Goal: Task Accomplishment & Management: Use online tool/utility

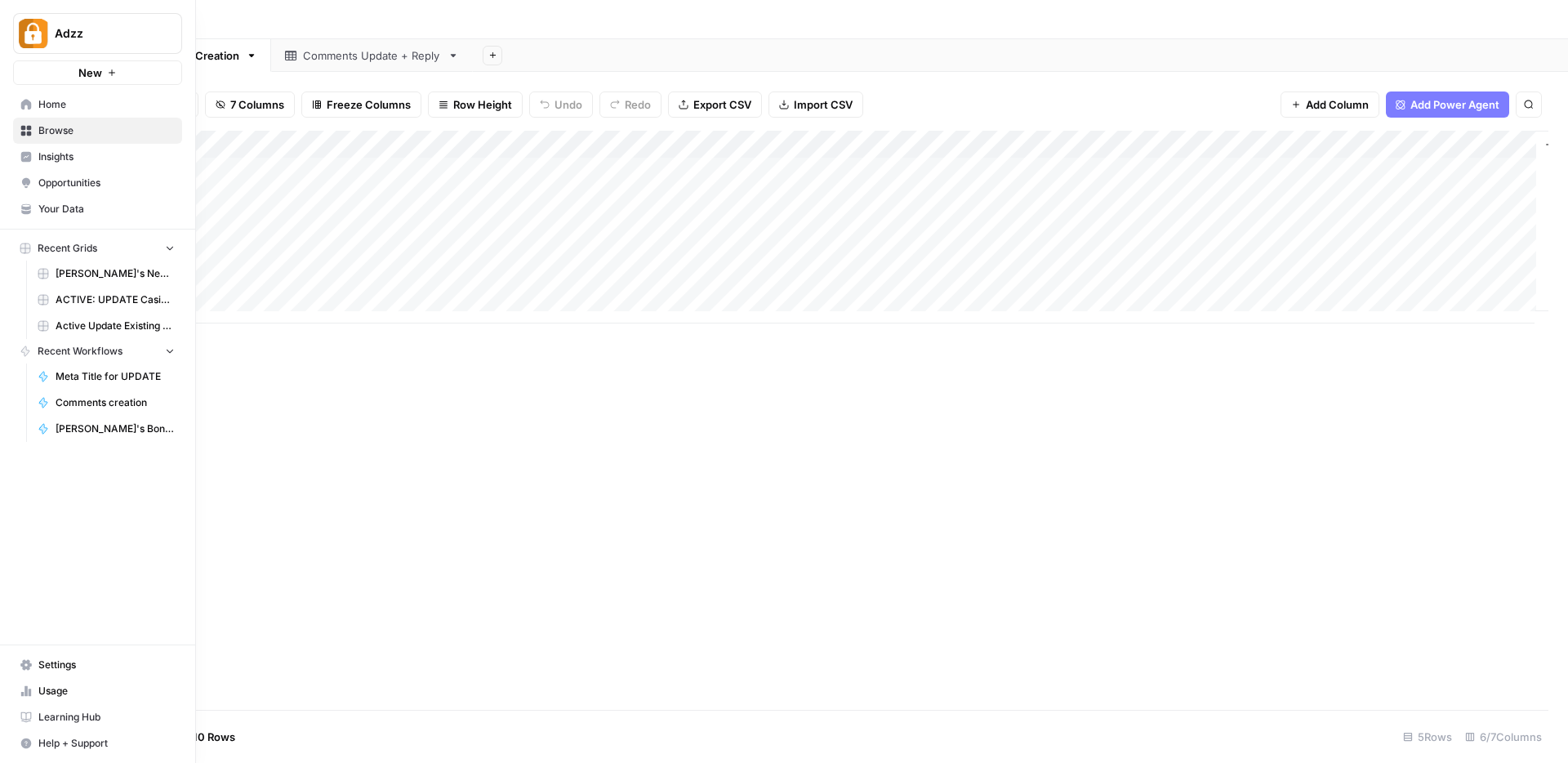
click at [48, 135] on span "Browse" at bounding box center [107, 130] width 137 height 14
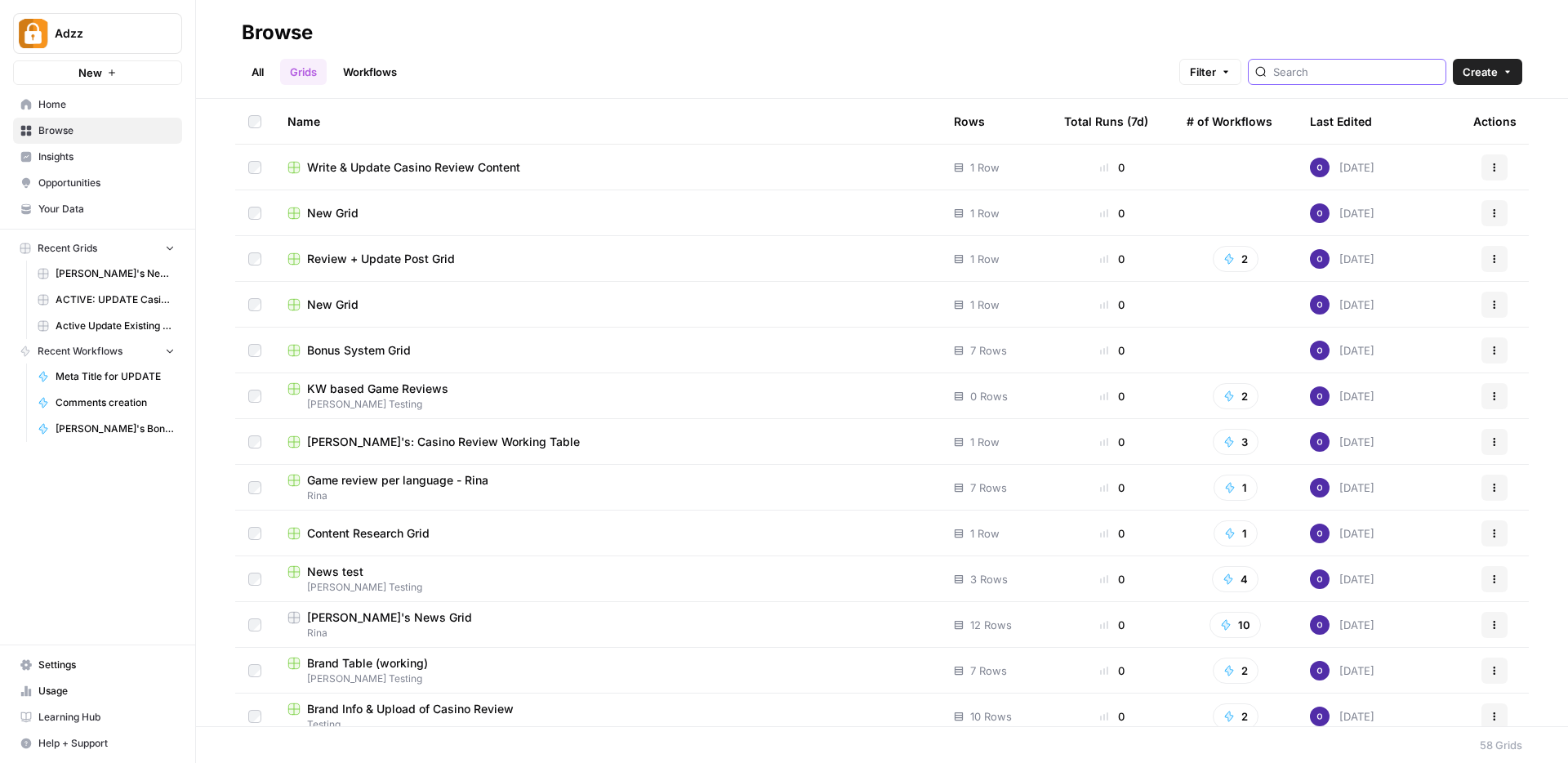
click at [1333, 73] on input "search" at bounding box center [1356, 72] width 166 height 16
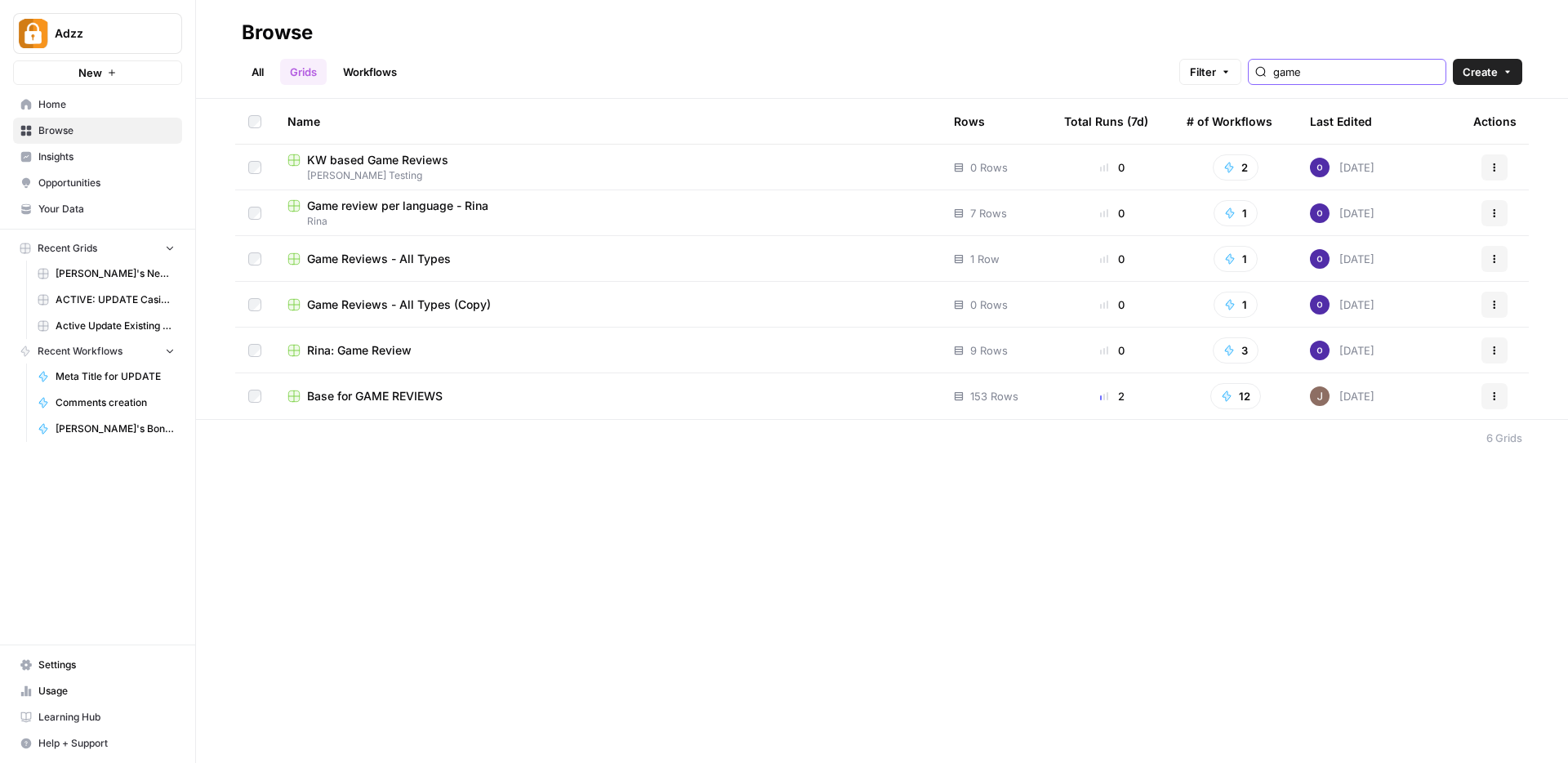
type input "game"
click at [438, 394] on span "Base for GAME REVIEWS" at bounding box center [375, 396] width 136 height 16
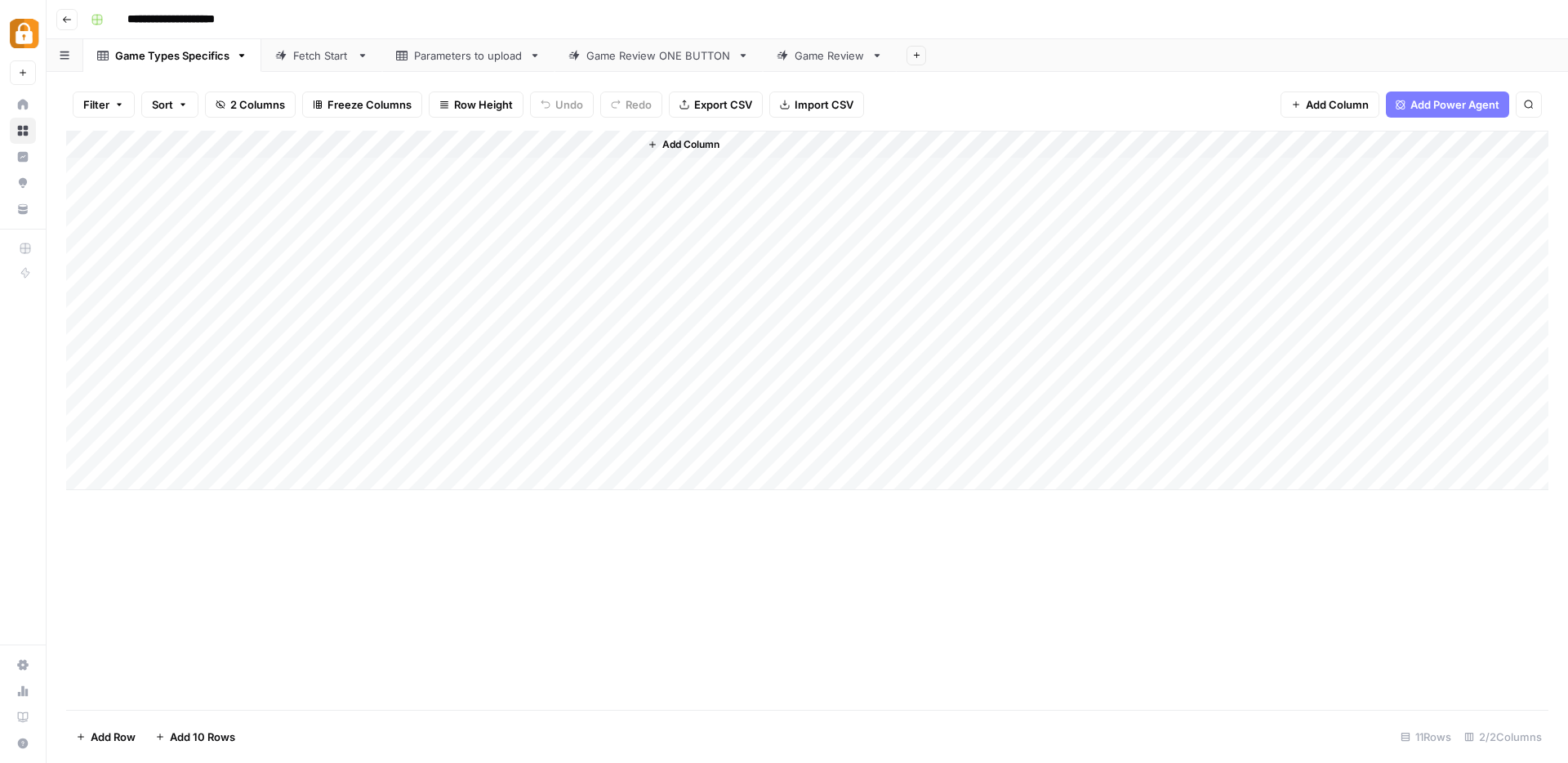
click at [642, 61] on div "Game Review ONE BUTTON" at bounding box center [659, 56] width 145 height 16
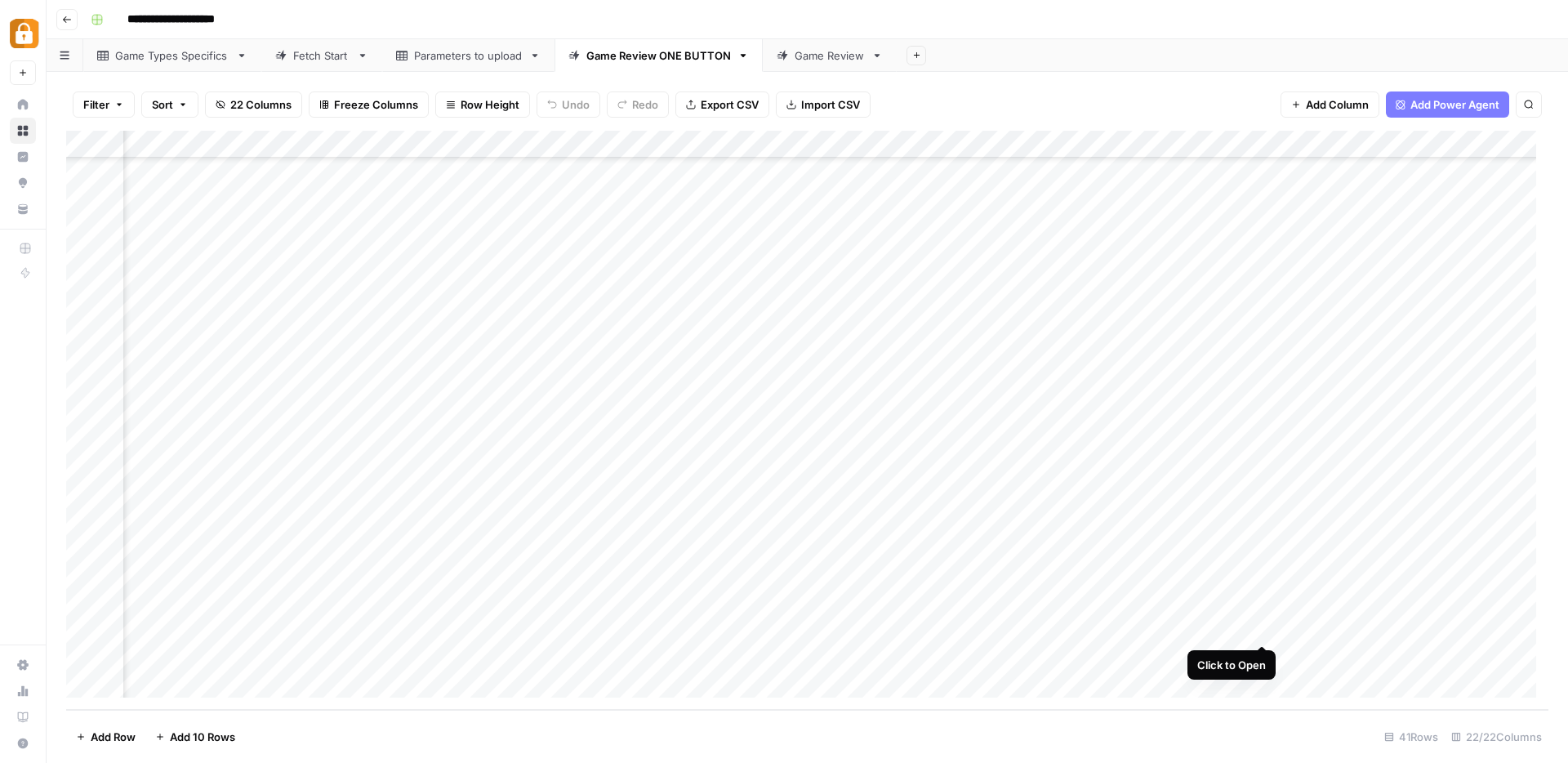
click at [1266, 629] on div "Add Column" at bounding box center [808, 420] width 1483 height 579
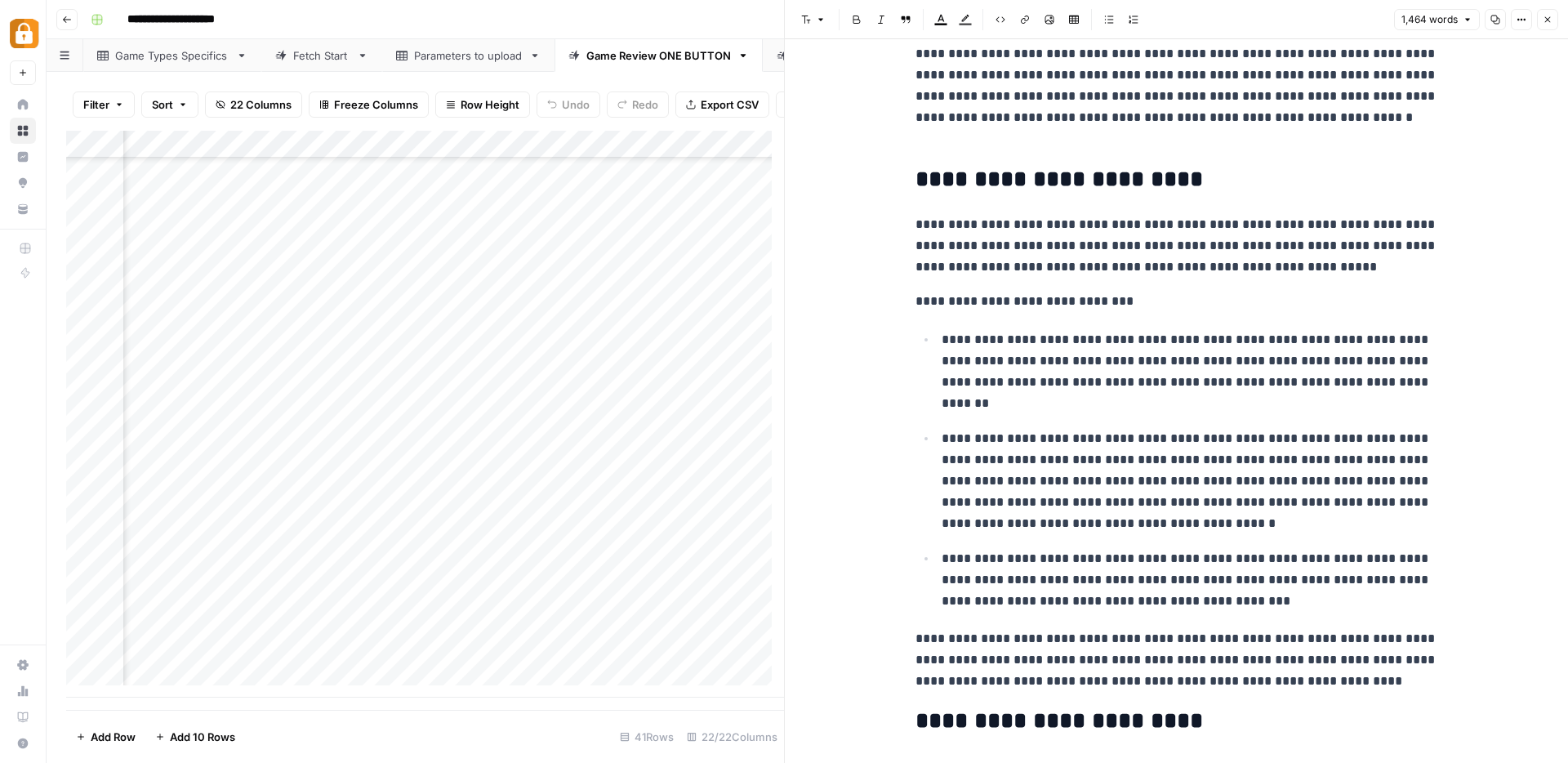
scroll to position [2260, 0]
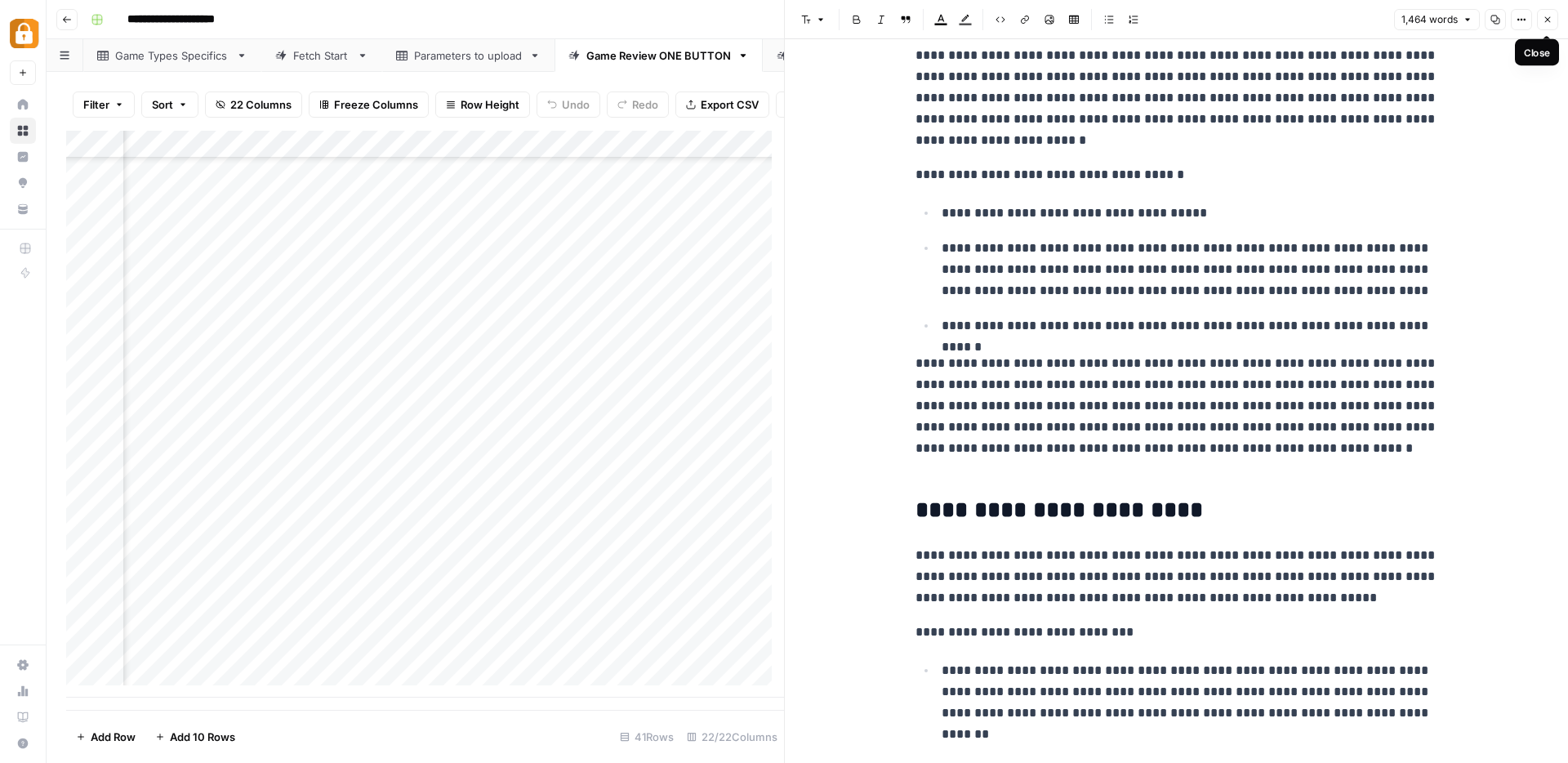
click at [1544, 16] on icon "button" at bounding box center [1547, 19] width 10 height 10
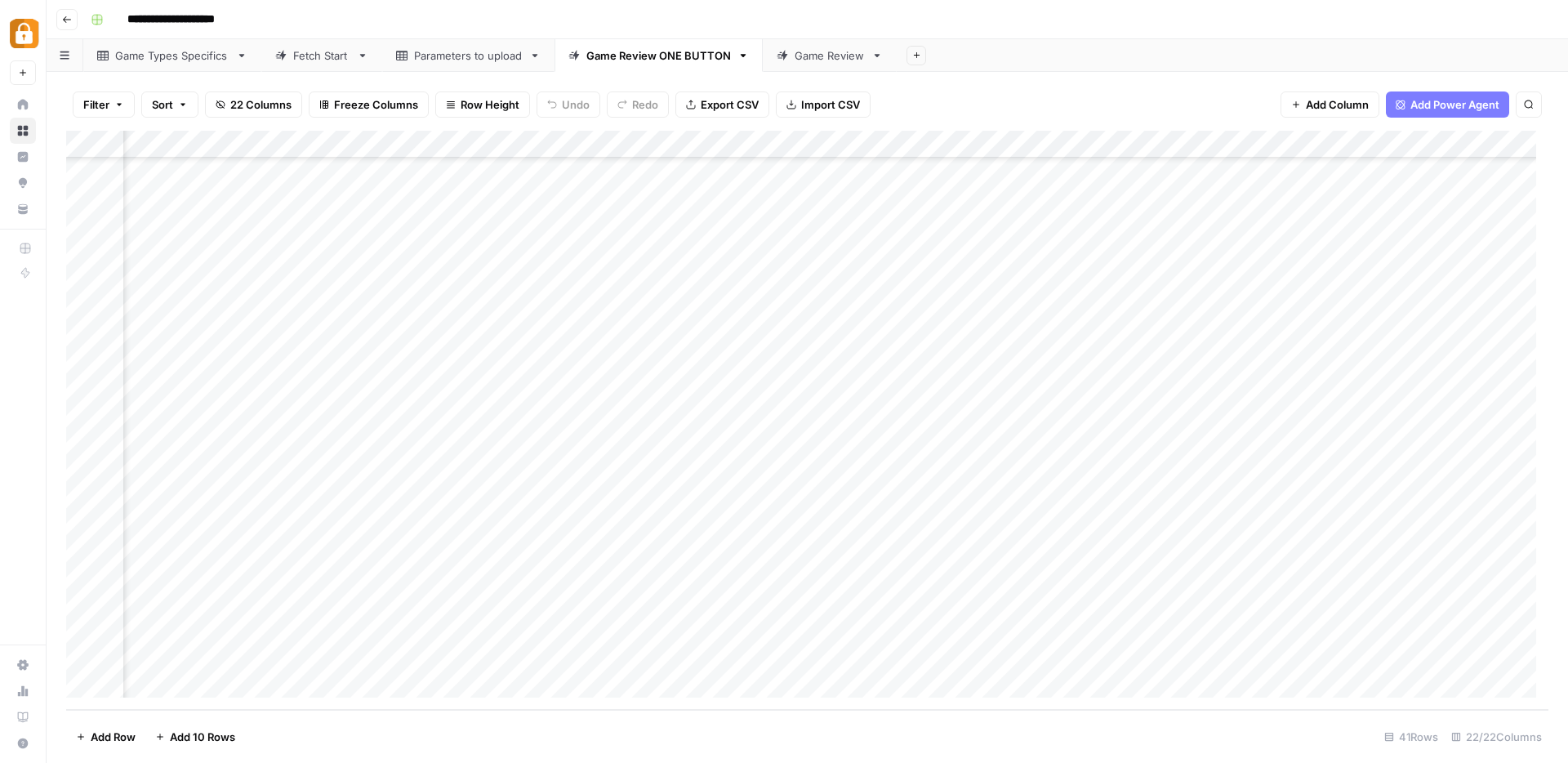
click at [1020, 146] on div "Add Column" at bounding box center [808, 420] width 1483 height 579
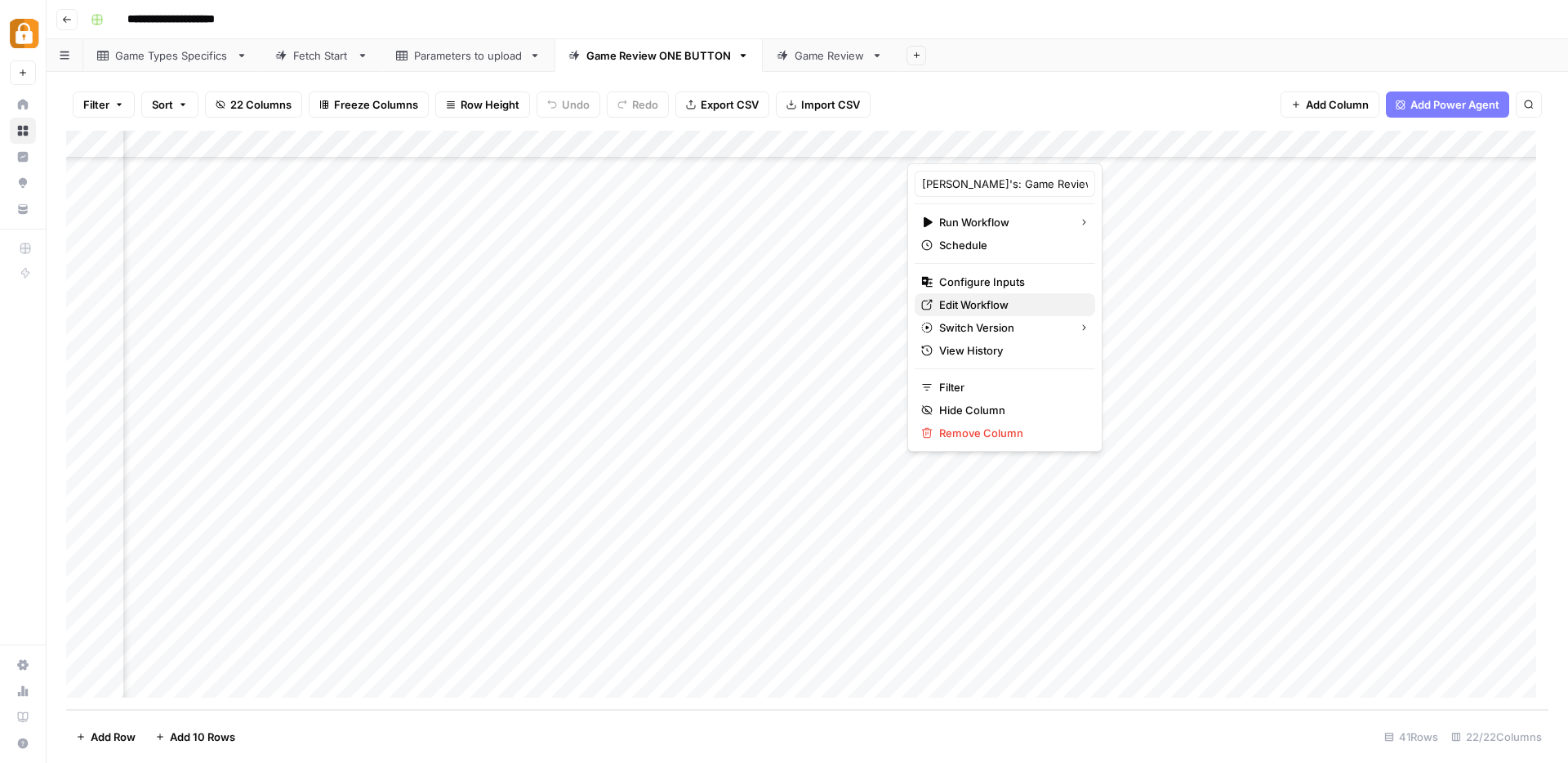
click at [969, 301] on span "Edit Workflow" at bounding box center [1010, 305] width 143 height 16
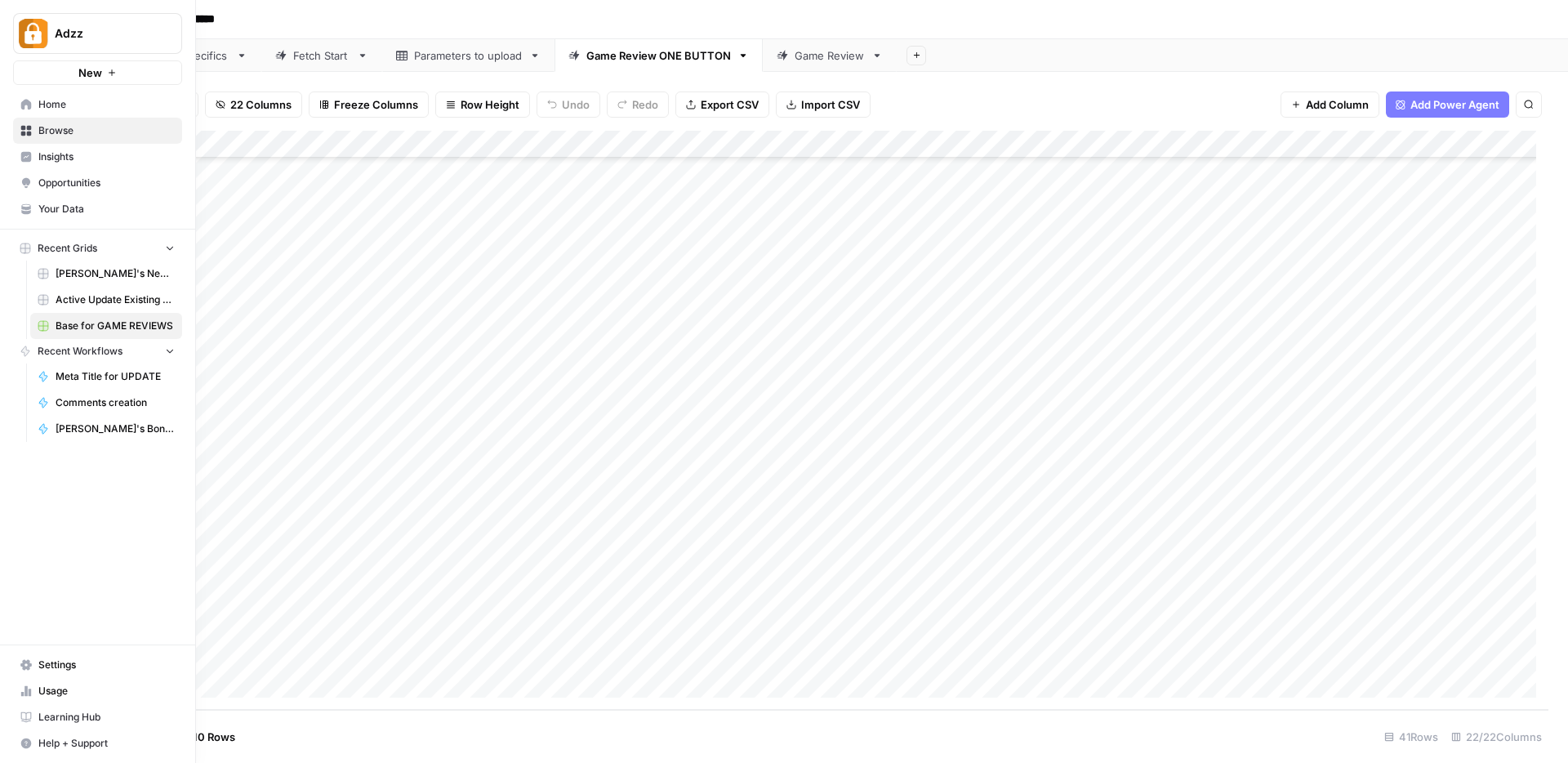
click at [39, 124] on span "Browse" at bounding box center [107, 130] width 137 height 14
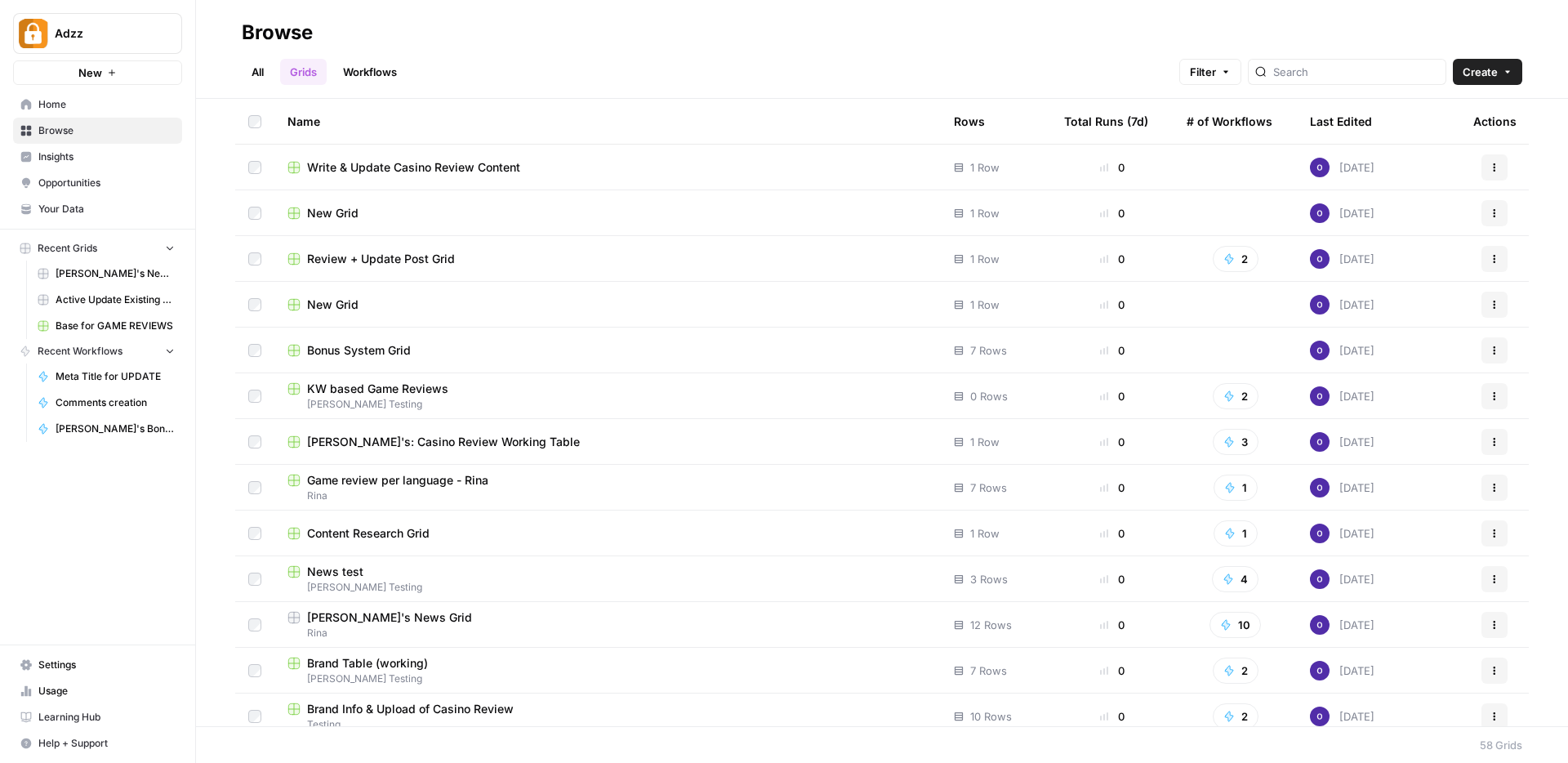
click at [374, 69] on link "Workflows" at bounding box center [370, 71] width 74 height 26
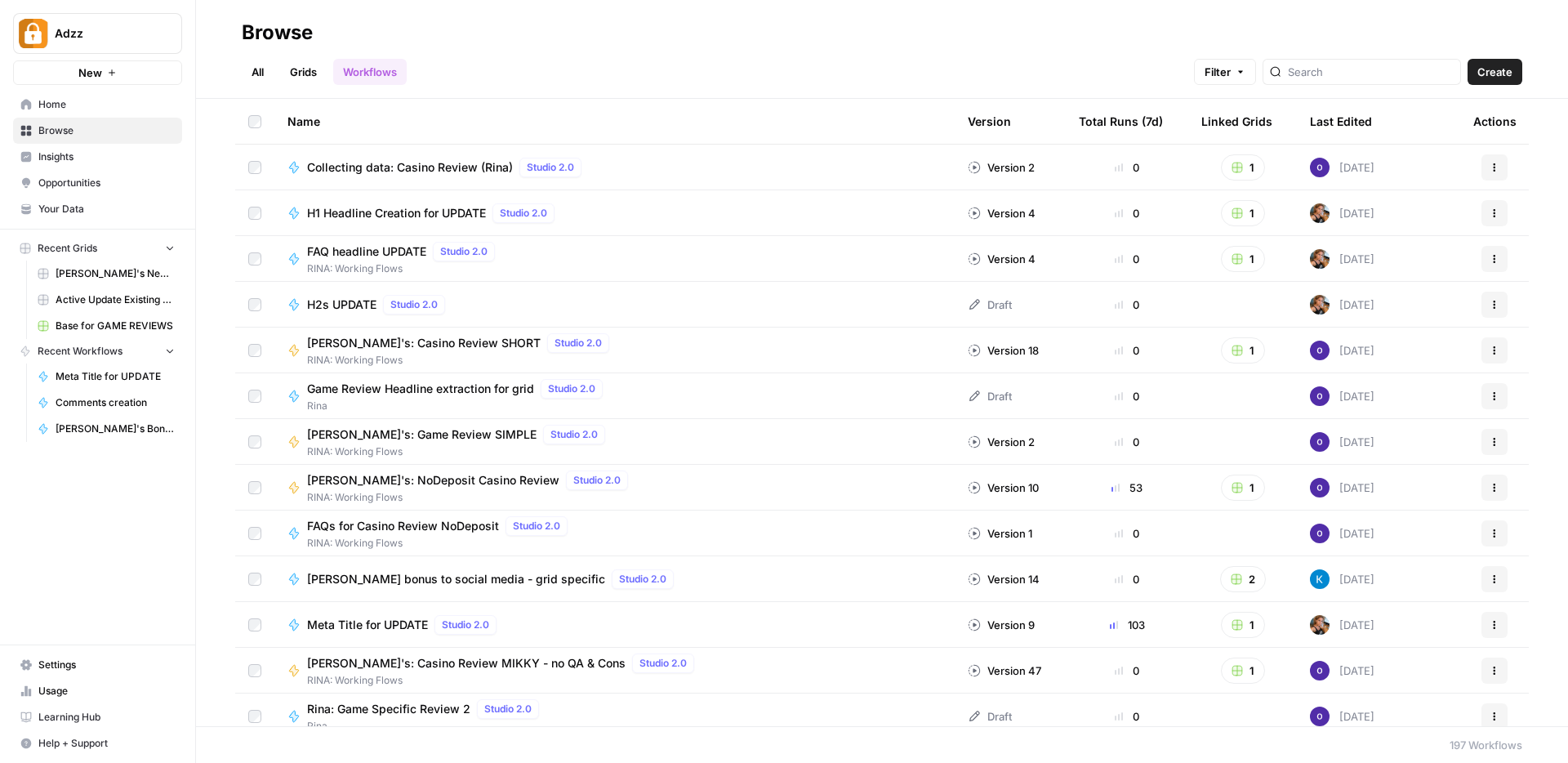
click at [1331, 66] on div at bounding box center [1361, 71] width 199 height 26
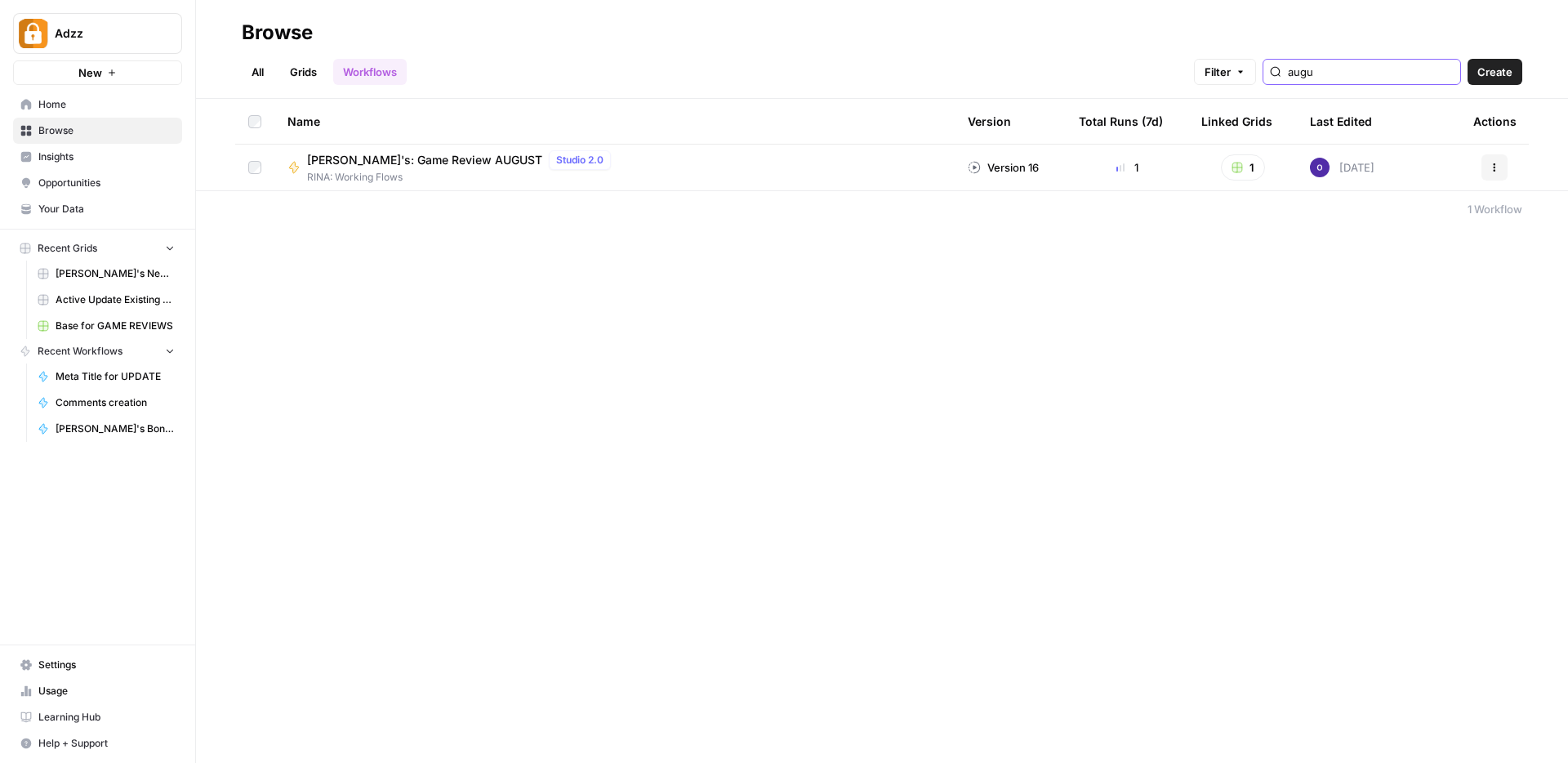
type input "augu"
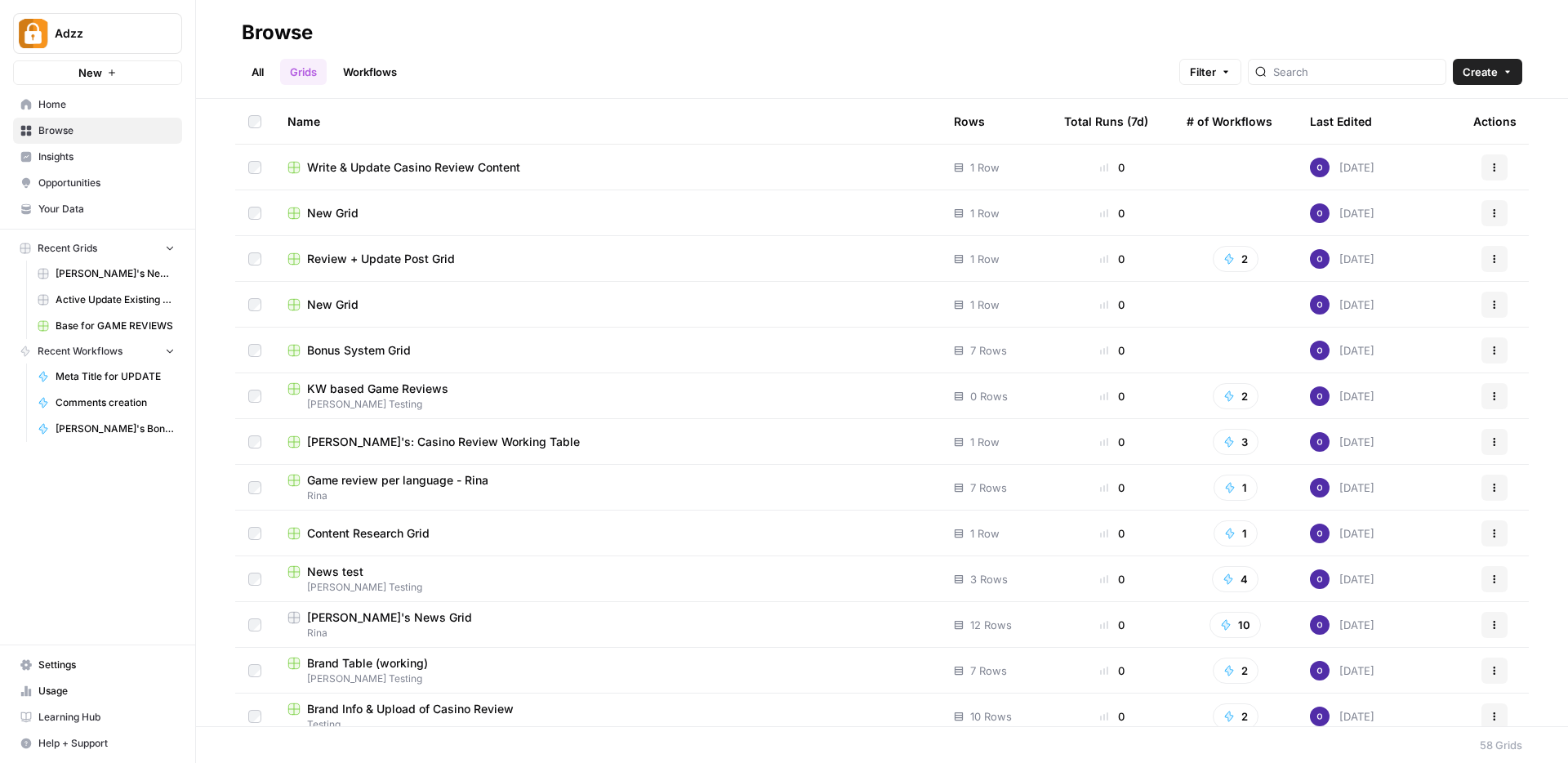
click at [391, 357] on span "Bonus System Grid" at bounding box center [359, 350] width 103 height 16
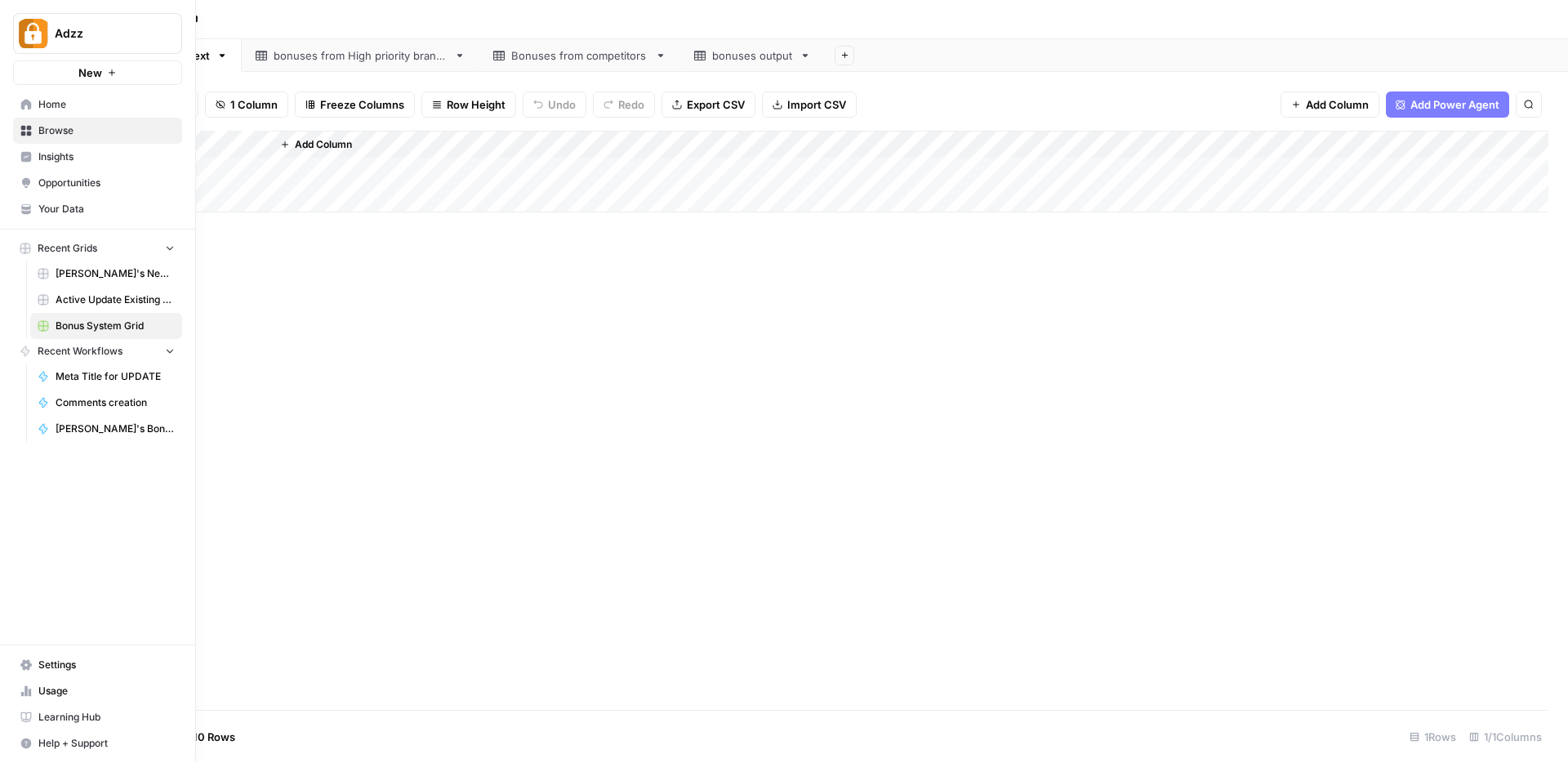
click at [51, 129] on span "Browse" at bounding box center [107, 130] width 137 height 14
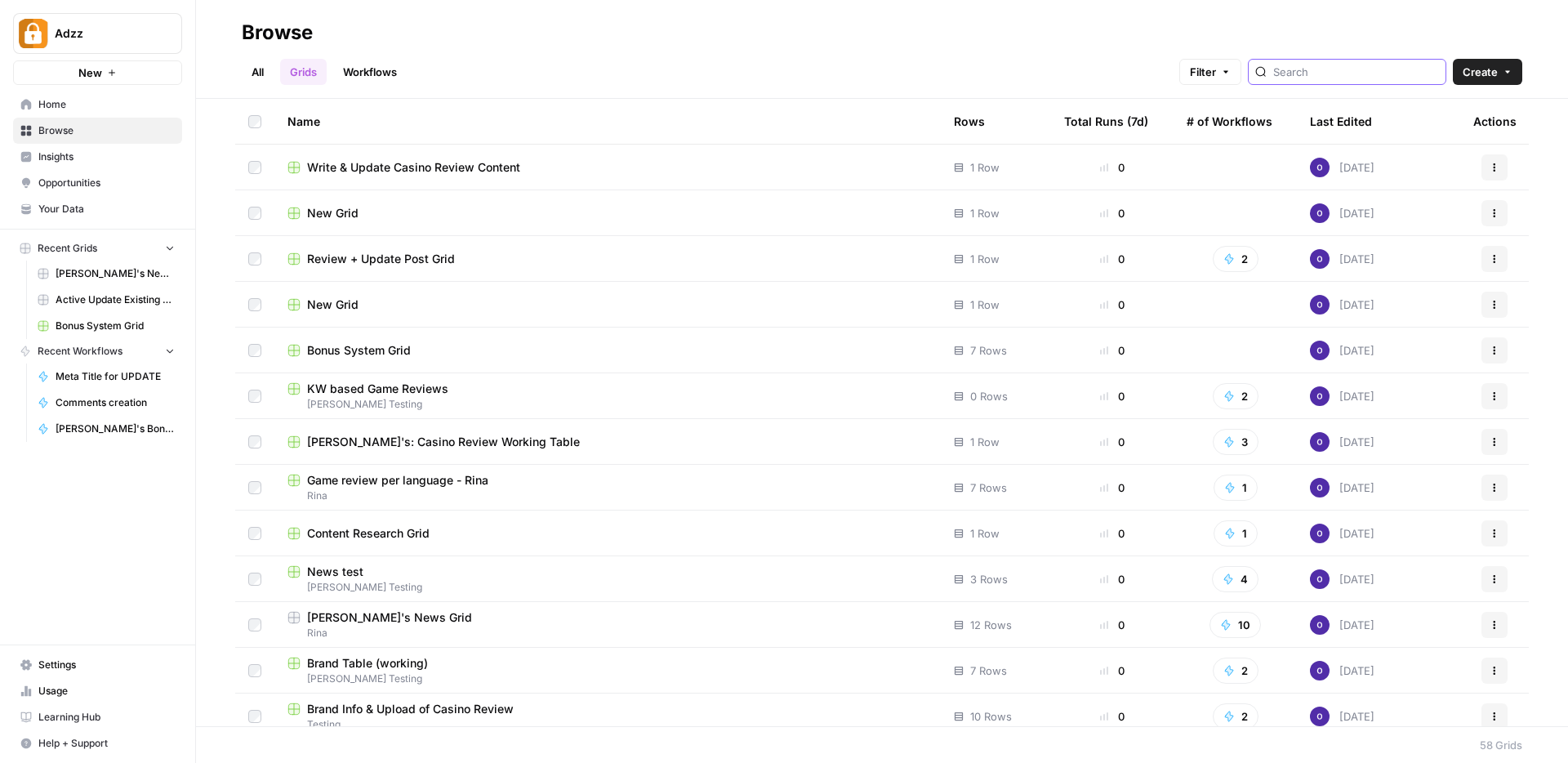
click at [1351, 64] on input "search" at bounding box center [1356, 72] width 166 height 16
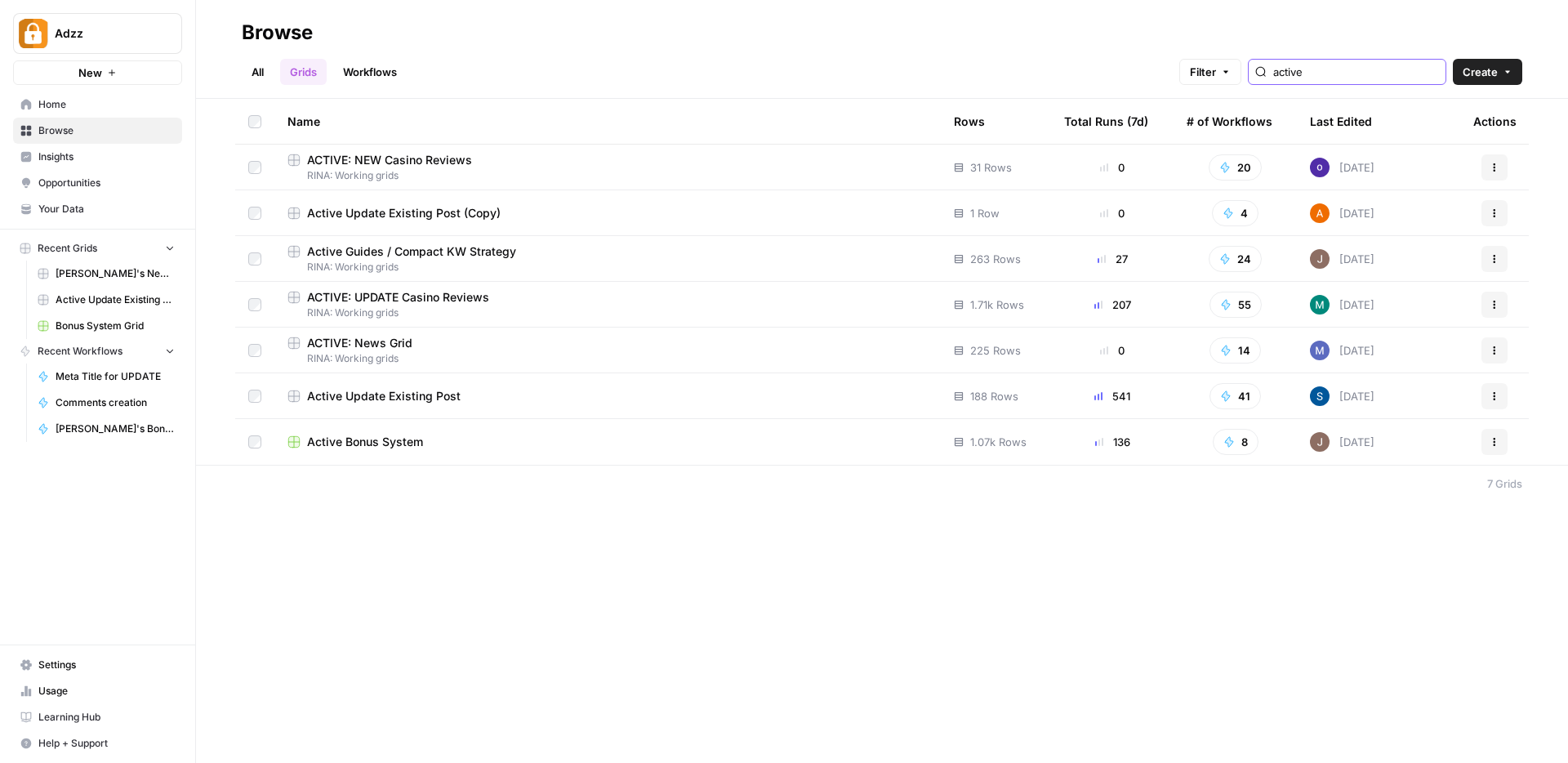
type input "active"
click at [359, 447] on span "Active Bonus System" at bounding box center [365, 442] width 116 height 16
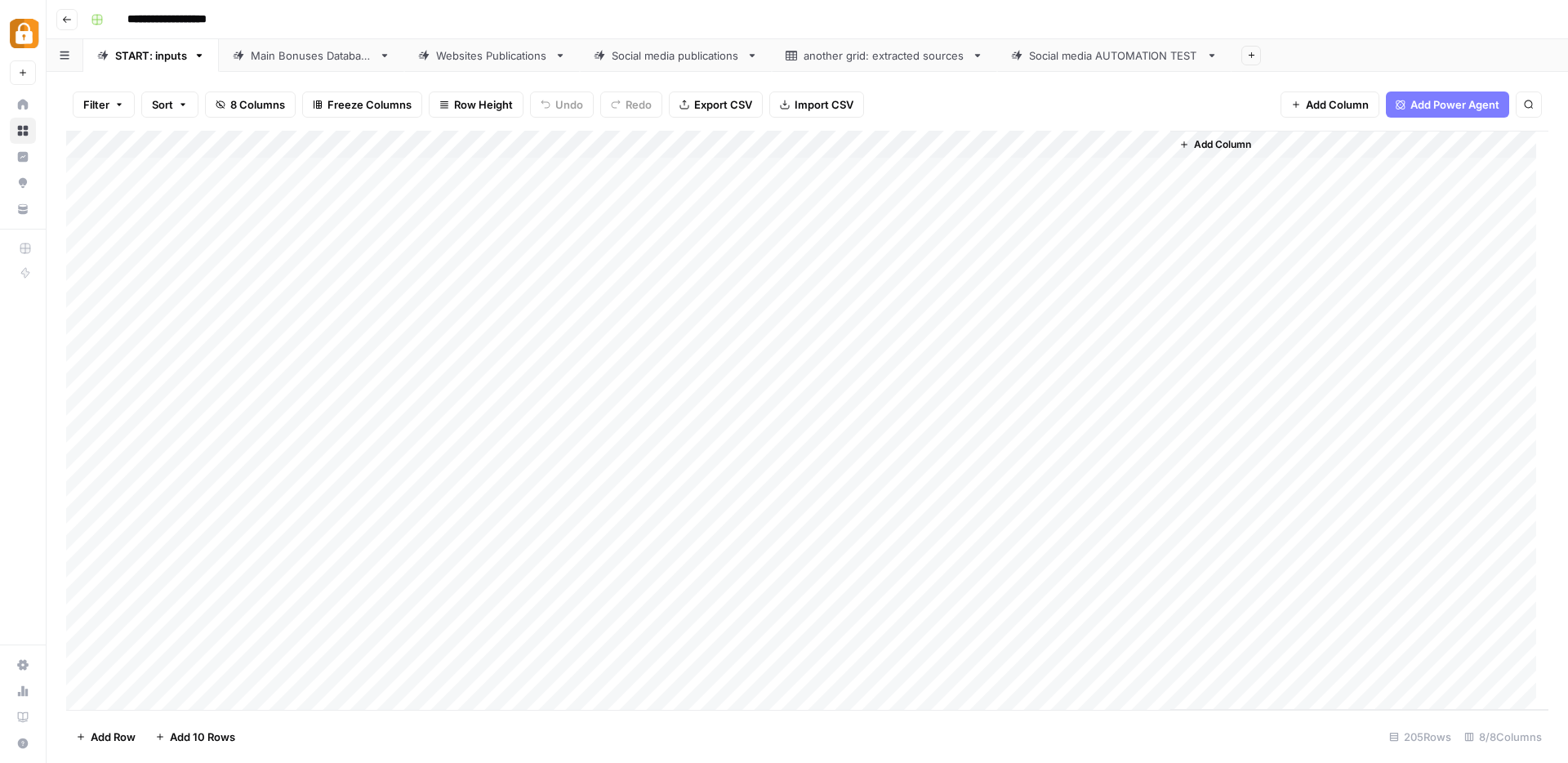
click at [327, 56] on div "Main Bonuses Database" at bounding box center [311, 56] width 121 height 16
click at [1278, 292] on div "Add Column" at bounding box center [808, 420] width 1483 height 579
click at [972, 297] on div "Add Column" at bounding box center [808, 420] width 1483 height 579
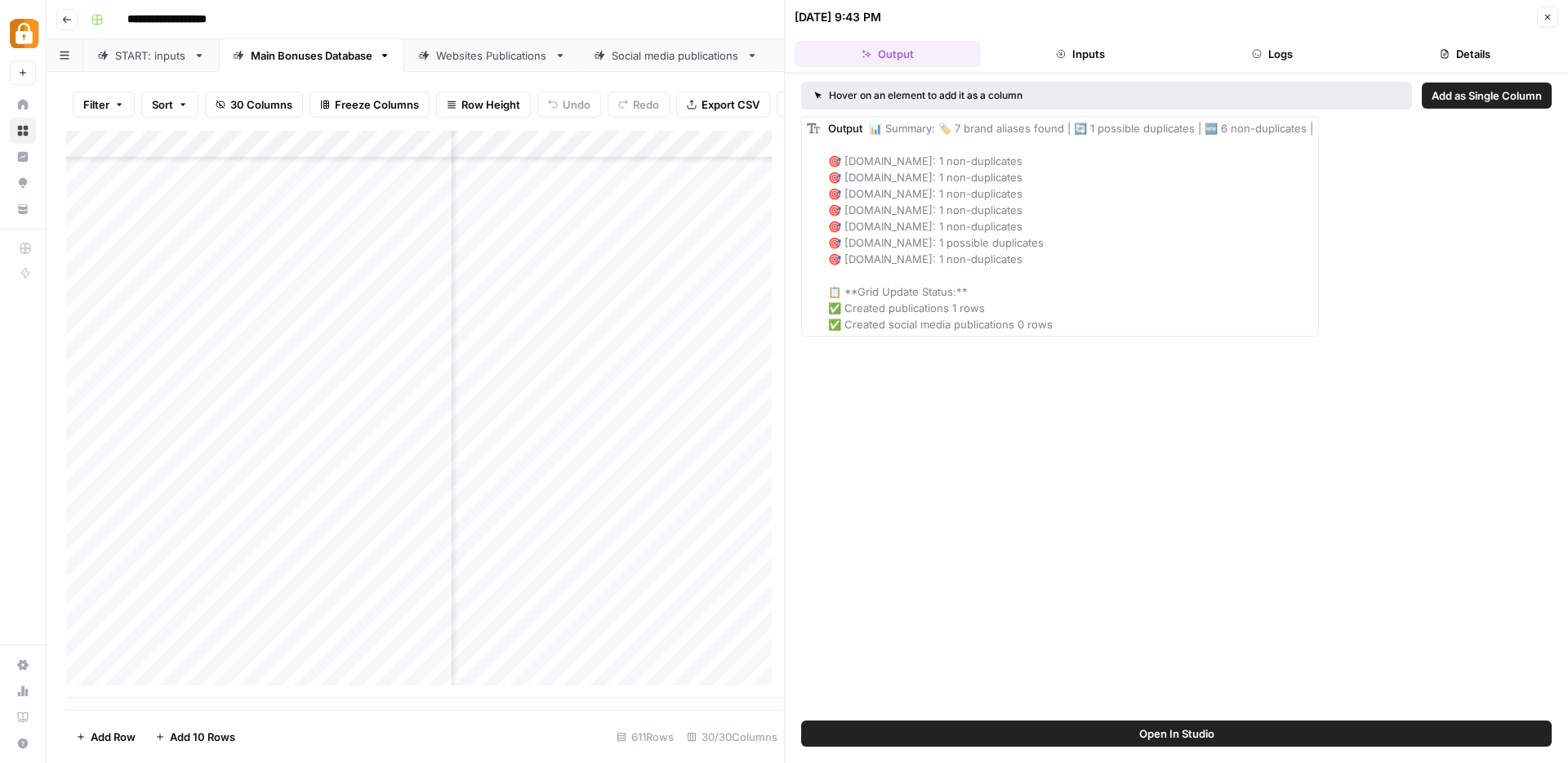
click at [1287, 61] on button "Logs" at bounding box center [1272, 53] width 186 height 26
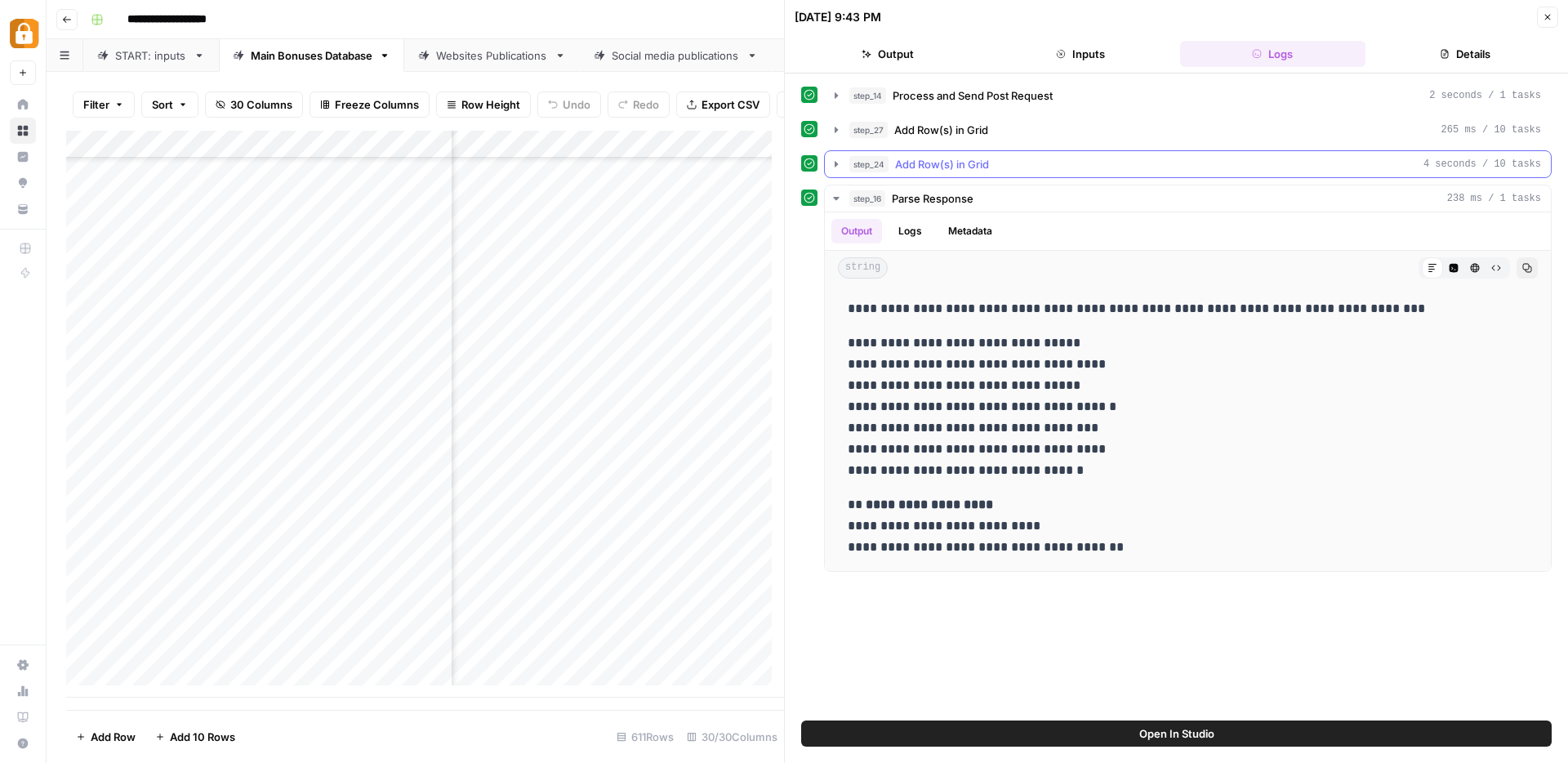
click at [838, 164] on icon "button" at bounding box center [837, 164] width 4 height 5
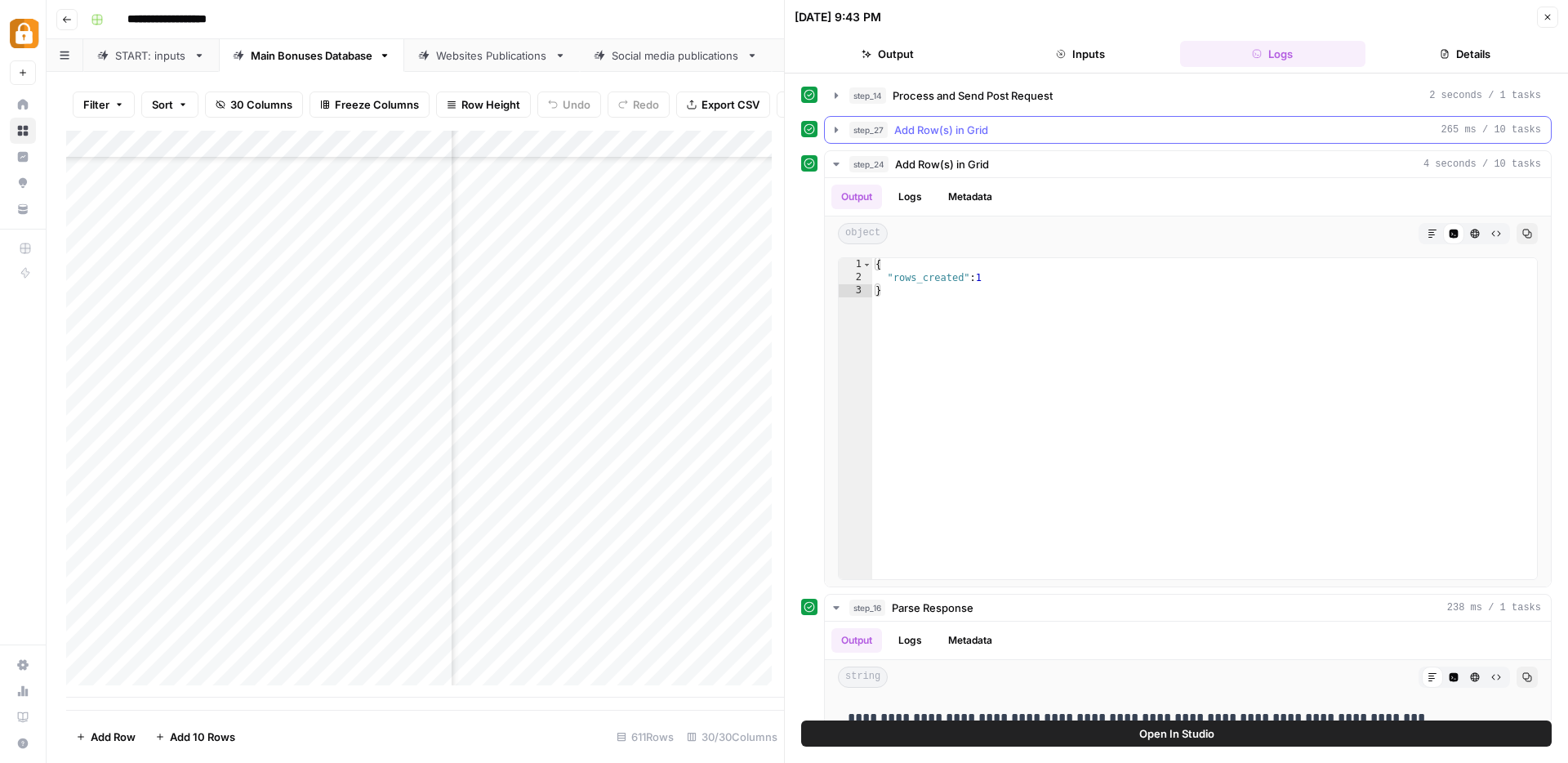
click at [837, 127] on icon "button" at bounding box center [837, 129] width 13 height 13
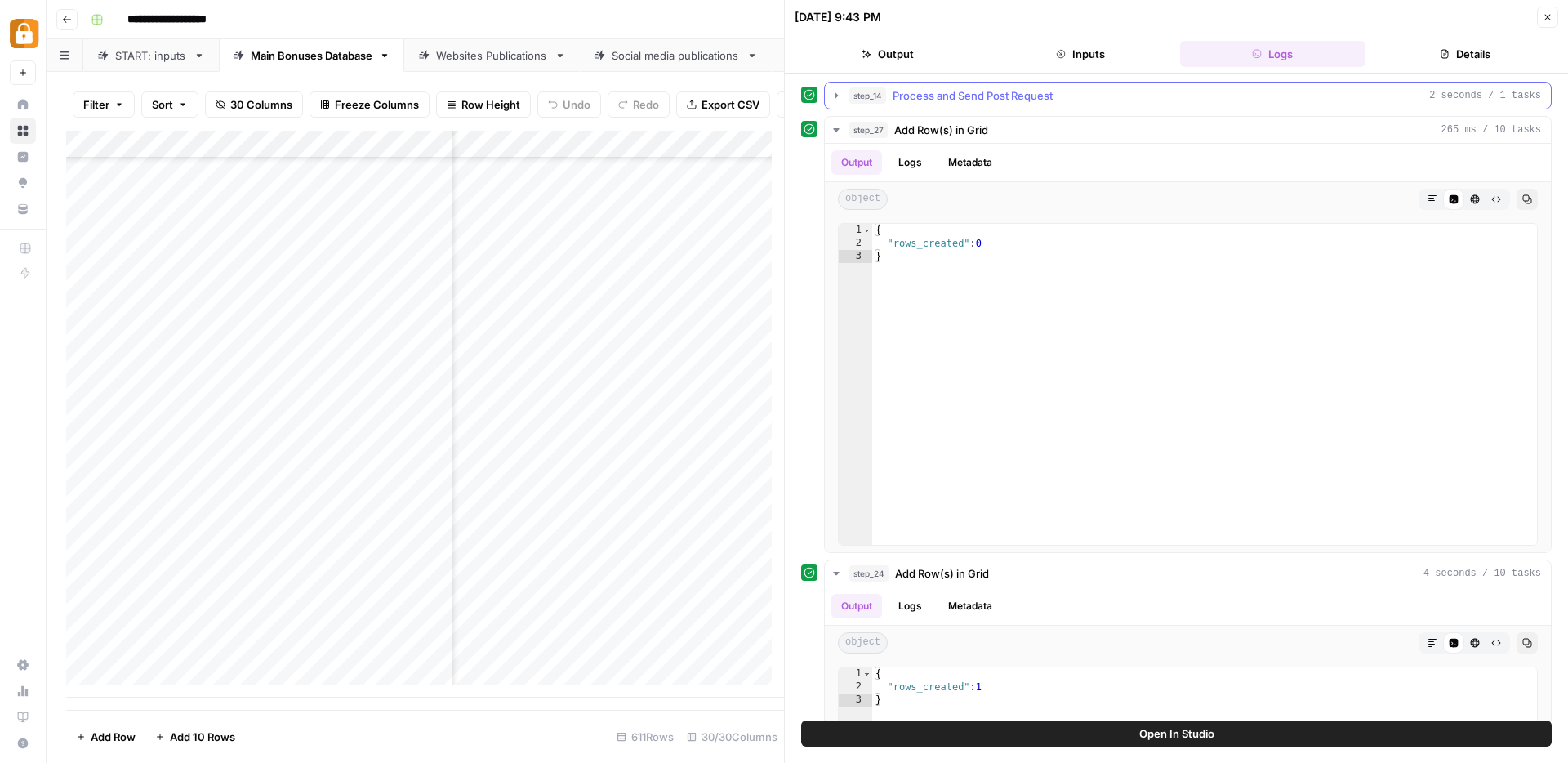
click at [834, 94] on icon "button" at bounding box center [837, 95] width 13 height 13
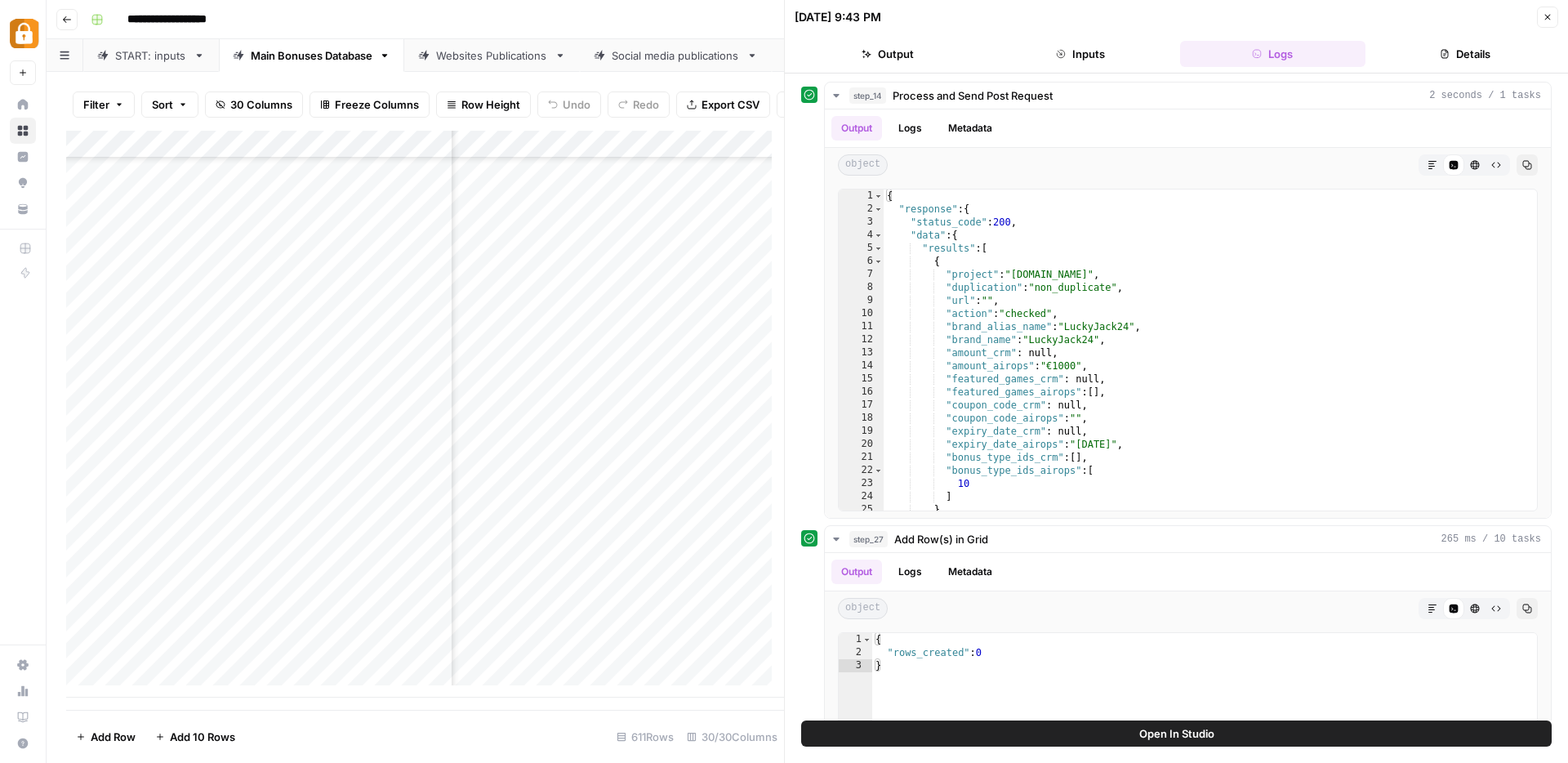
click at [1548, 13] on icon "button" at bounding box center [1547, 17] width 10 height 10
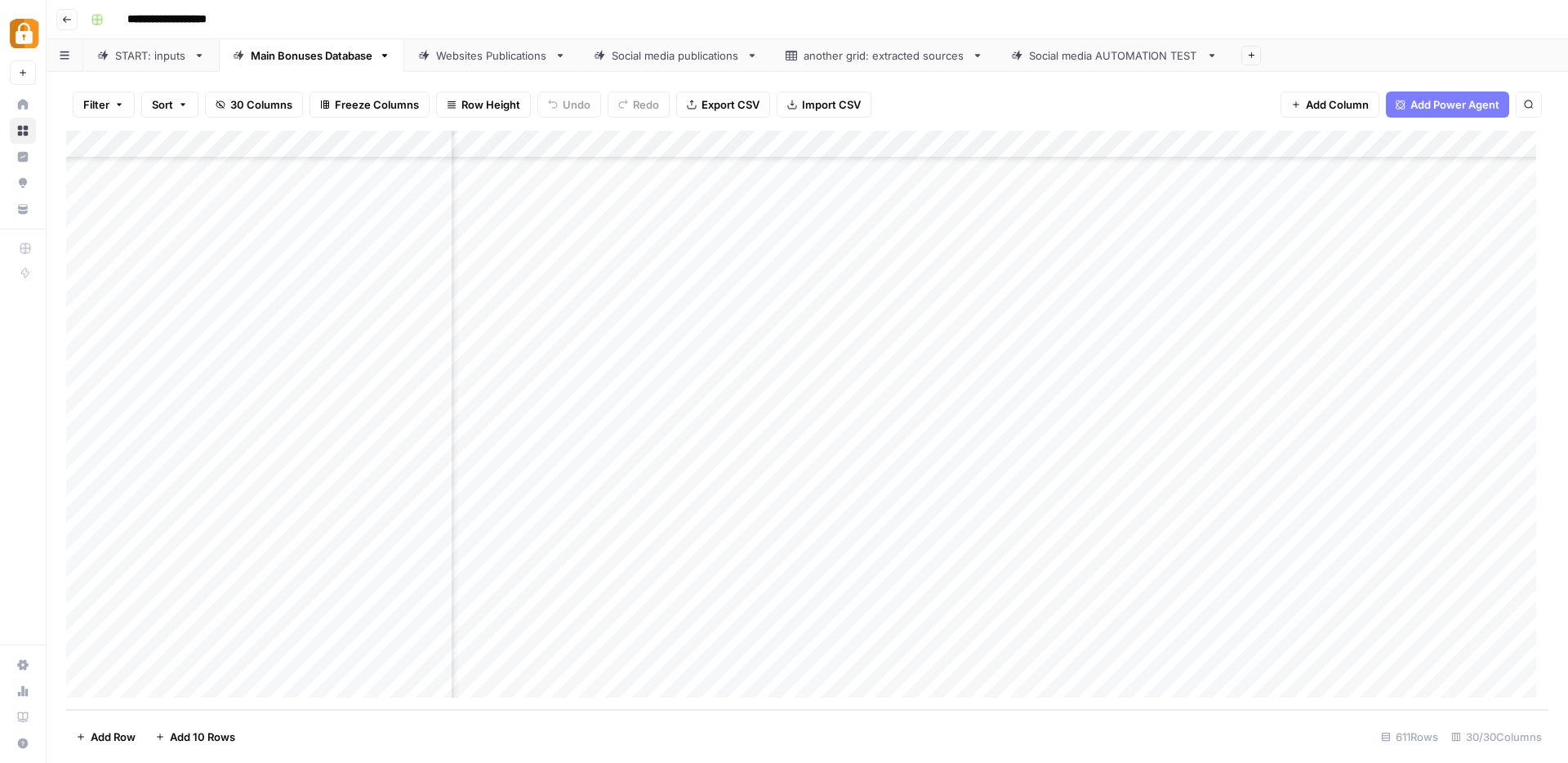
click at [1165, 292] on div "Add Column" at bounding box center [808, 420] width 1483 height 579
click at [1486, 135] on button "Add Column" at bounding box center [1503, 145] width 85 height 22
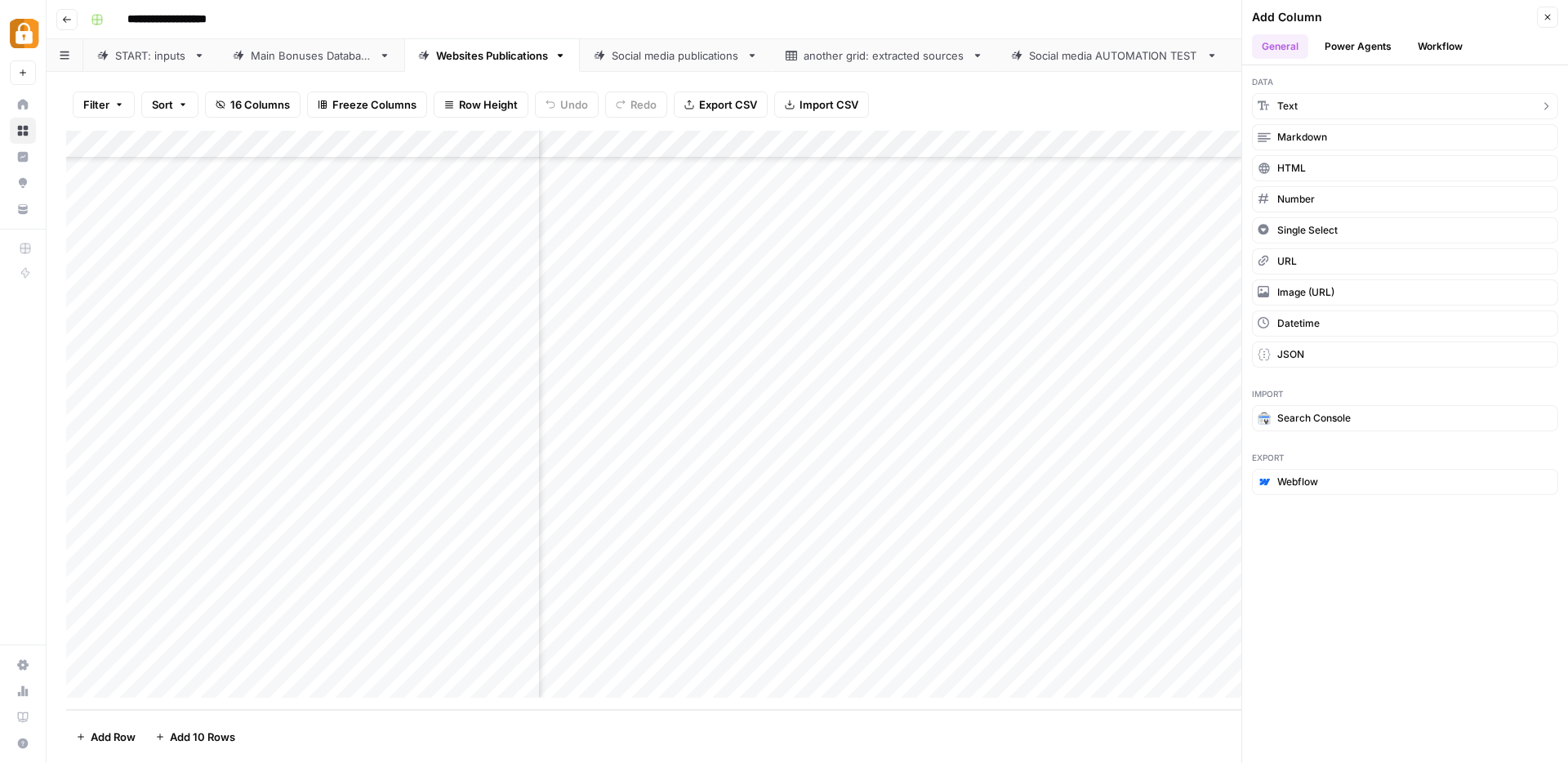
click at [1357, 112] on button "Text" at bounding box center [1404, 106] width 306 height 26
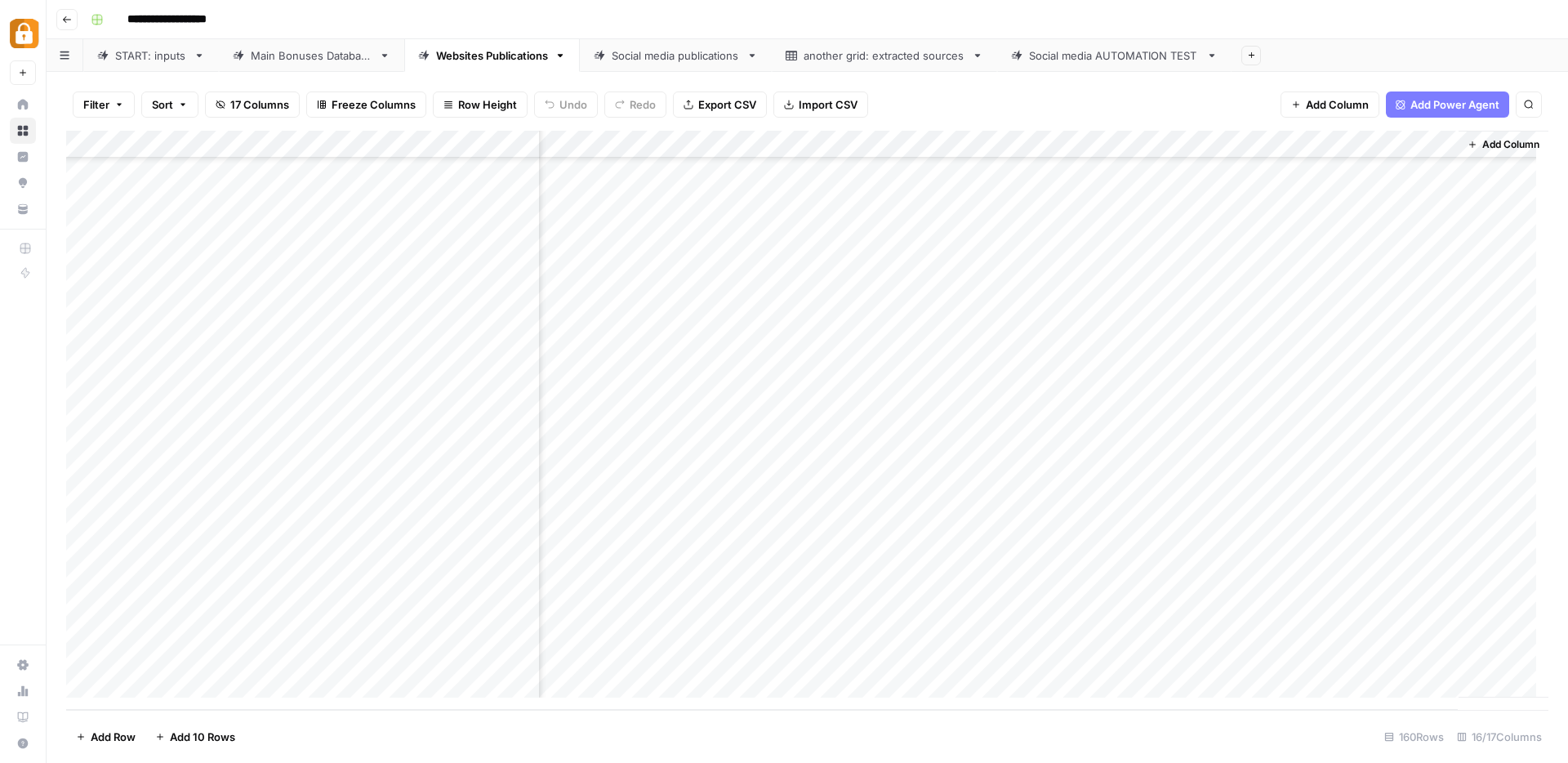
scroll to position [3919, 1356]
click at [1309, 147] on div "Add Column" at bounding box center [808, 420] width 1483 height 579
drag, startPoint x: 1297, startPoint y: 180, endPoint x: 1211, endPoint y: 175, distance: 86.1
click at [1211, 175] on div "New Column Text Sort Ascending Sort Descending Filter Hide Column Remove Column" at bounding box center [1307, 273] width 195 height 220
type input "URL for bonus update"
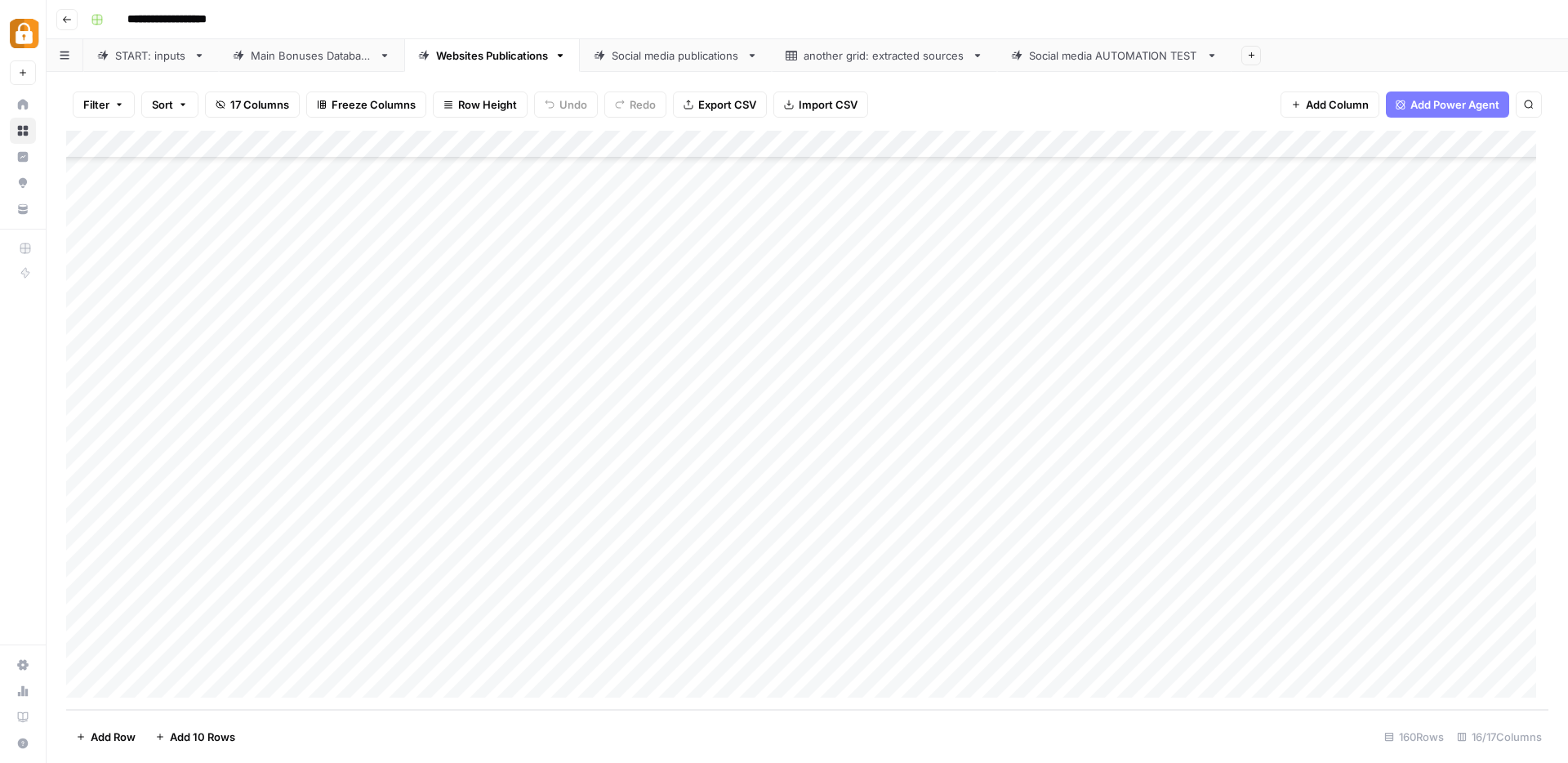
scroll to position [3919, 0]
drag, startPoint x: 1351, startPoint y: 149, endPoint x: 625, endPoint y: 159, distance: 726.1
click at [625, 159] on div "Add Column" at bounding box center [808, 420] width 1483 height 579
click at [672, 148] on div "Add Column" at bounding box center [808, 420] width 1483 height 579
click at [662, 187] on input "URL for bonus update" at bounding box center [636, 183] width 166 height 16
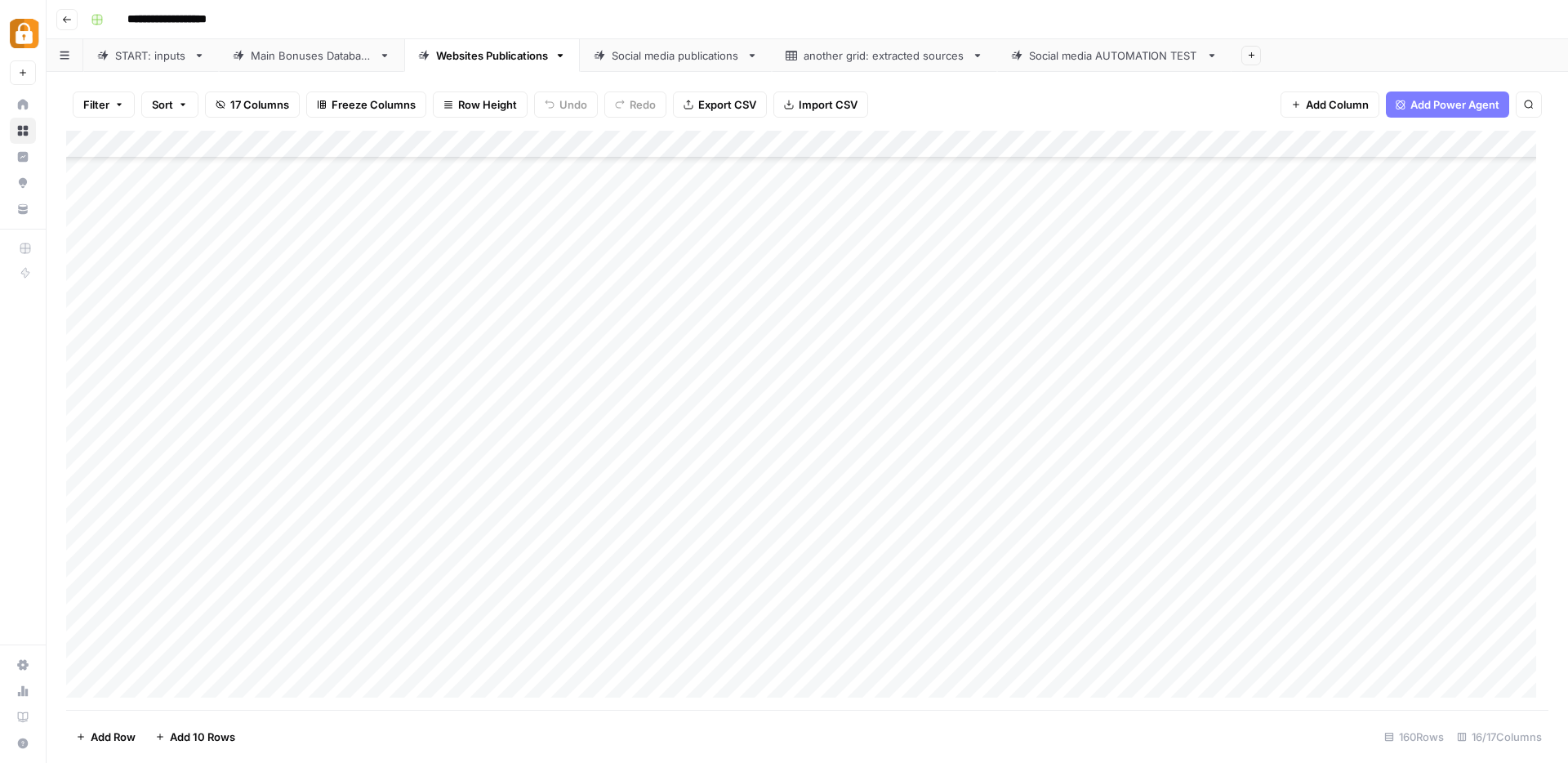
scroll to position [3931, 0]
click at [138, 56] on div "START: inputs" at bounding box center [151, 56] width 72 height 16
click at [421, 585] on div "Add Column" at bounding box center [808, 420] width 1483 height 579
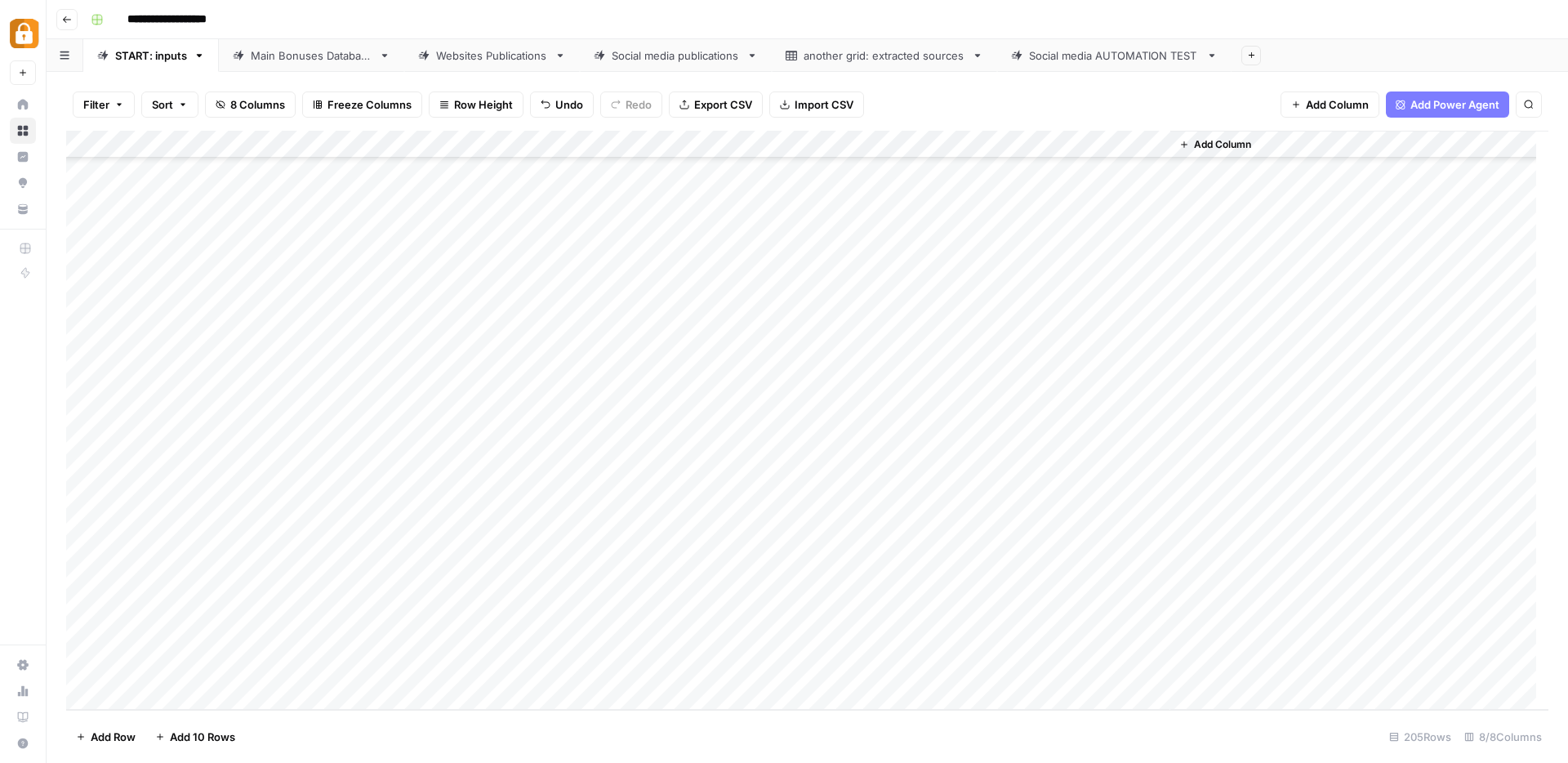
click at [302, 584] on div "Add Column" at bounding box center [808, 420] width 1483 height 579
click at [320, 735] on button "Rina" at bounding box center [313, 737] width 34 height 20
click at [1087, 586] on div "Add Column" at bounding box center [808, 420] width 1483 height 579
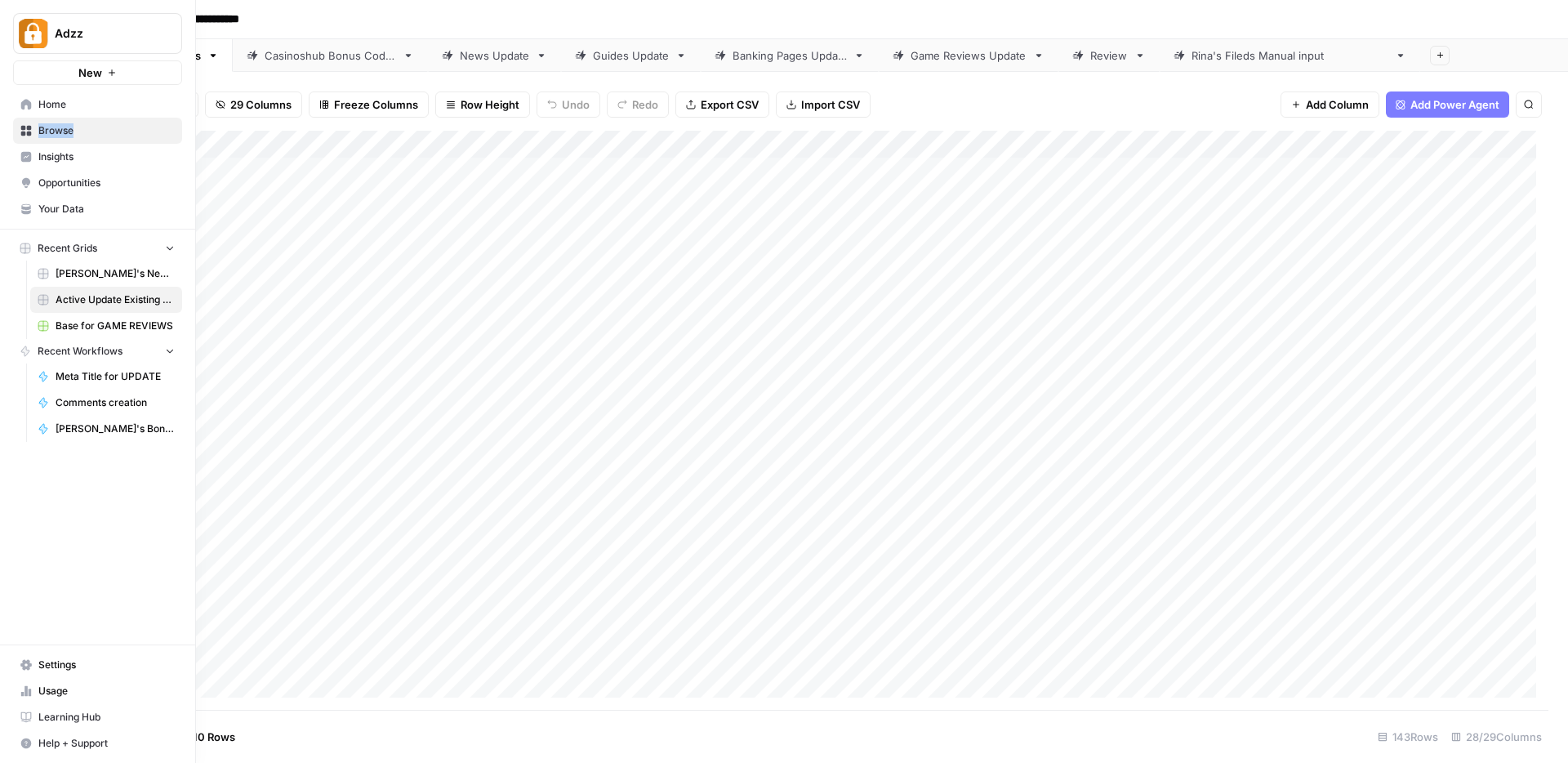
click at [51, 129] on span "Browse" at bounding box center [107, 130] width 137 height 14
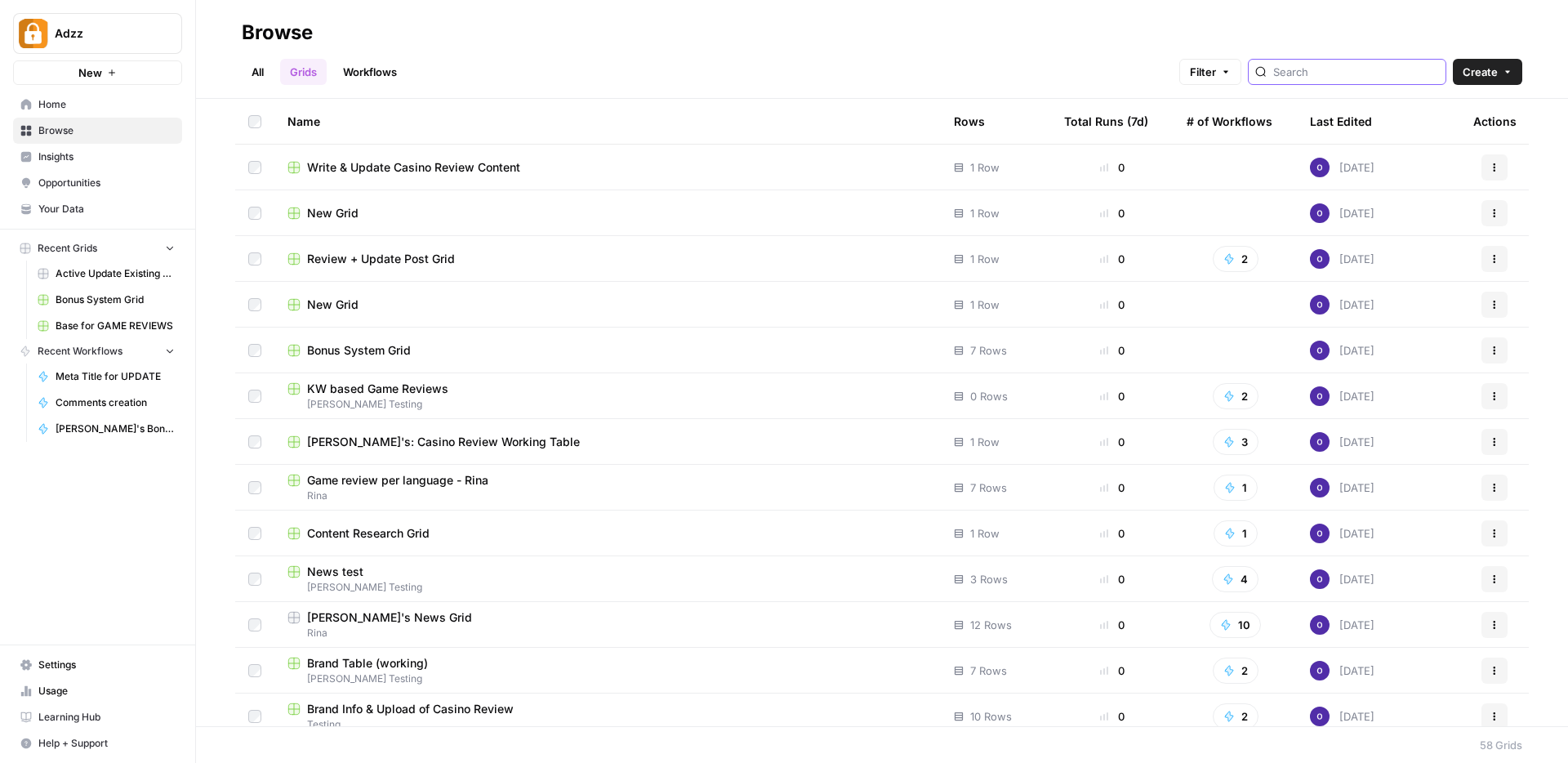
click at [1364, 76] on input "search" at bounding box center [1356, 72] width 166 height 16
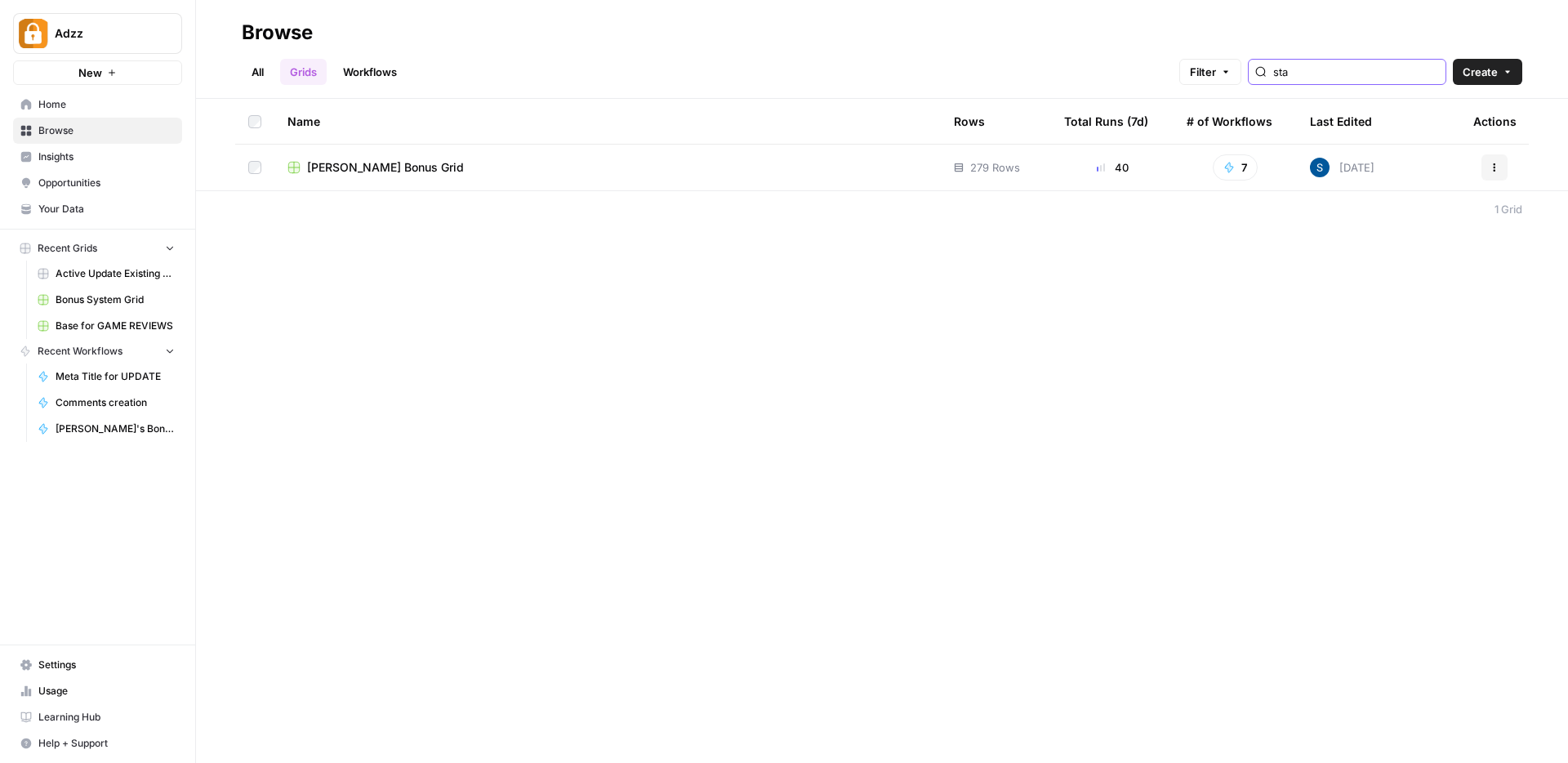
type input "sta"
click at [328, 169] on span "[PERSON_NAME] Bonus Grid" at bounding box center [385, 167] width 157 height 16
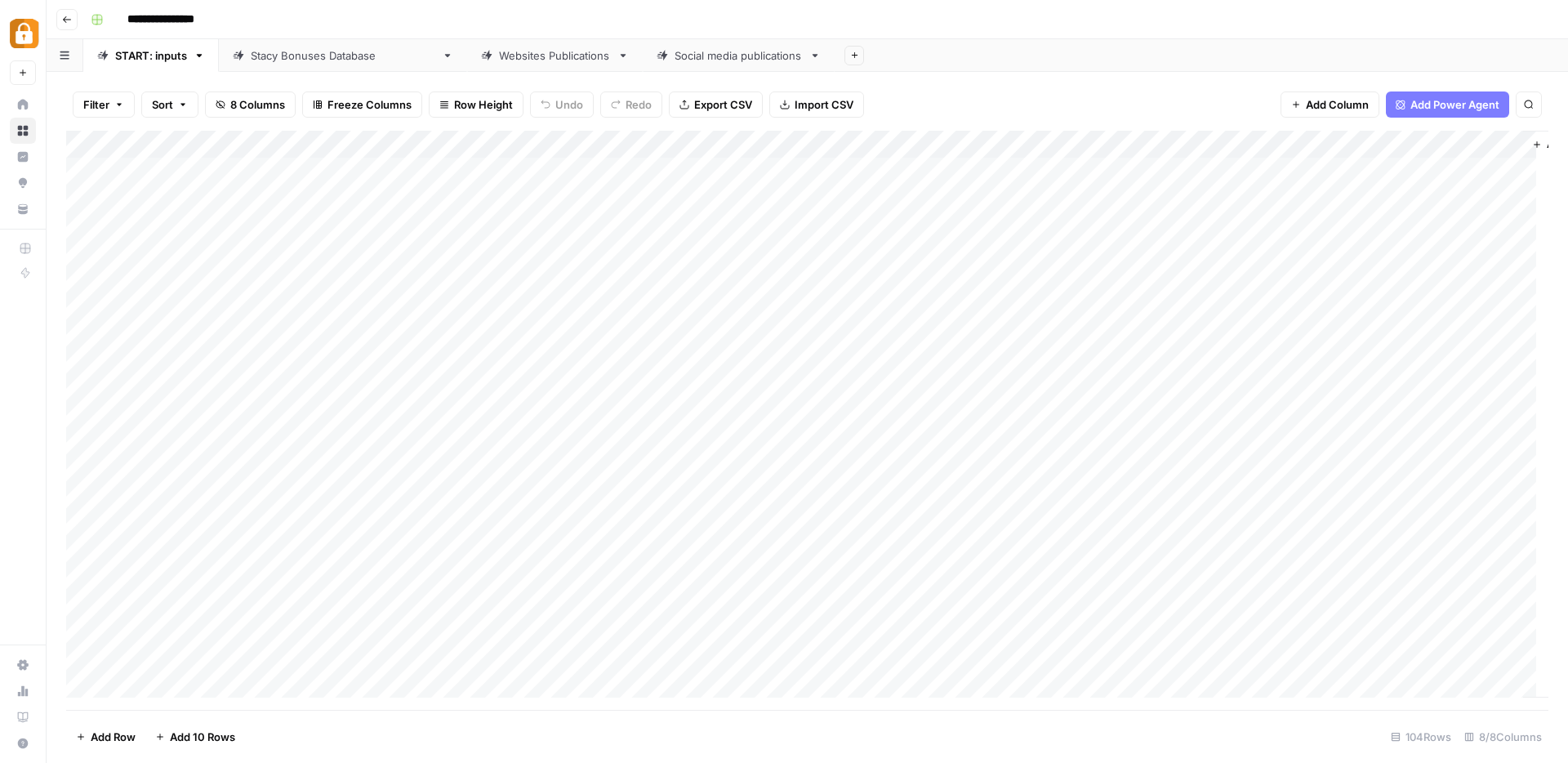
click at [327, 58] on div "Stacy Bonuses Database" at bounding box center [342, 56] width 184 height 16
click at [1531, 104] on icon "button" at bounding box center [1528, 104] width 8 height 8
type input "****"
click at [142, 61] on div "START: inputs" at bounding box center [151, 56] width 72 height 16
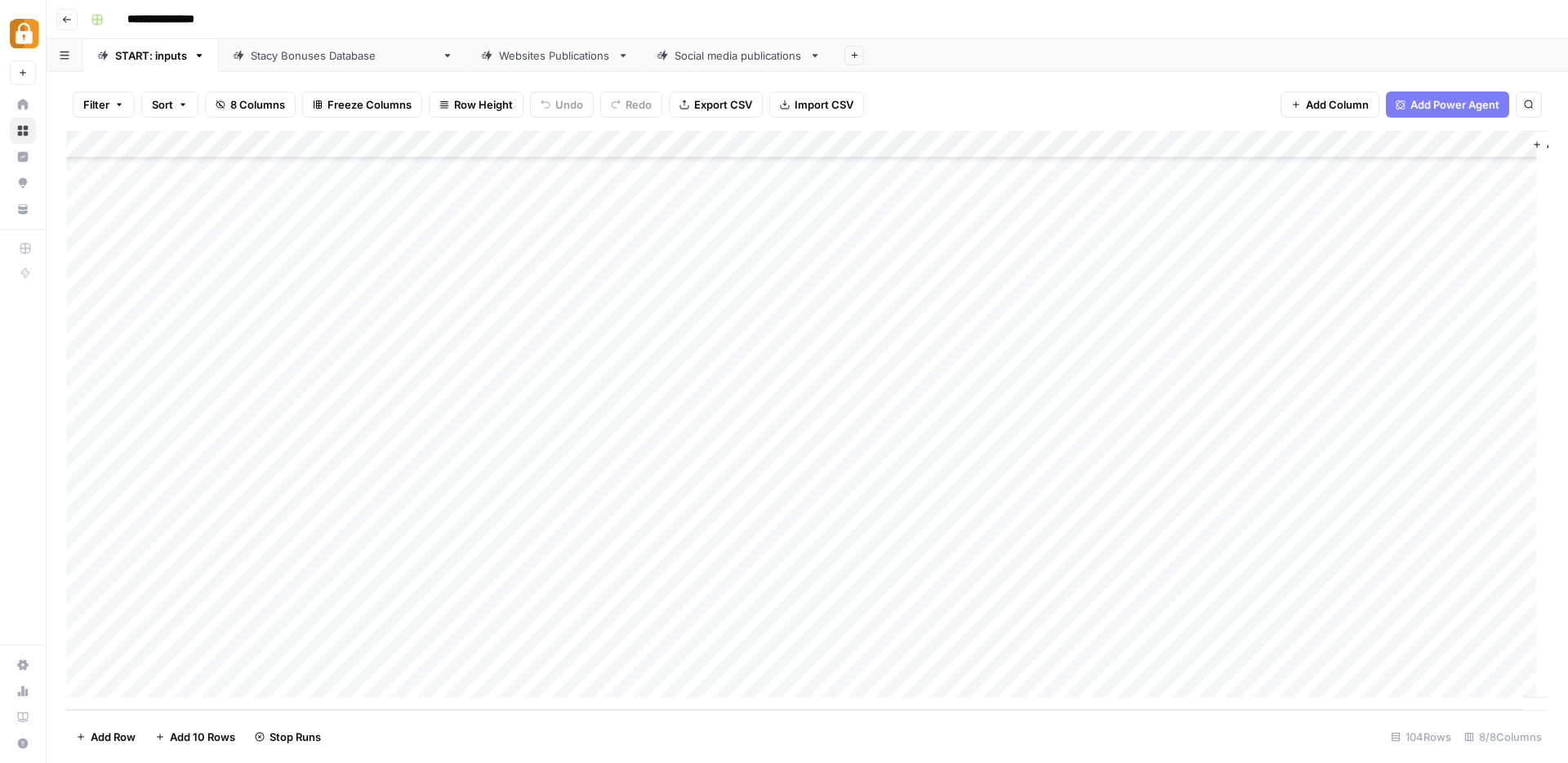
scroll to position [2373, 0]
click at [887, 220] on div "Add Column" at bounding box center [808, 420] width 1483 height 579
click at [766, 215] on div "Add Column" at bounding box center [808, 420] width 1483 height 579
click at [766, 211] on div "Add Column" at bounding box center [808, 420] width 1483 height 579
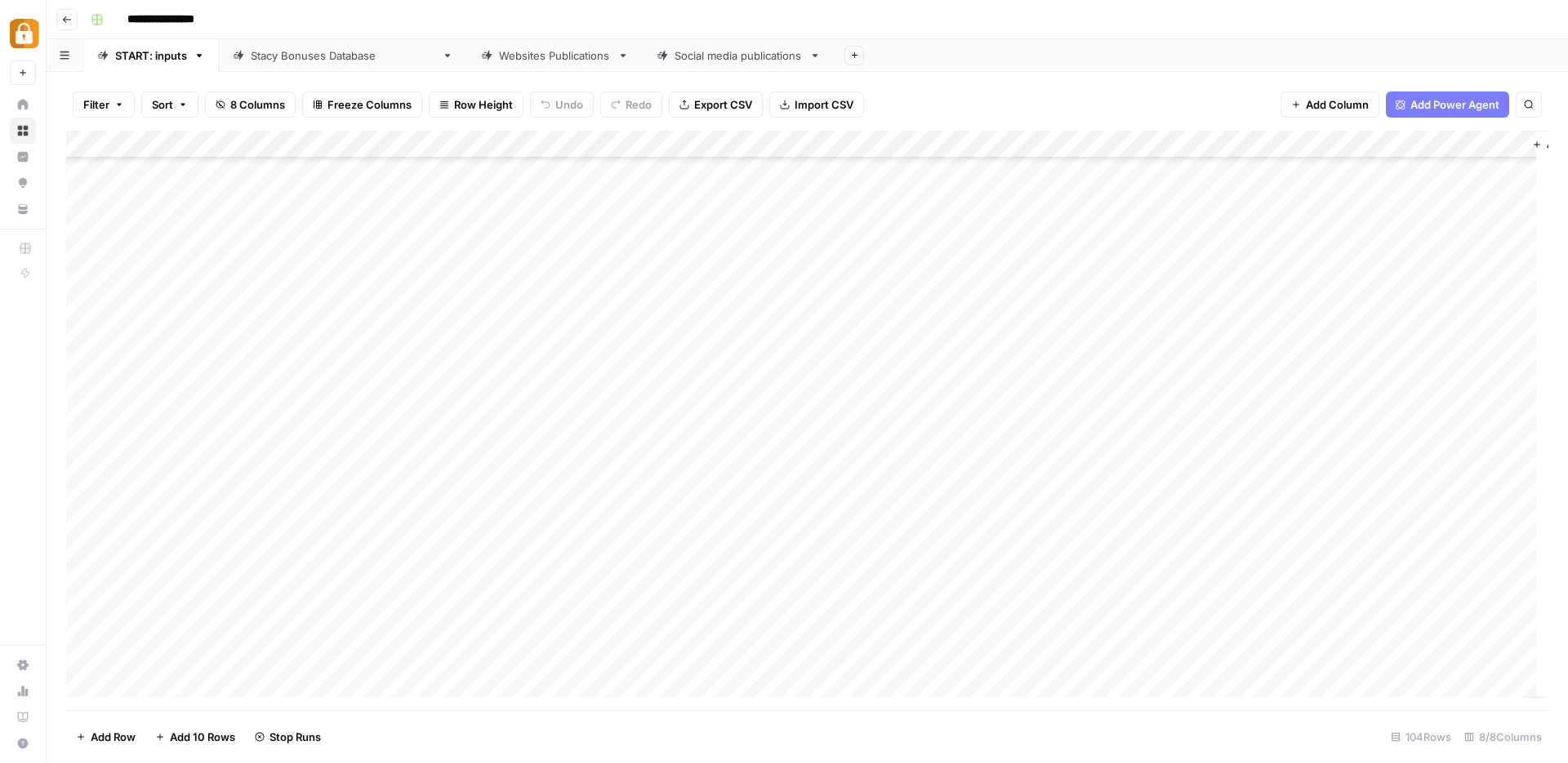
scroll to position [2231, 0]
click at [252, 357] on div "Add Column" at bounding box center [808, 420] width 1483 height 579
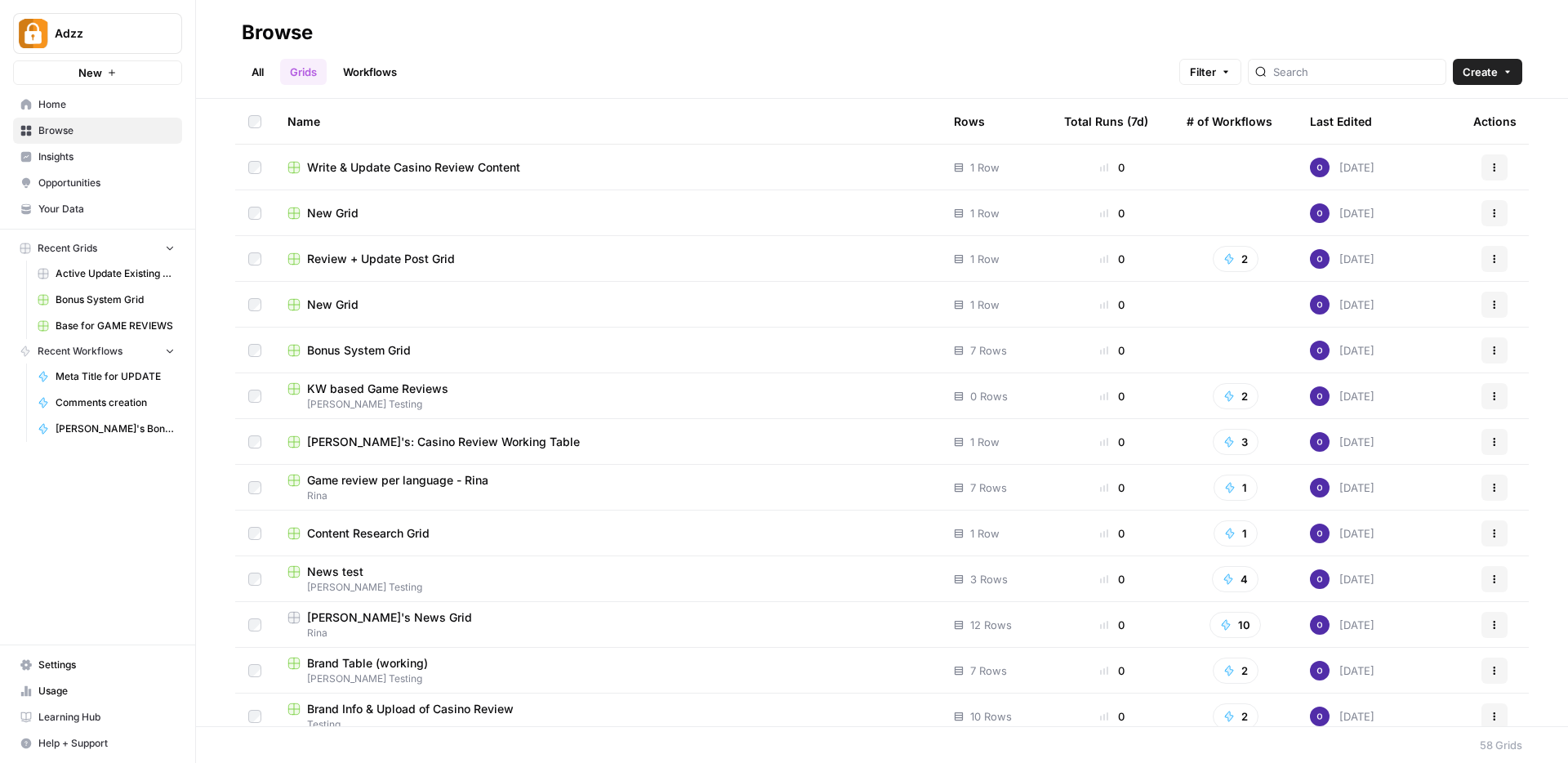
click at [490, 265] on div "Review + Update Post Grid" at bounding box center [607, 259] width 641 height 16
click at [1325, 120] on div "Last Edited" at bounding box center [1341, 121] width 62 height 45
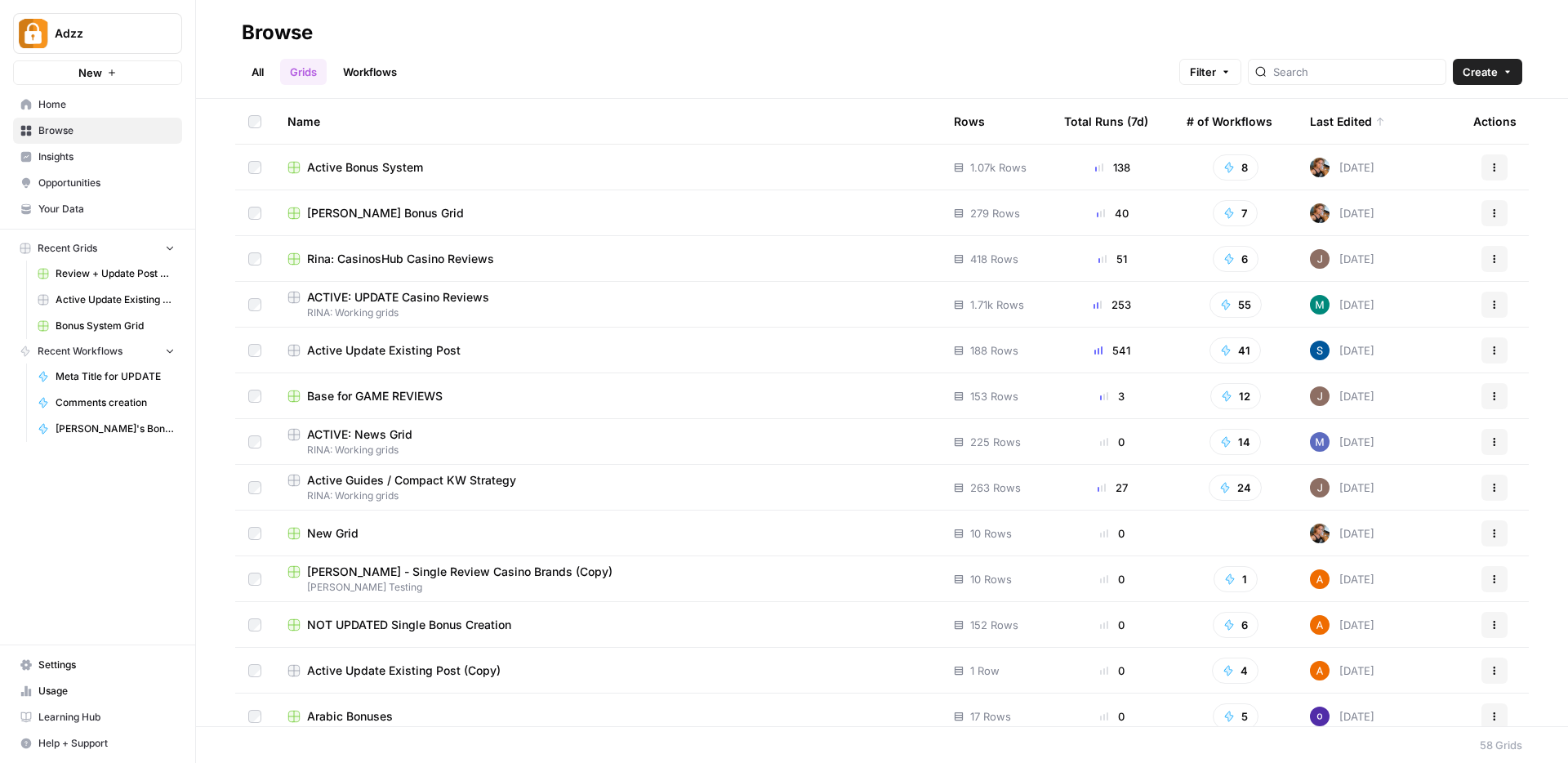
click at [666, 256] on div "Rina: CasinosHub Casino Reviews" at bounding box center [607, 259] width 641 height 16
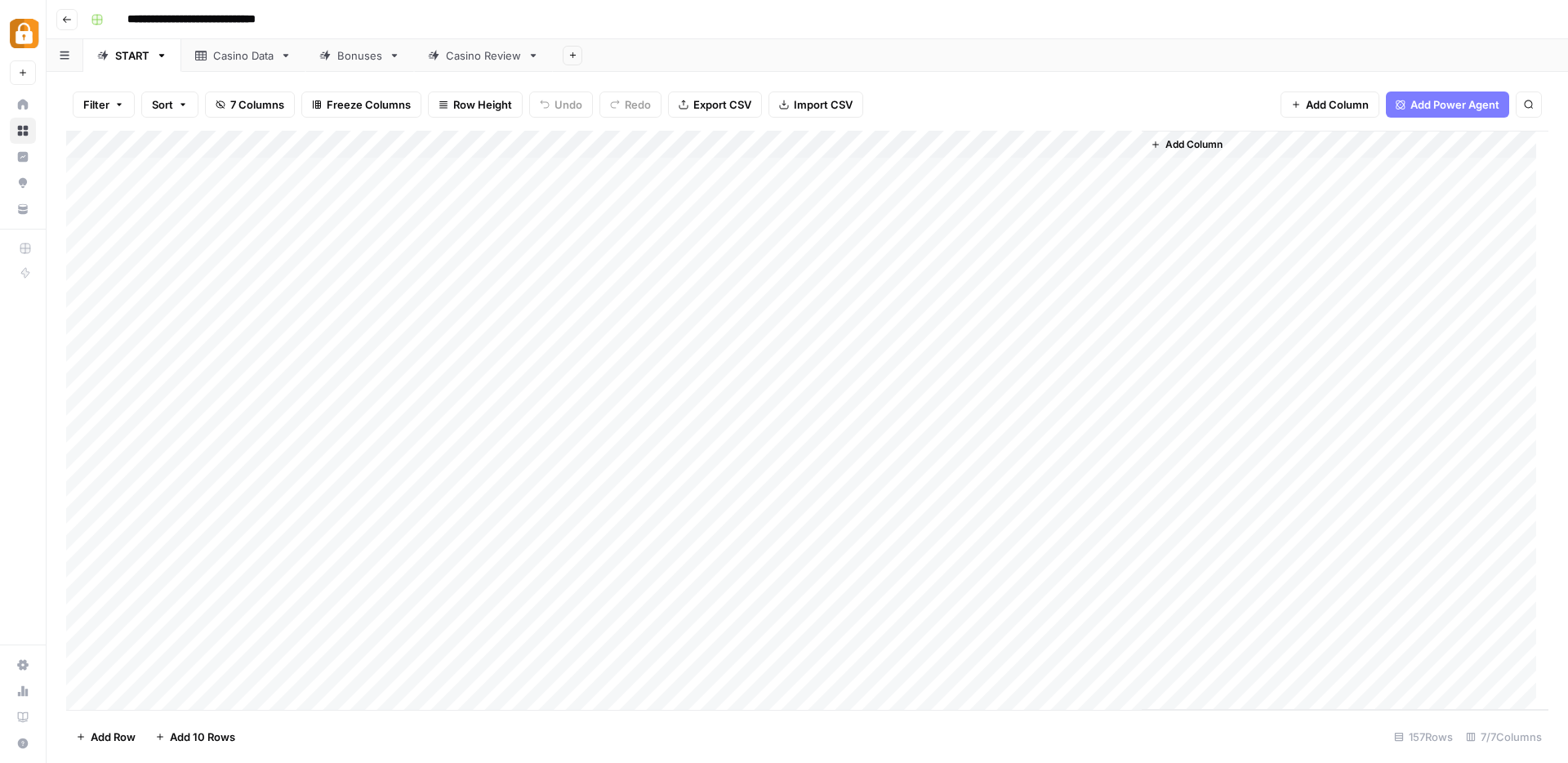
click at [492, 63] on link "Casino Review" at bounding box center [483, 56] width 139 height 32
click at [680, 172] on div "Add Column" at bounding box center [808, 420] width 1483 height 579
click at [294, 57] on div "Main Bonuses Database" at bounding box center [311, 56] width 121 height 16
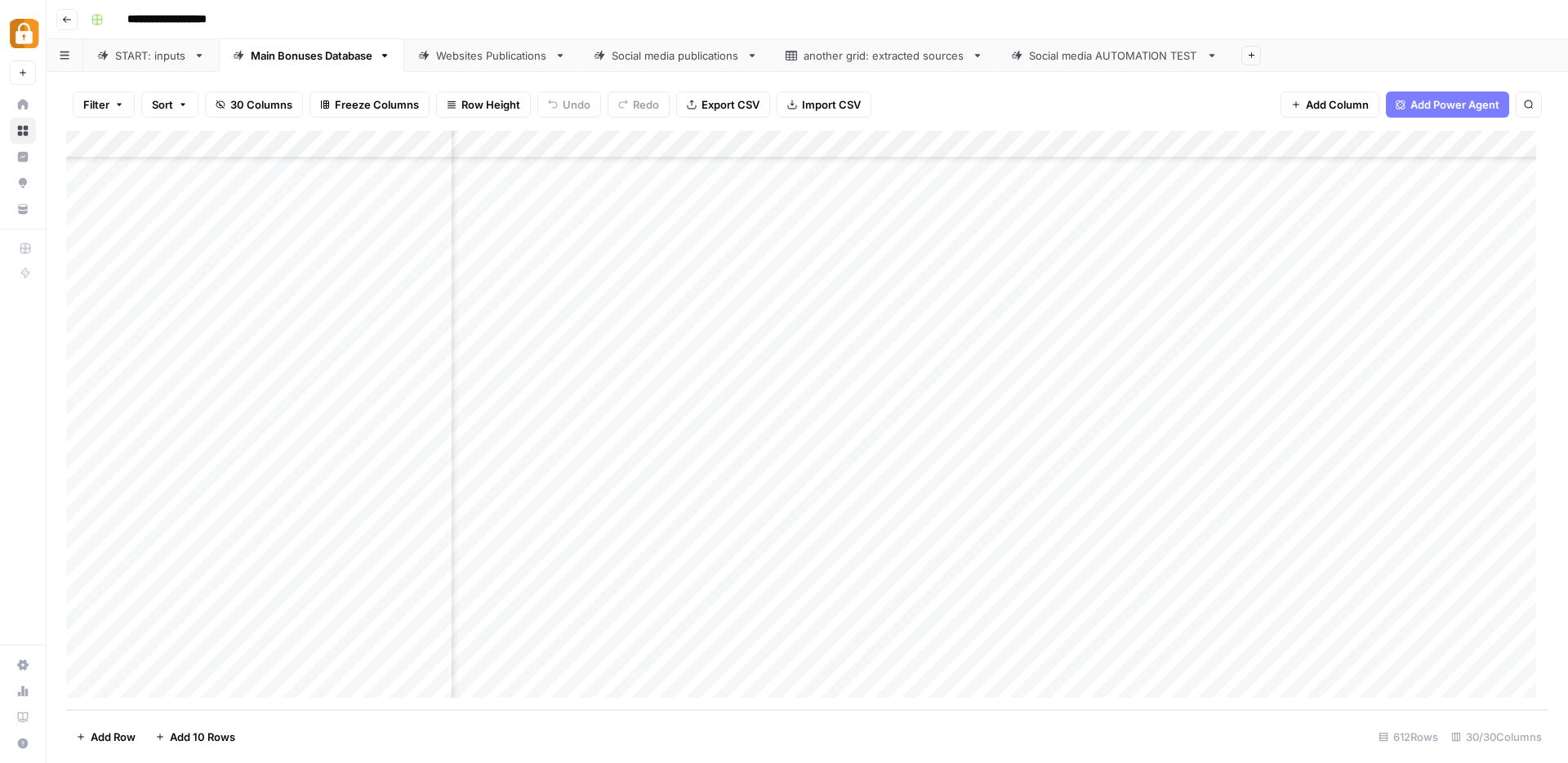
scroll to position [16485, 116]
click at [1292, 265] on div "Add Column" at bounding box center [808, 420] width 1483 height 579
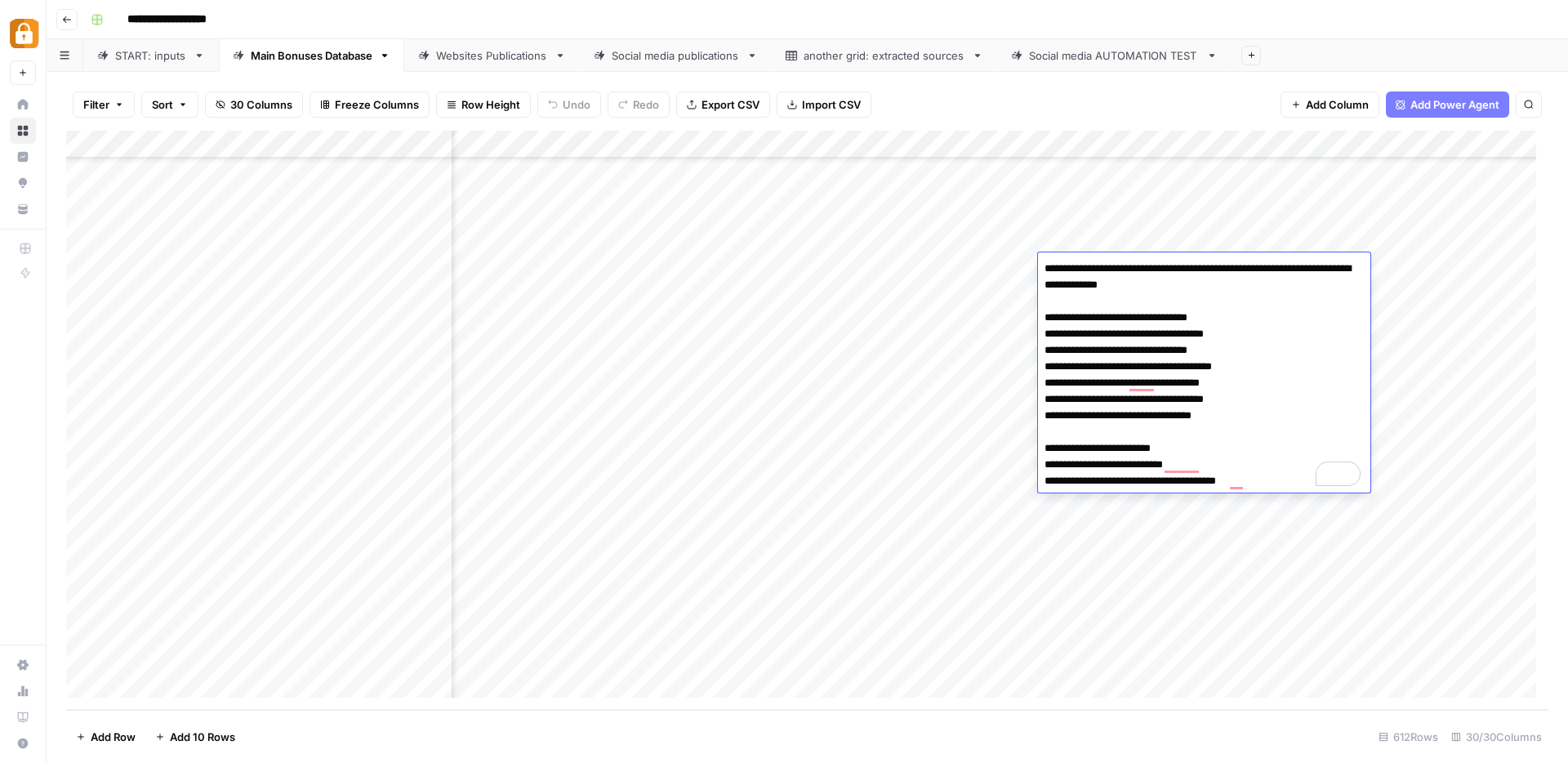
click at [1252, 398] on textarea "**********" at bounding box center [1204, 375] width 332 height 235
click at [624, 264] on div "Add Column" at bounding box center [808, 420] width 1483 height 579
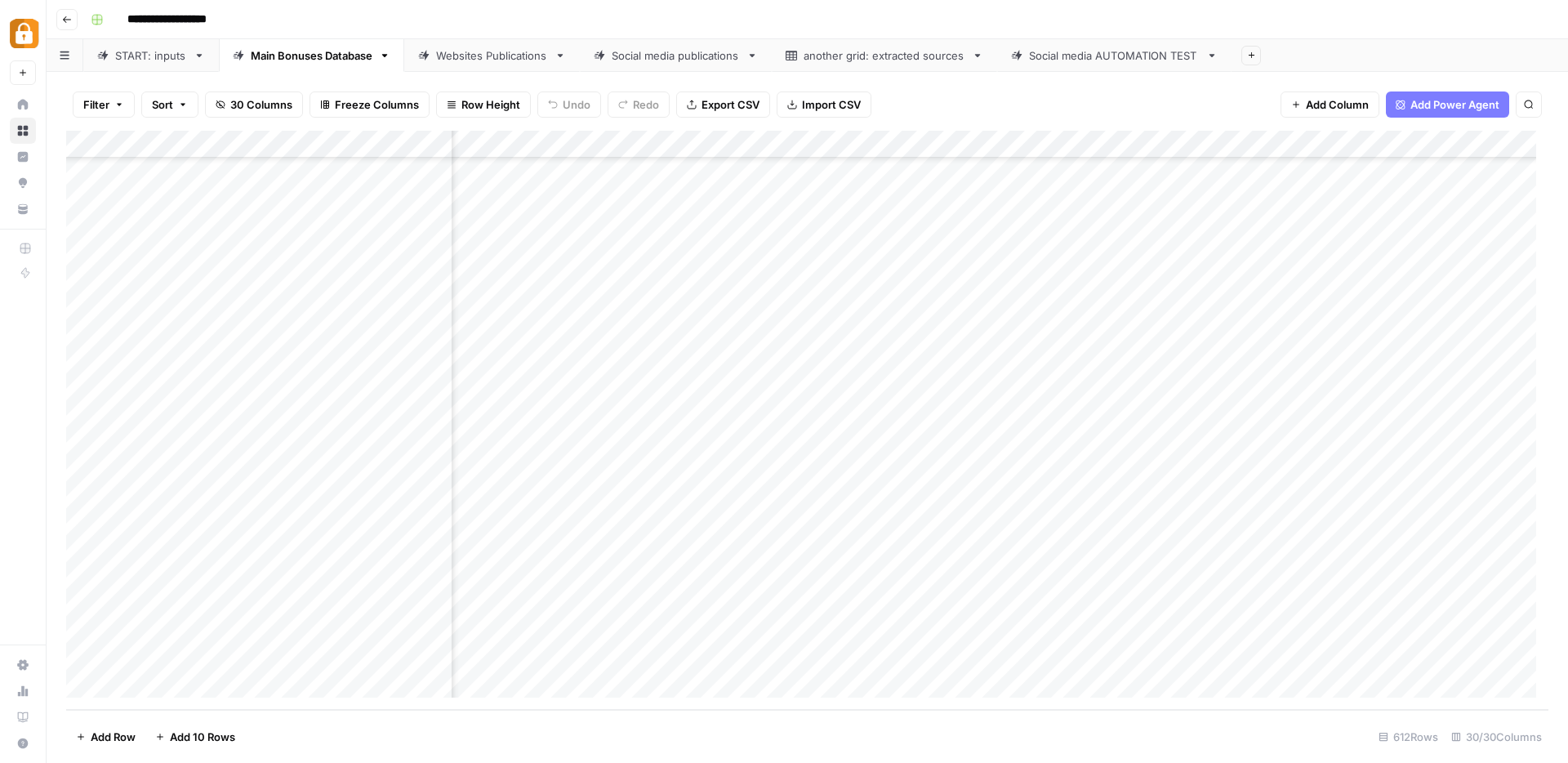
click at [1254, 262] on div "Add Column" at bounding box center [808, 420] width 1483 height 579
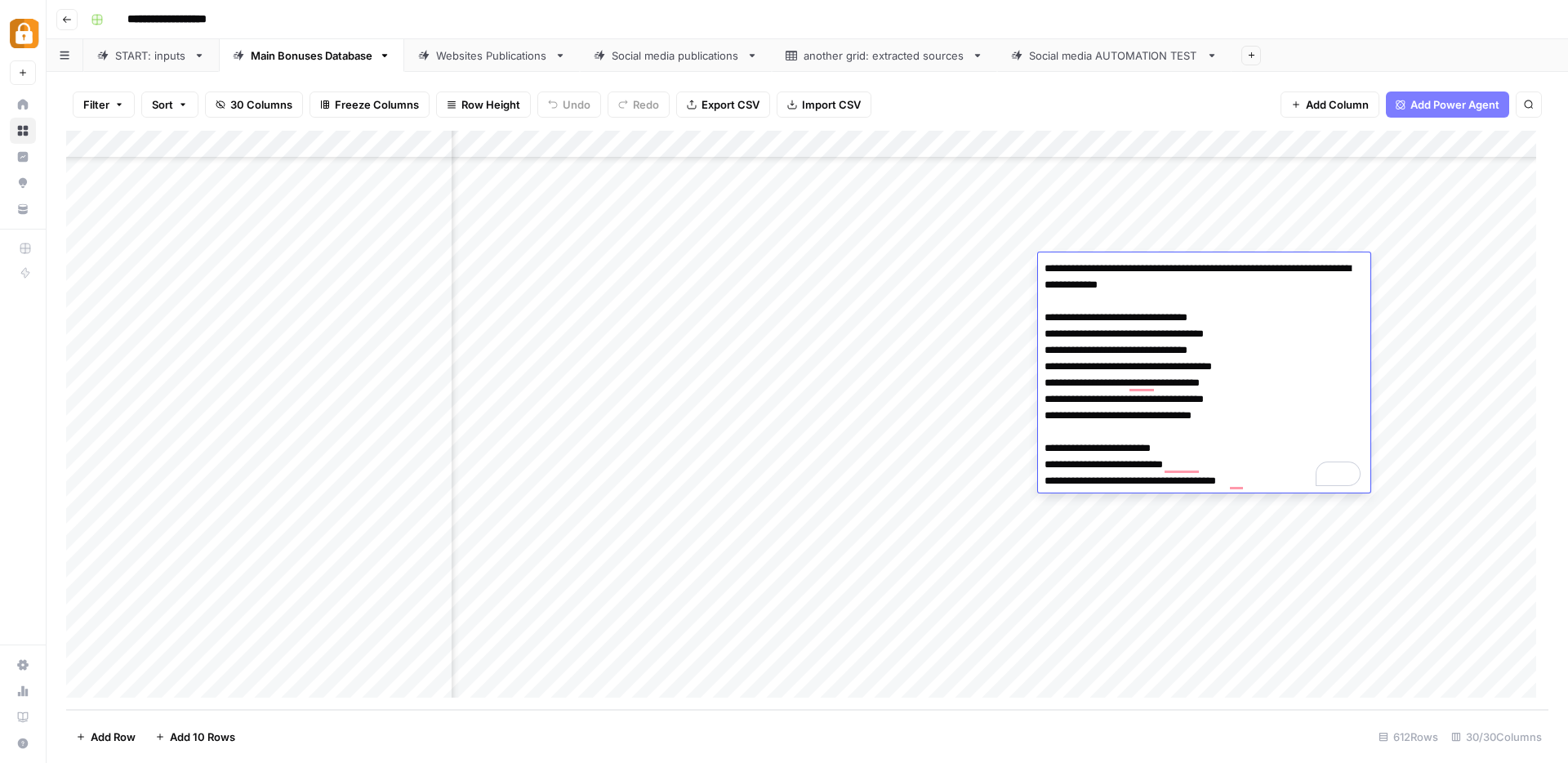
drag, startPoint x: 1064, startPoint y: 401, endPoint x: 1119, endPoint y: 406, distance: 55.2
click at [1119, 406] on textarea "**********" at bounding box center [1204, 375] width 332 height 235
click at [615, 264] on div "Add Column" at bounding box center [808, 420] width 1483 height 579
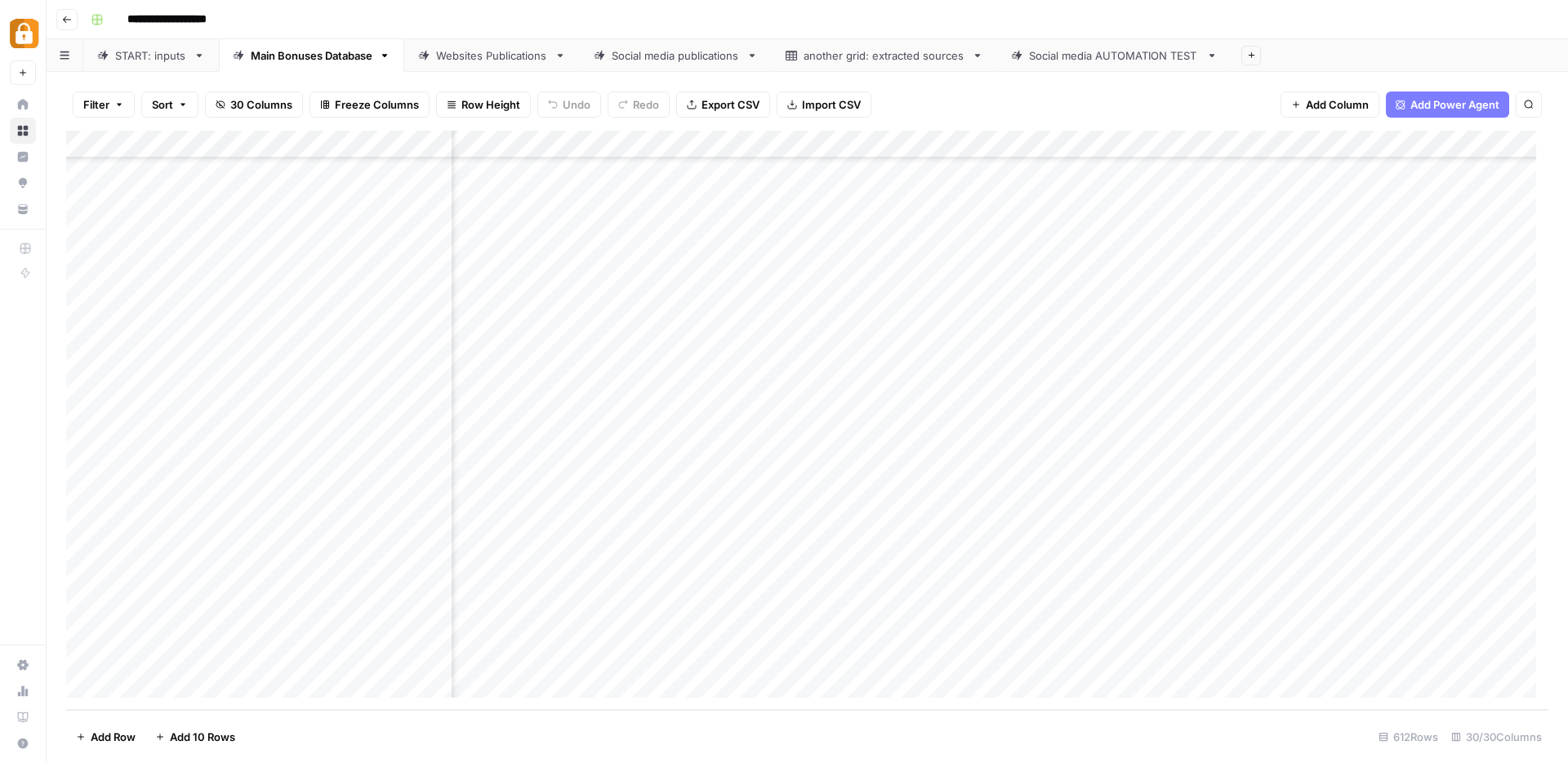
click at [614, 267] on div "Add Column" at bounding box center [808, 420] width 1483 height 579
click at [497, 58] on div "Websites Publications" at bounding box center [492, 56] width 112 height 16
click at [1042, 144] on div "Add Column" at bounding box center [808, 420] width 1483 height 579
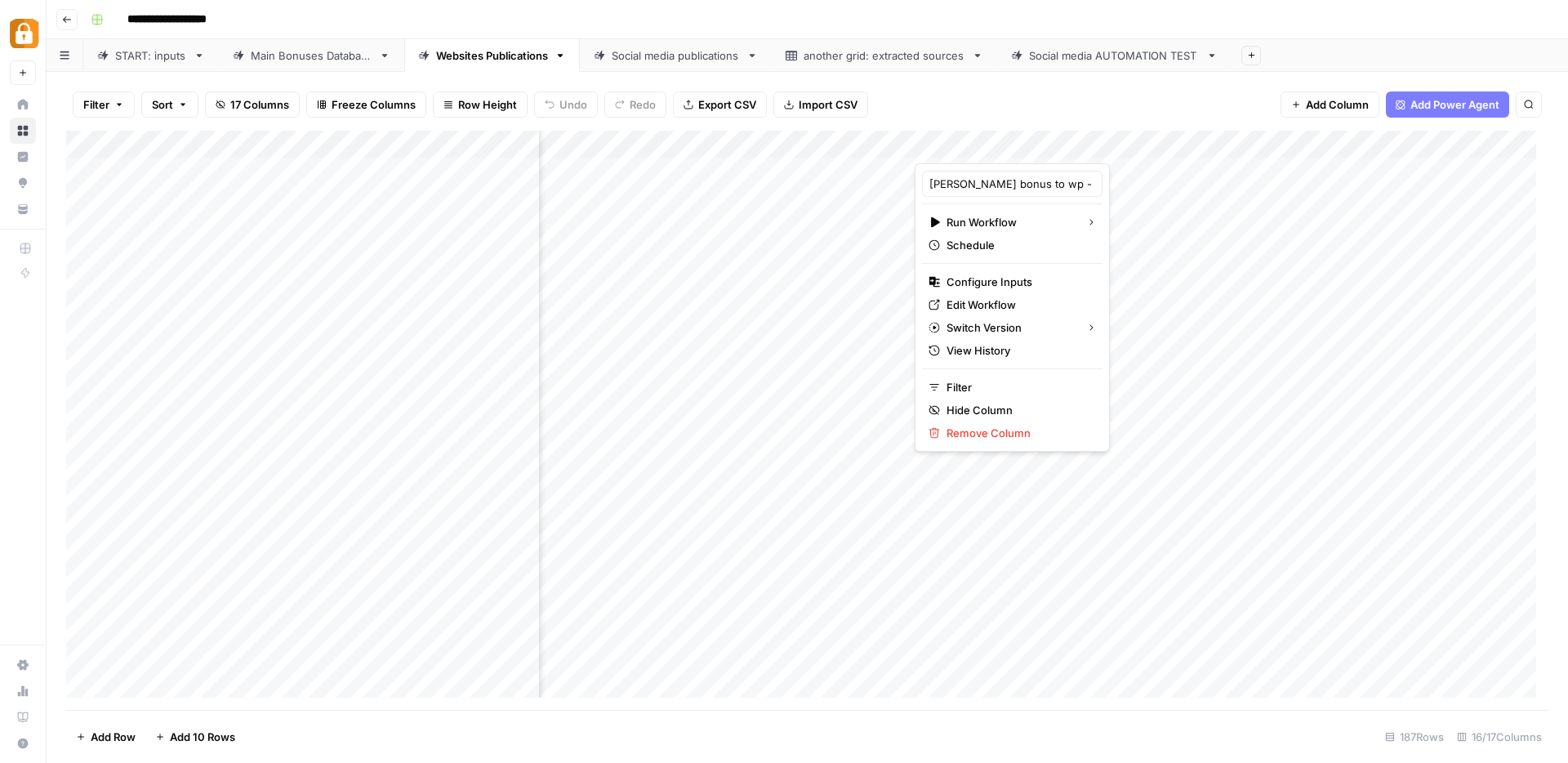
click at [1043, 144] on div at bounding box center [996, 146] width 163 height 32
click at [1041, 148] on div at bounding box center [996, 146] width 163 height 32
click at [1044, 146] on div at bounding box center [996, 146] width 163 height 32
click at [982, 306] on span "Edit Workflow" at bounding box center [1018, 305] width 143 height 16
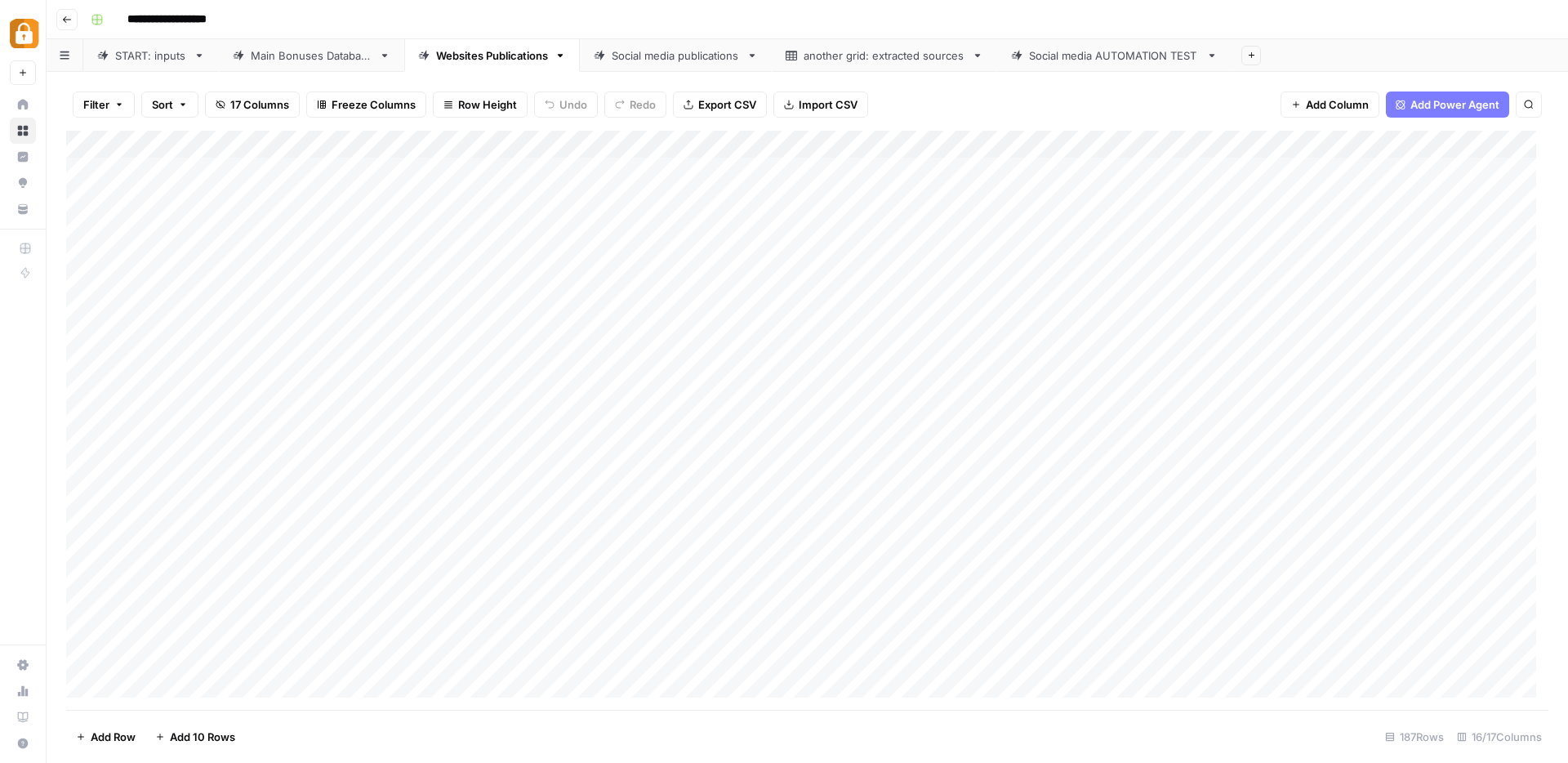
click at [612, 225] on div "Add Column" at bounding box center [808, 420] width 1483 height 579
click at [619, 229] on div "Add Column" at bounding box center [808, 420] width 1483 height 579
click at [354, 249] on div "Add Column" at bounding box center [808, 420] width 1483 height 579
click at [610, 256] on div "Add Column" at bounding box center [808, 420] width 1483 height 579
click at [666, 224] on div "Add Column" at bounding box center [808, 420] width 1483 height 579
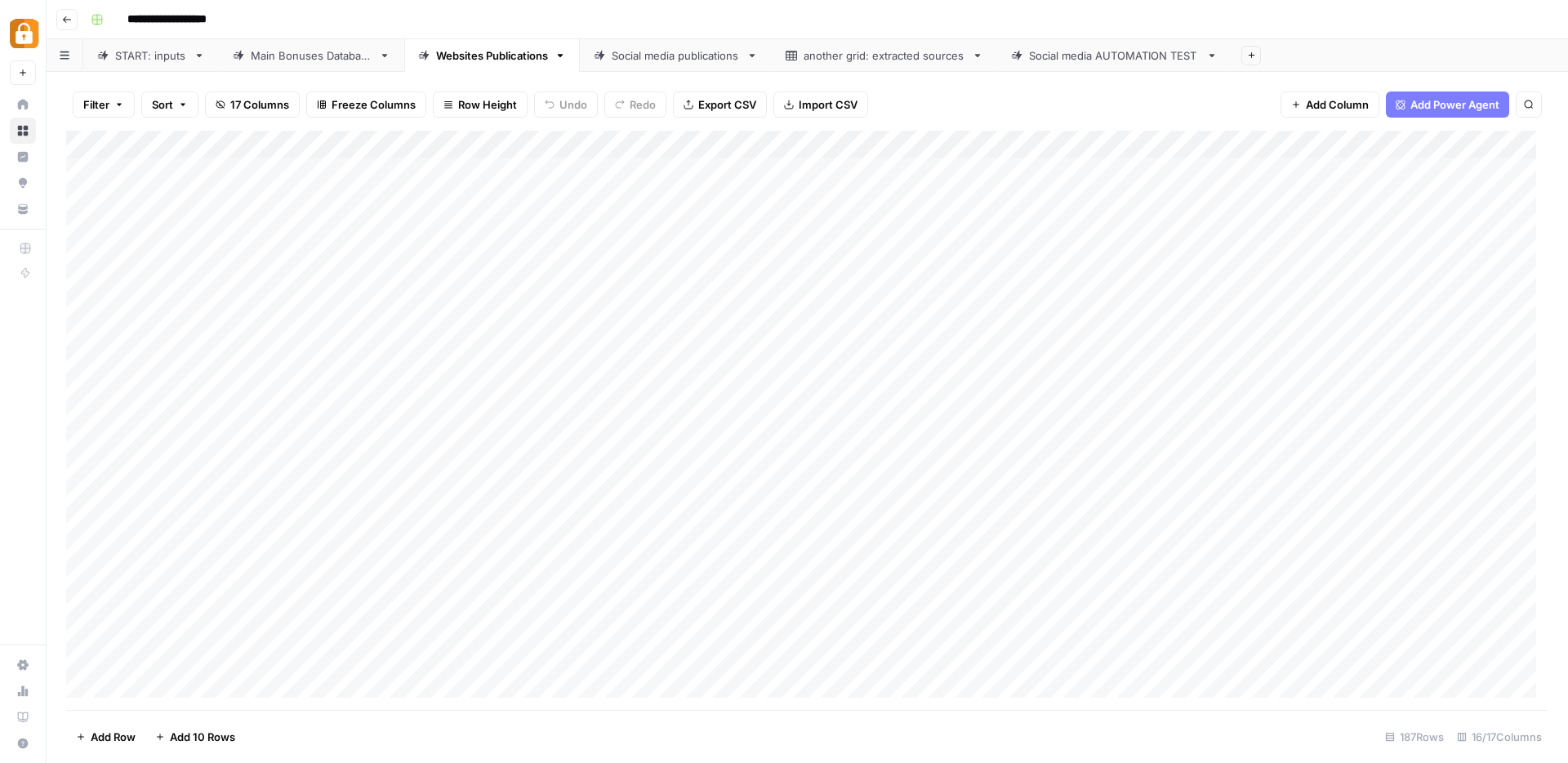
click at [678, 339] on div "Add Column" at bounding box center [808, 420] width 1483 height 579
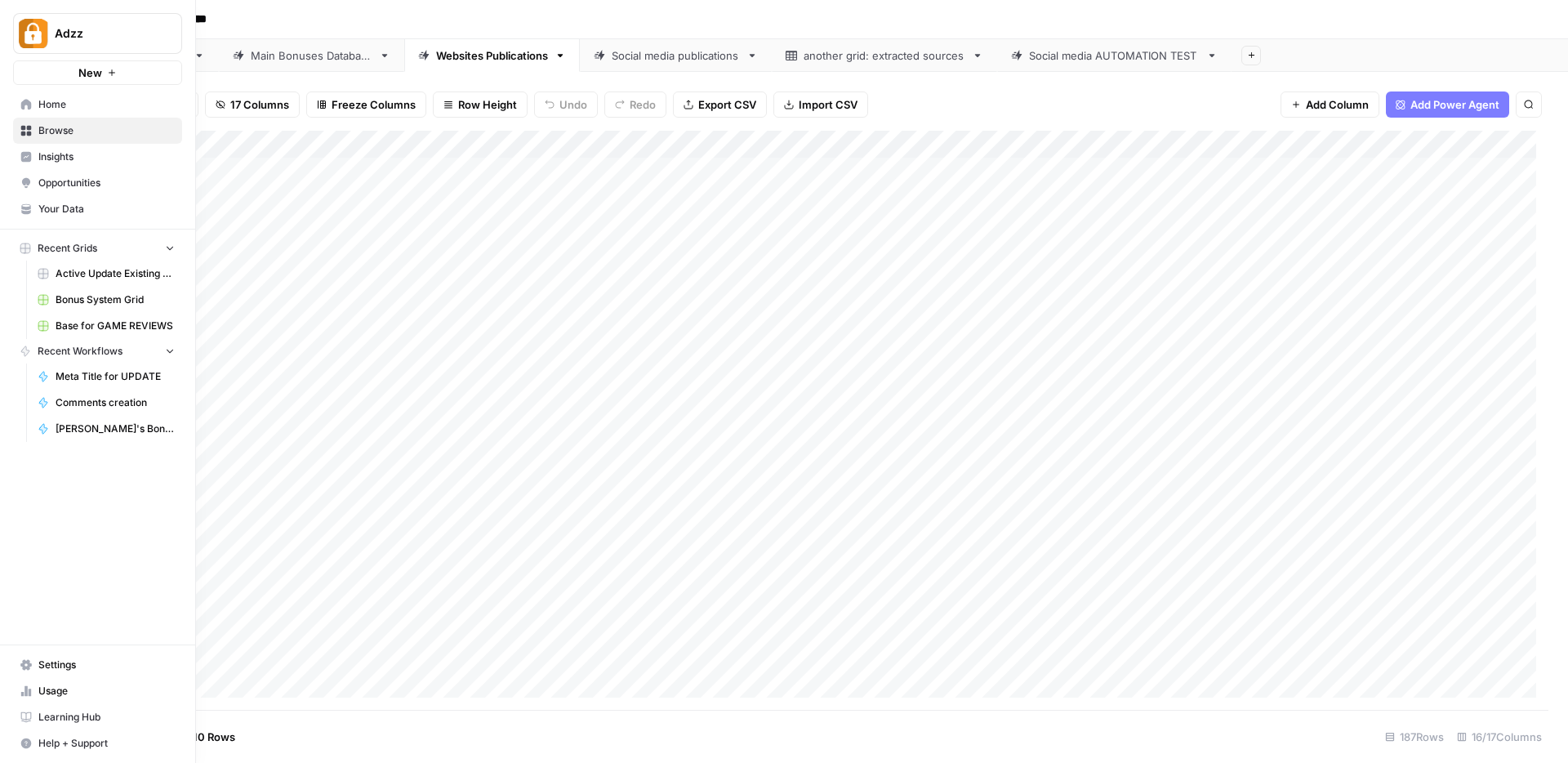
click at [17, 130] on link "Browse" at bounding box center [98, 130] width 169 height 26
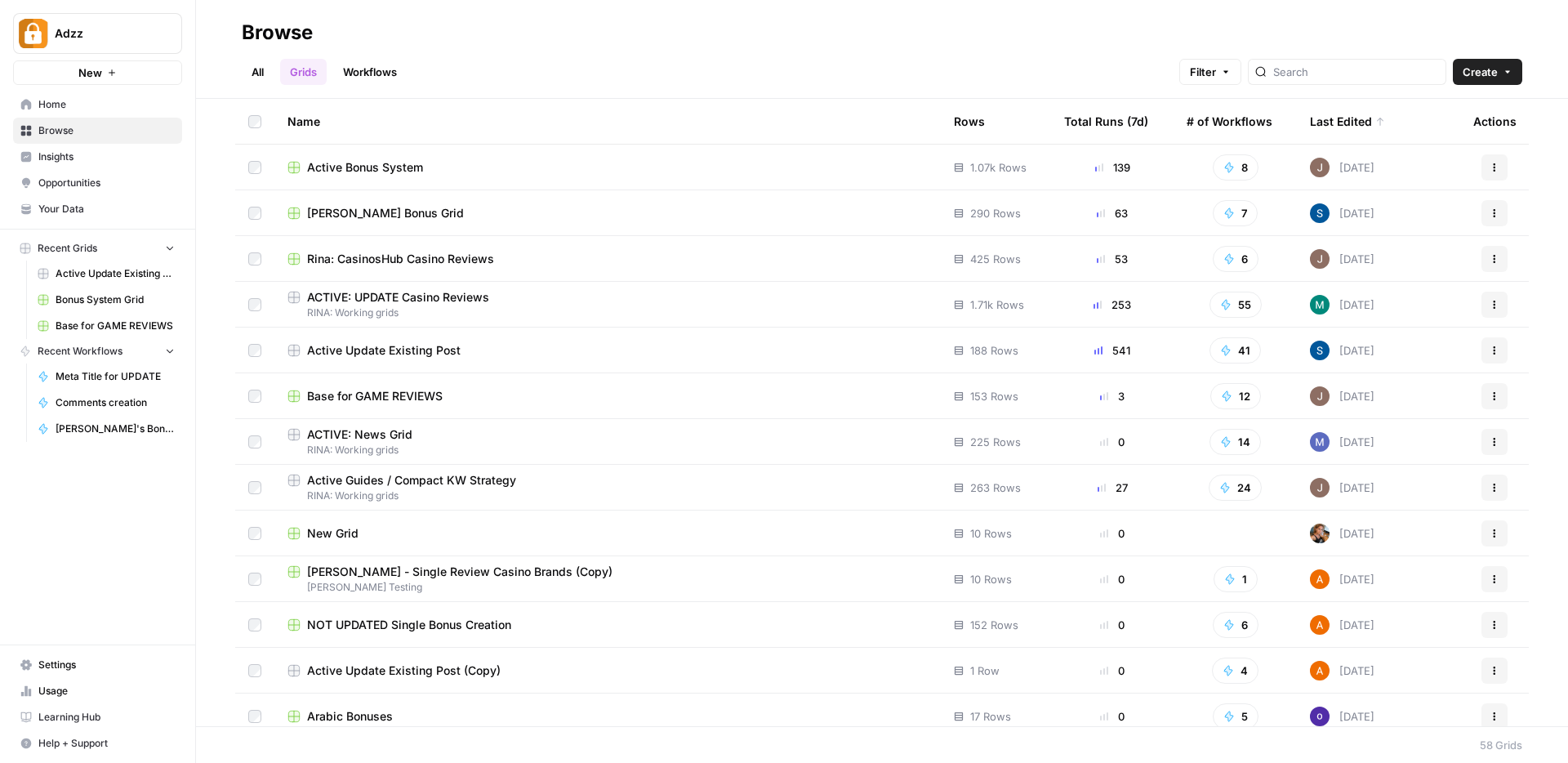
click at [560, 530] on div "New Grid" at bounding box center [607, 533] width 641 height 16
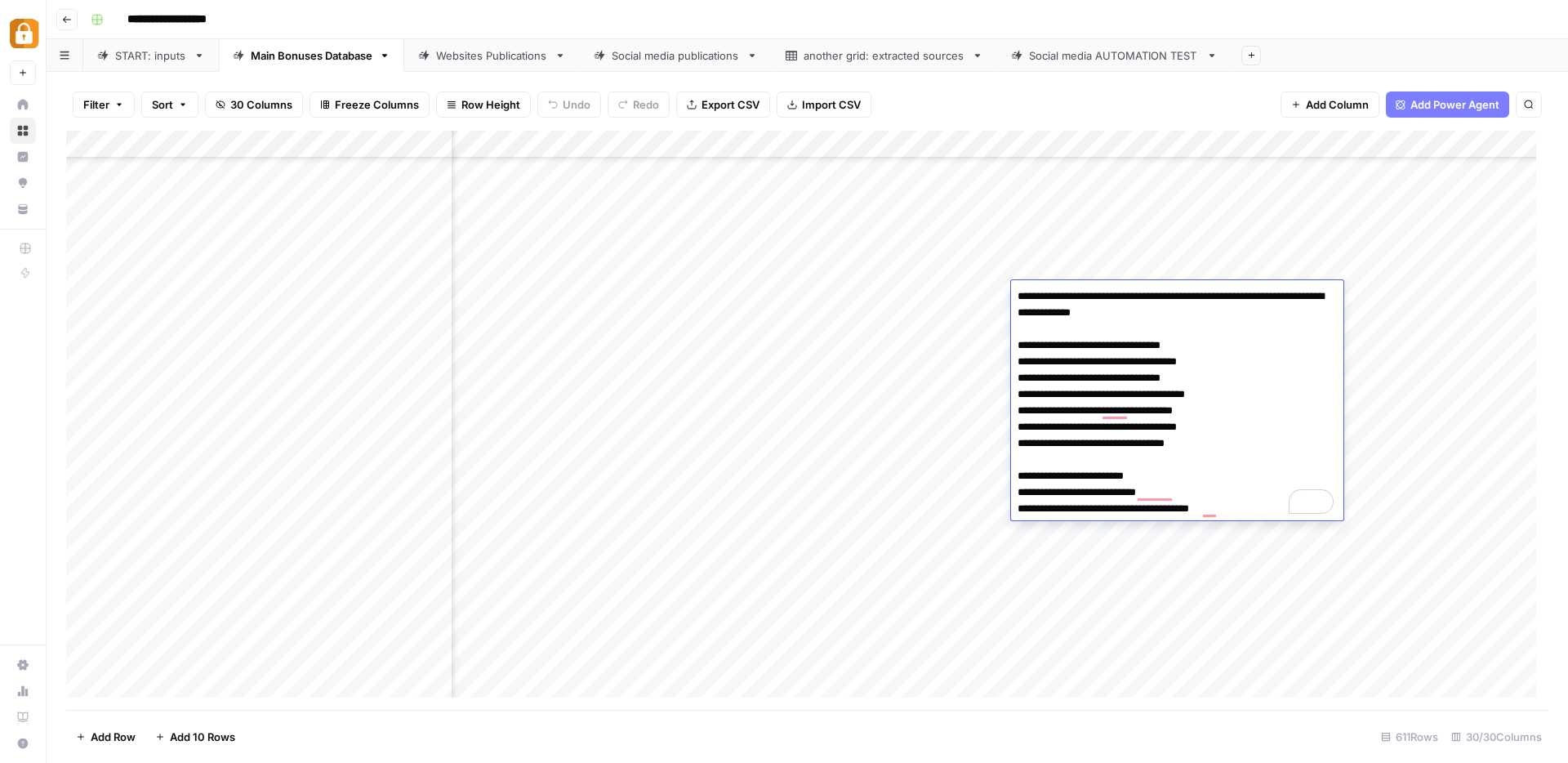
scroll to position [16457, 143]
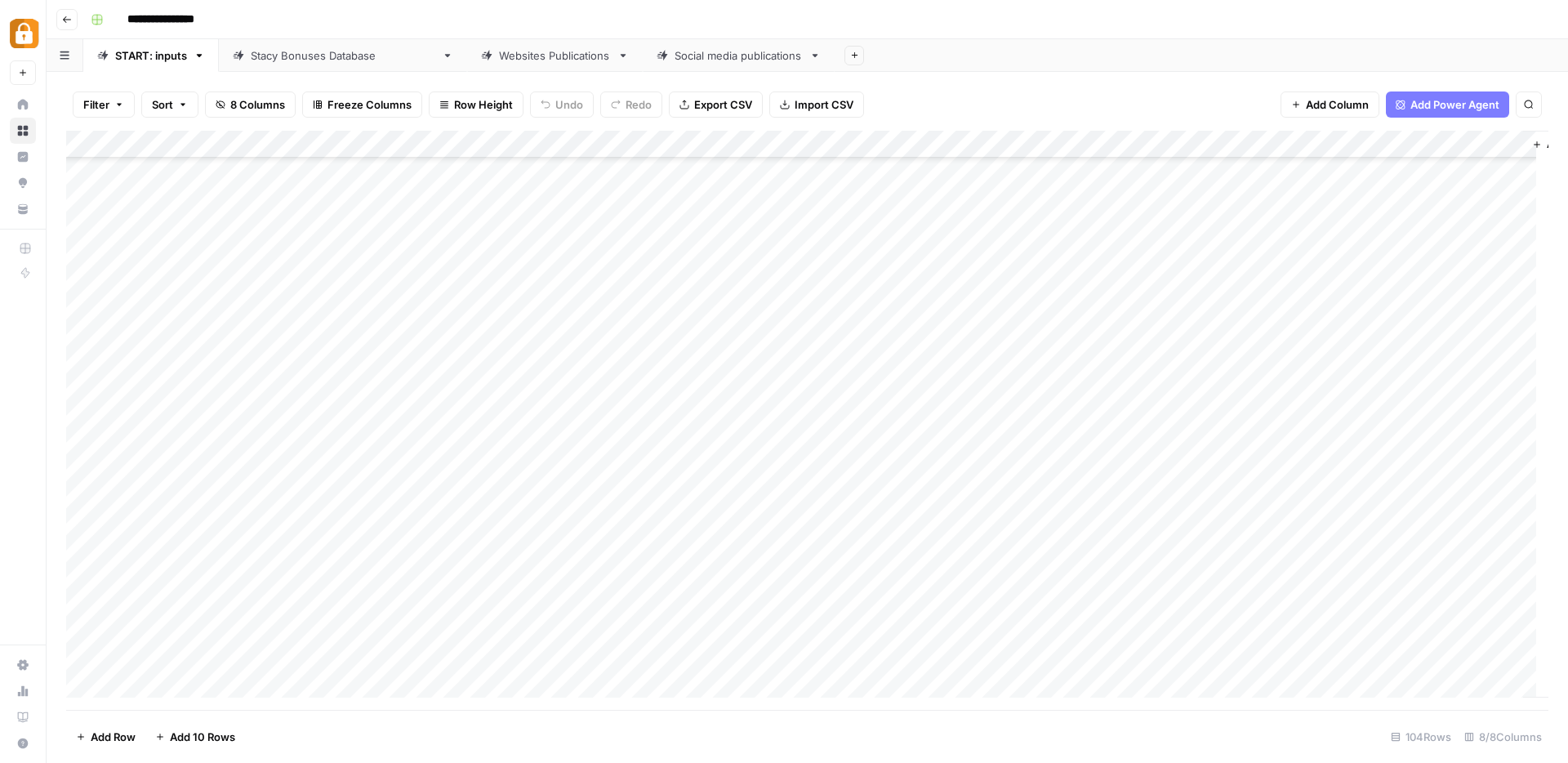
scroll to position [2231, 0]
click at [286, 51] on div "Stacy Bonuses Database" at bounding box center [342, 56] width 184 height 16
click at [824, 507] on div "Add Column" at bounding box center [808, 420] width 1483 height 579
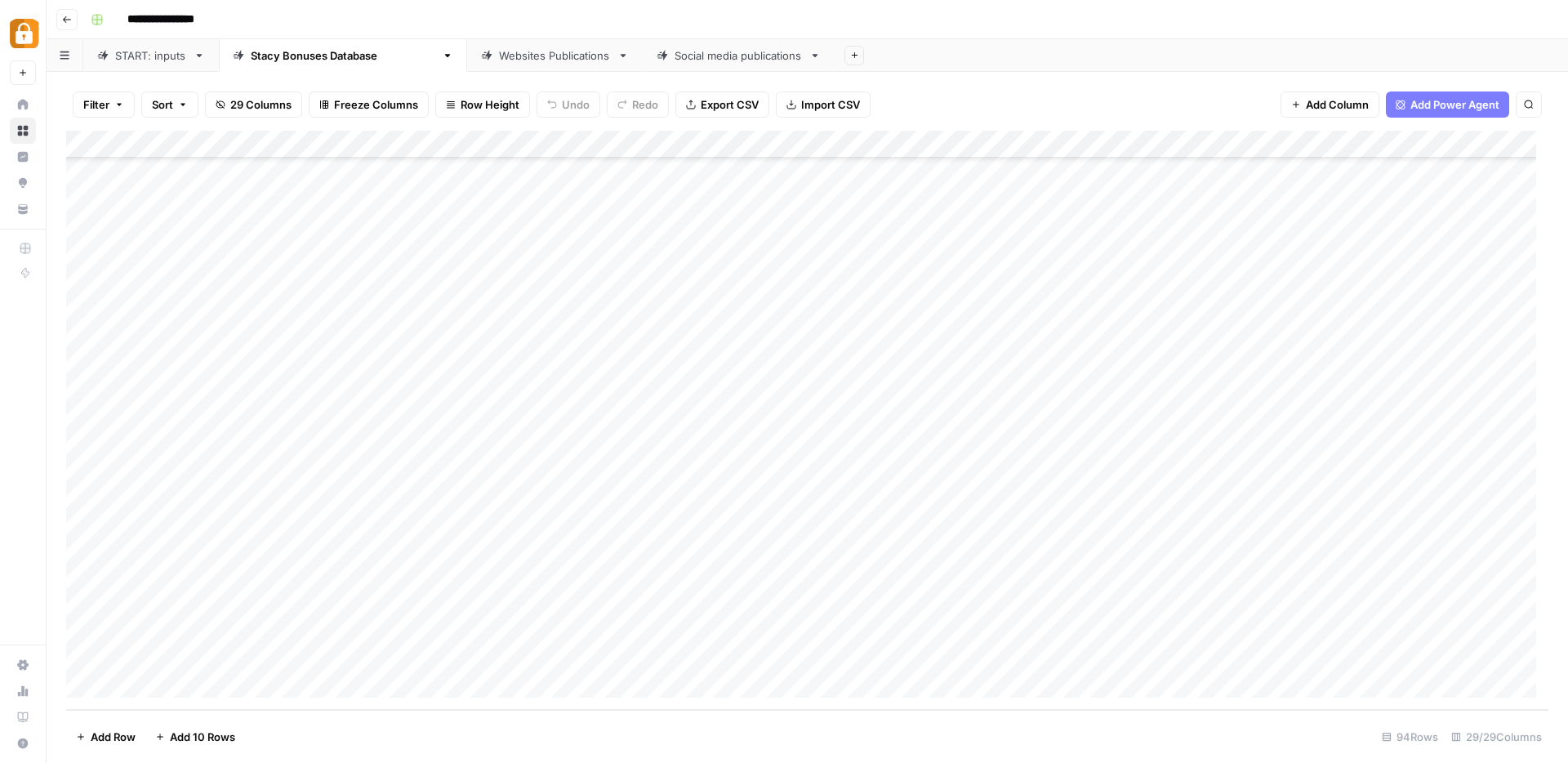
click at [1108, 515] on div "Add Column" at bounding box center [808, 420] width 1483 height 579
click at [824, 511] on div "Add Column" at bounding box center [808, 420] width 1483 height 579
click at [731, 516] on div "Add Column" at bounding box center [808, 420] width 1483 height 579
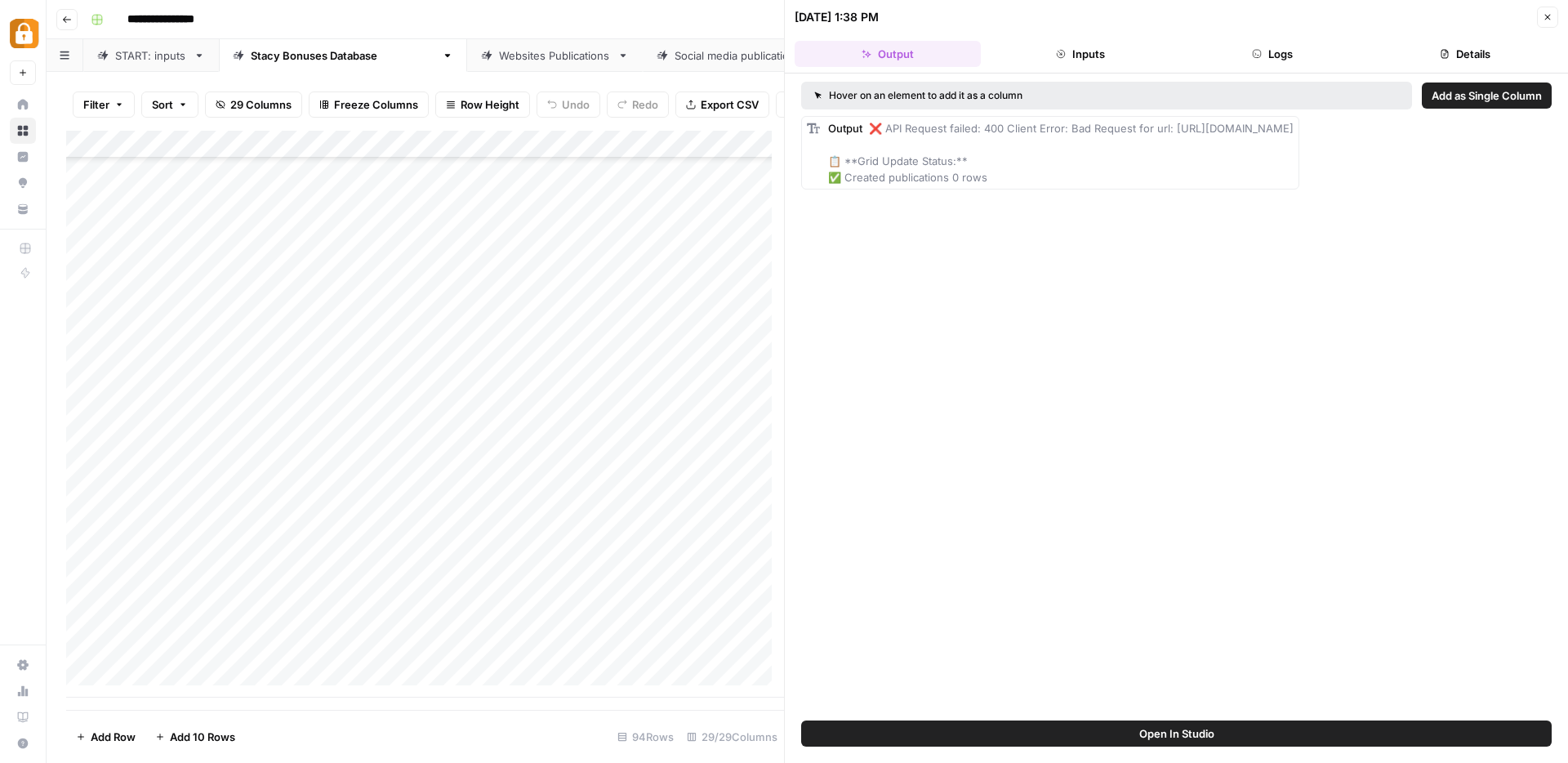
click at [1278, 49] on button "Logs" at bounding box center [1272, 53] width 186 height 26
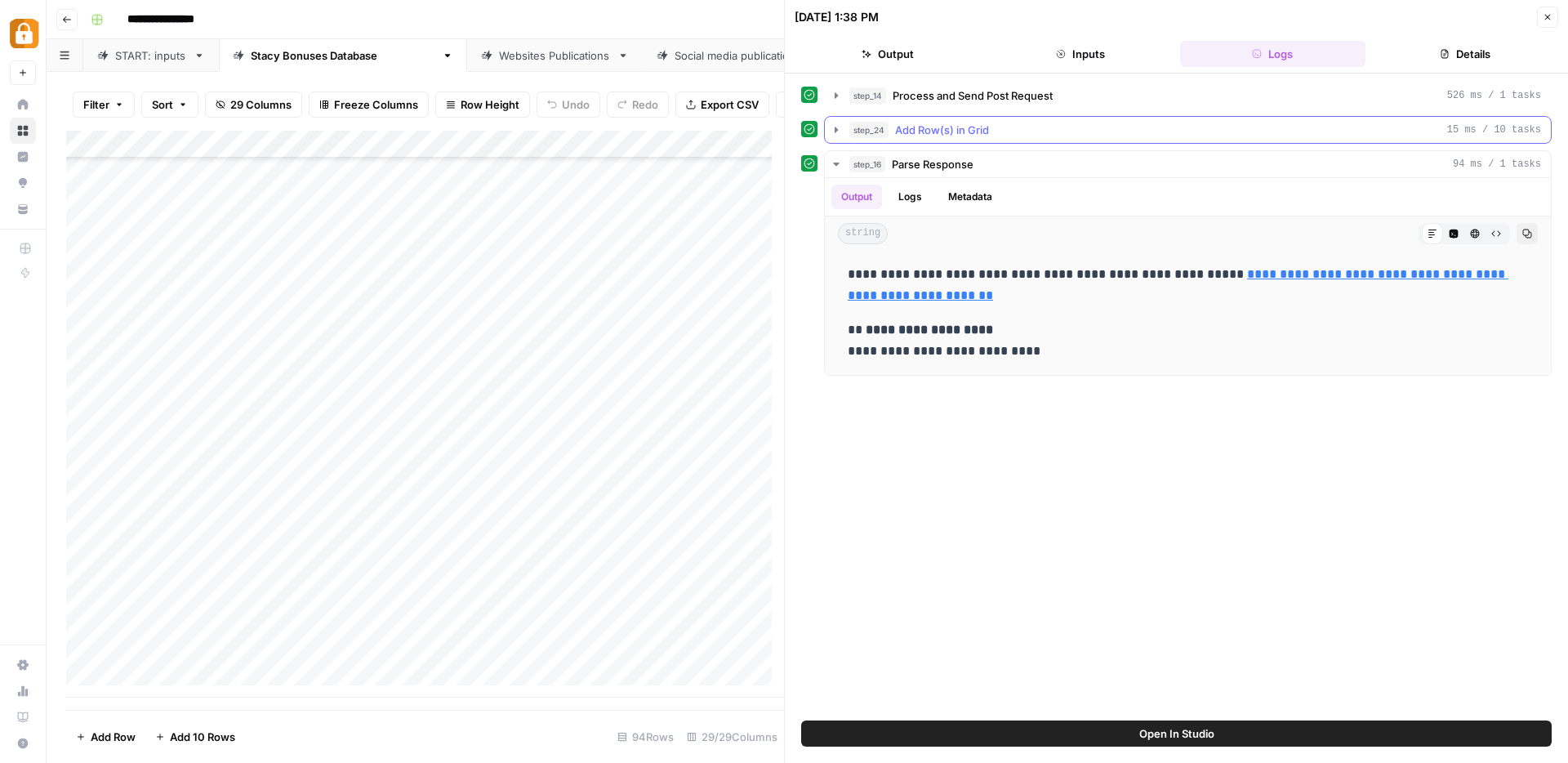
click at [833, 127] on icon "button" at bounding box center [837, 129] width 13 height 13
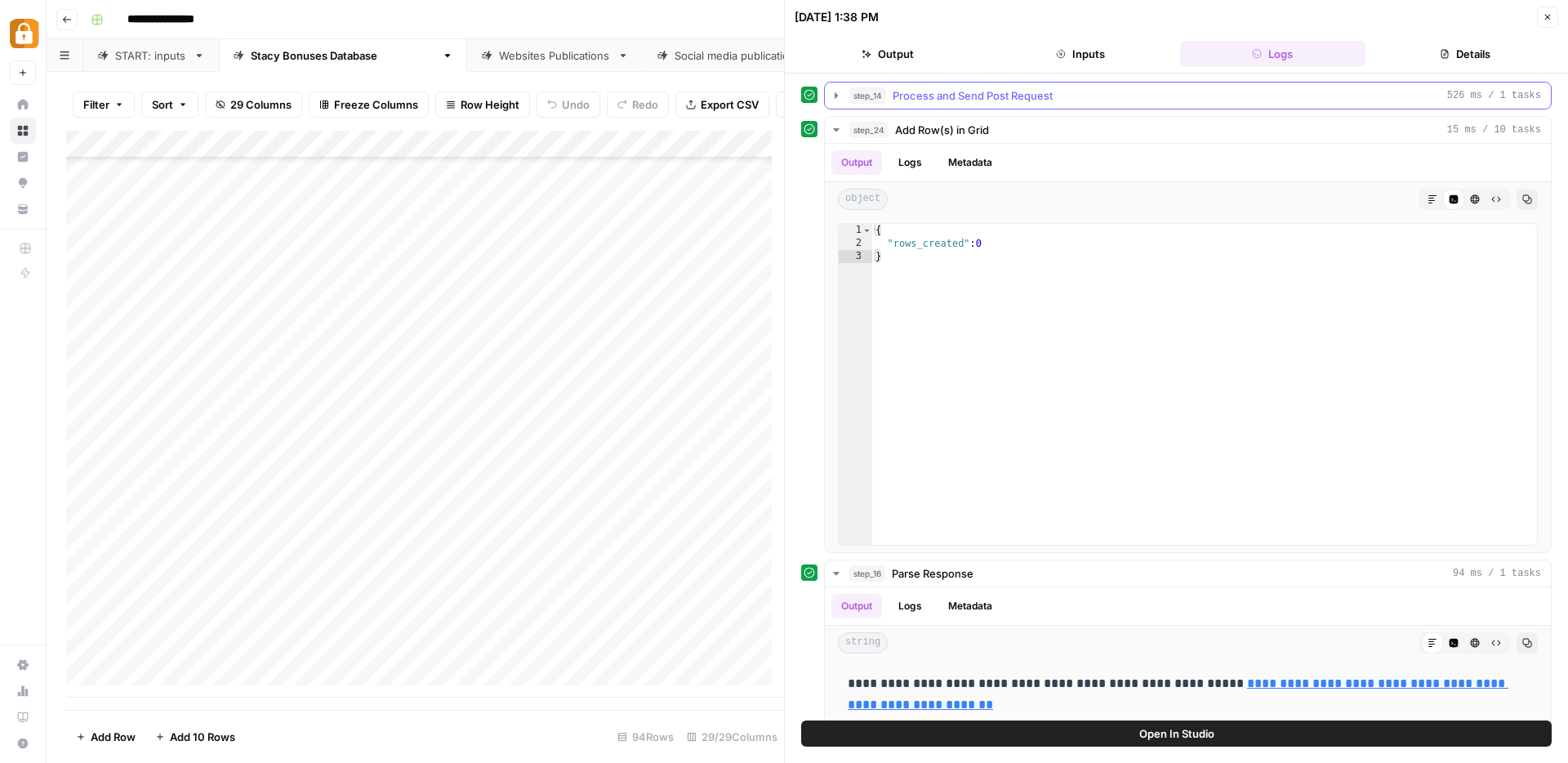
click at [838, 94] on icon "button" at bounding box center [837, 95] width 13 height 13
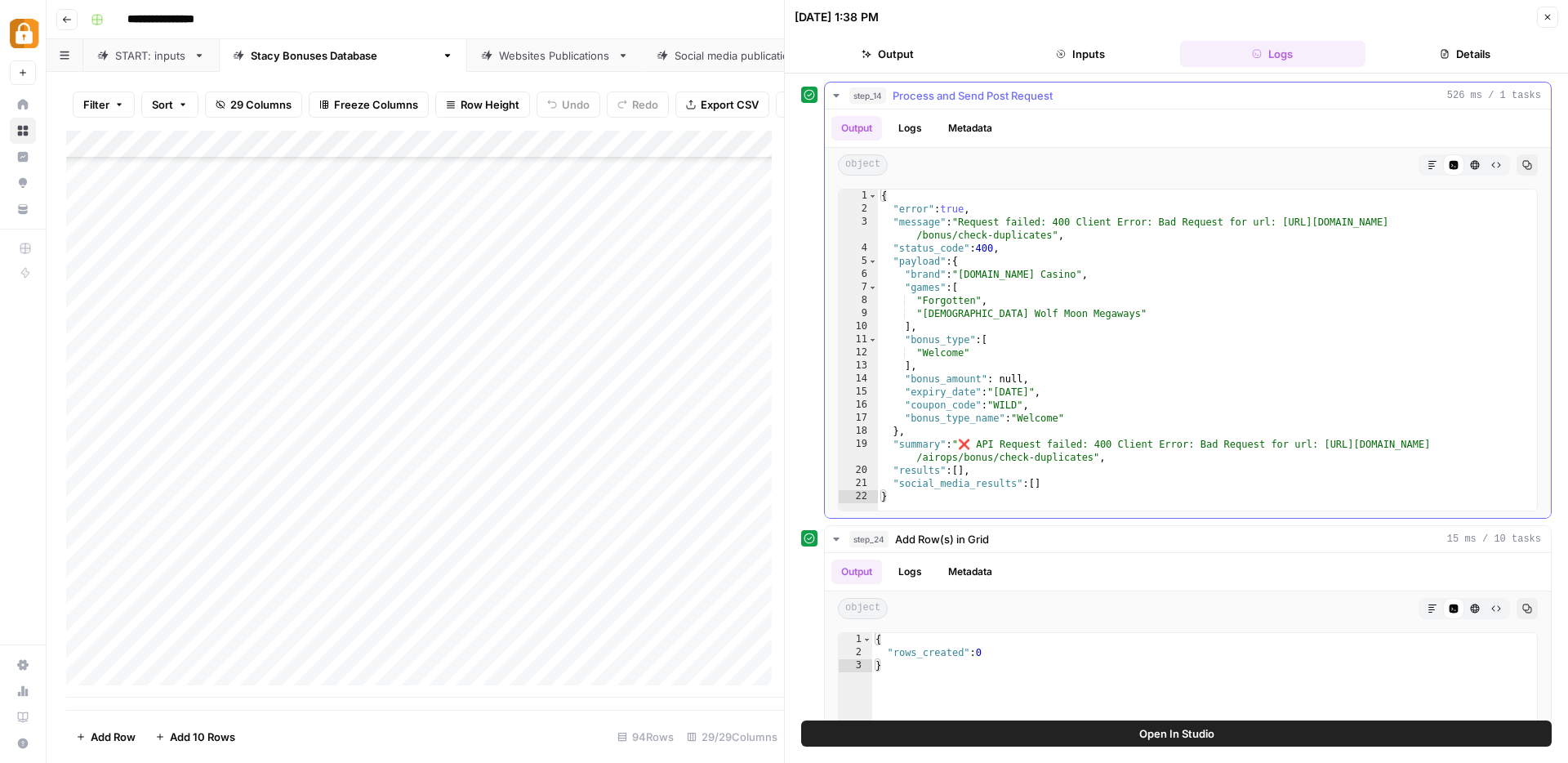
click at [839, 97] on icon "button" at bounding box center [837, 95] width 13 height 13
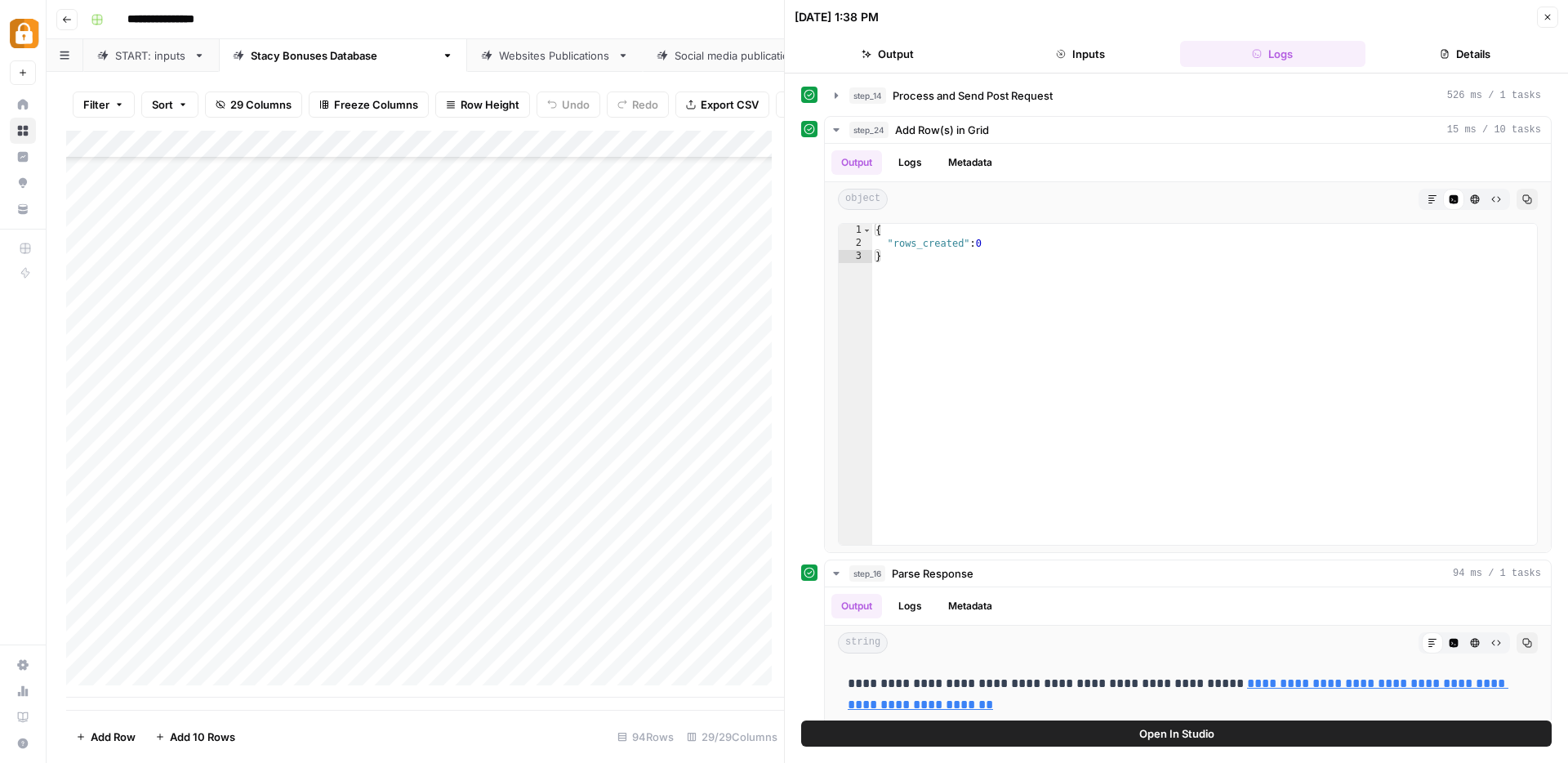
click at [1555, 22] on button "Close" at bounding box center [1548, 17] width 22 height 22
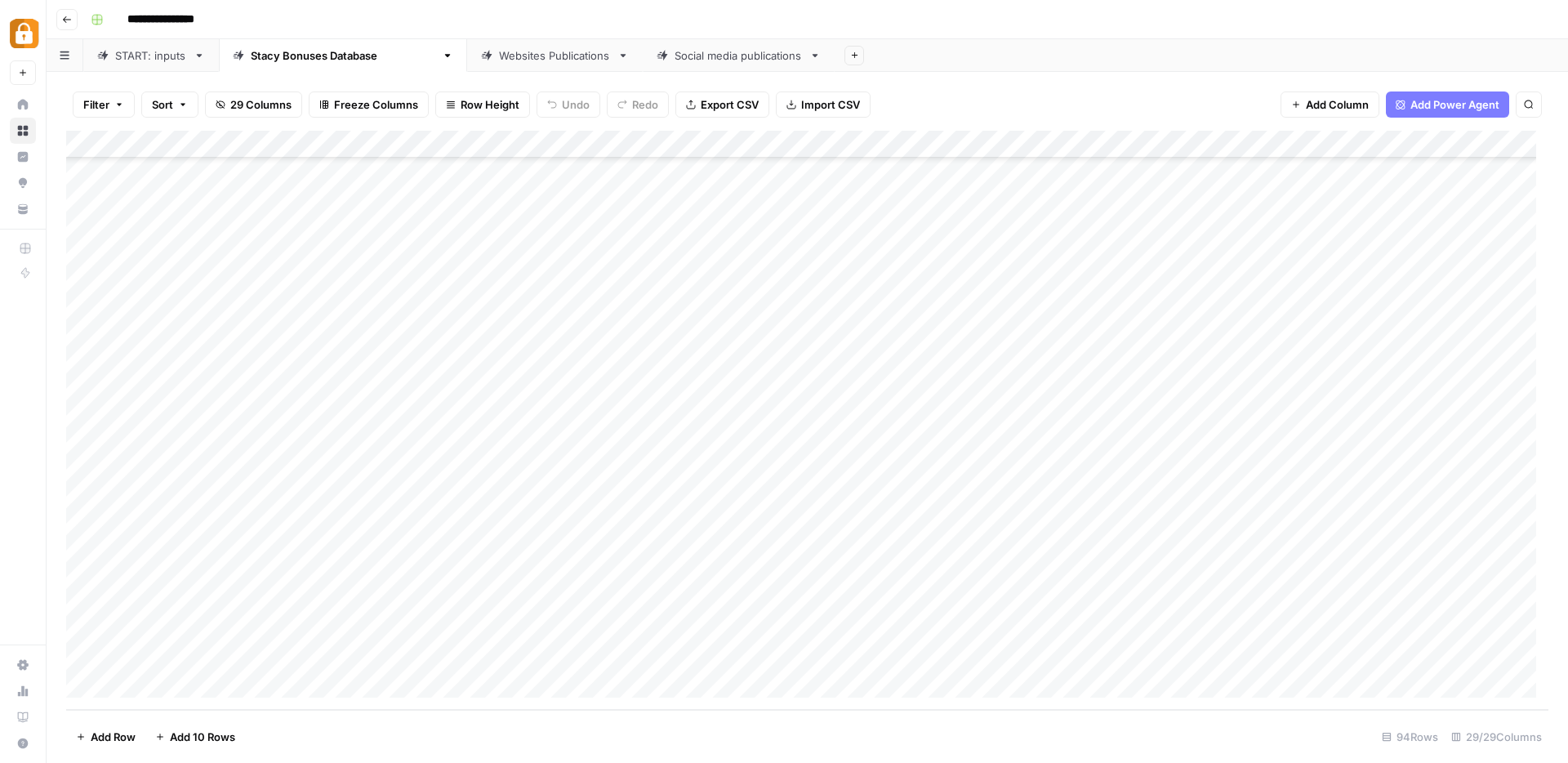
click at [833, 516] on div "Add Column" at bounding box center [808, 420] width 1483 height 579
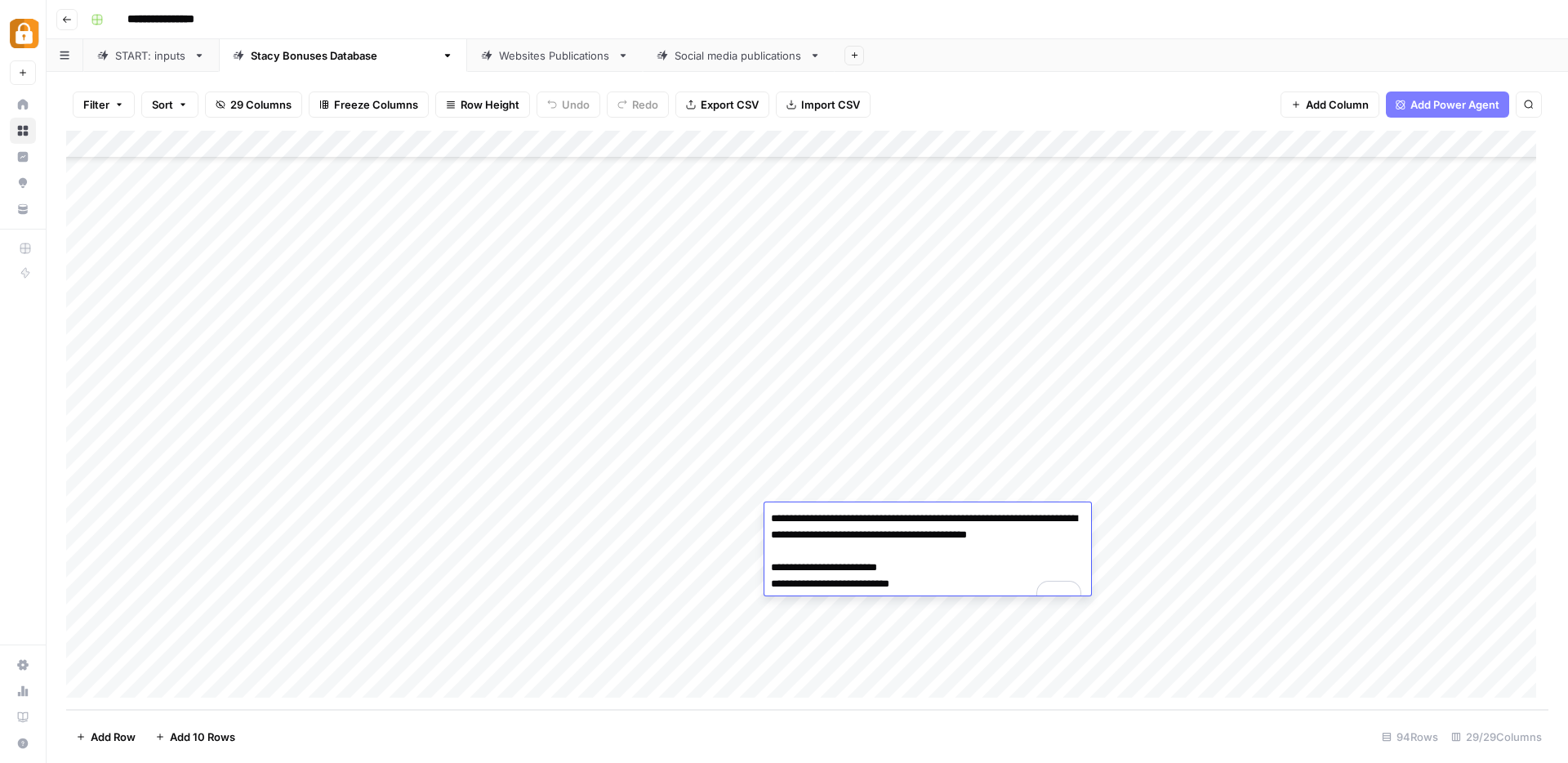
click at [1294, 519] on div "Add Column" at bounding box center [808, 420] width 1483 height 579
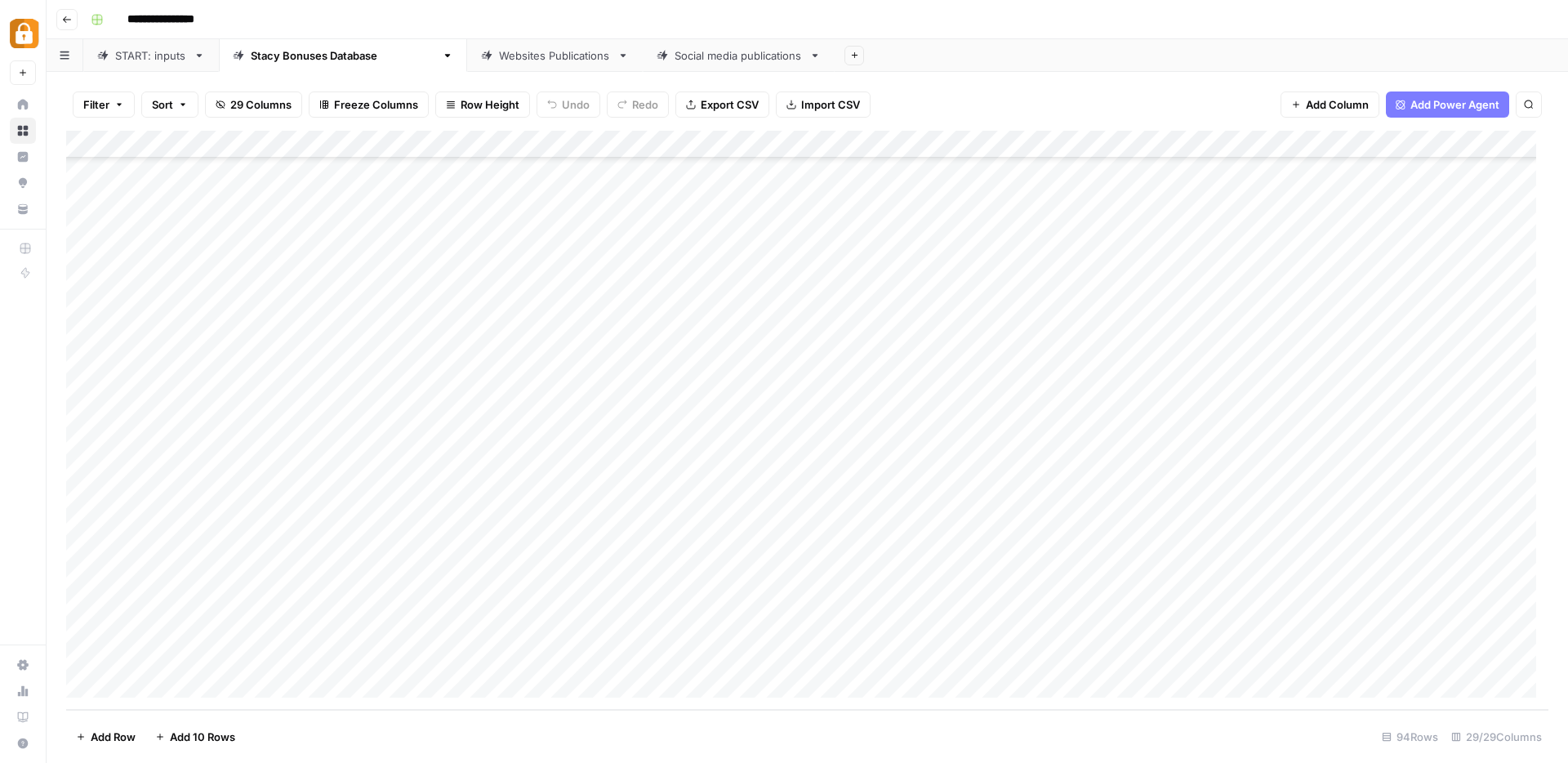
click at [956, 519] on div "Add Column" at bounding box center [808, 420] width 1483 height 579
